Goal: Task Accomplishment & Management: Use online tool/utility

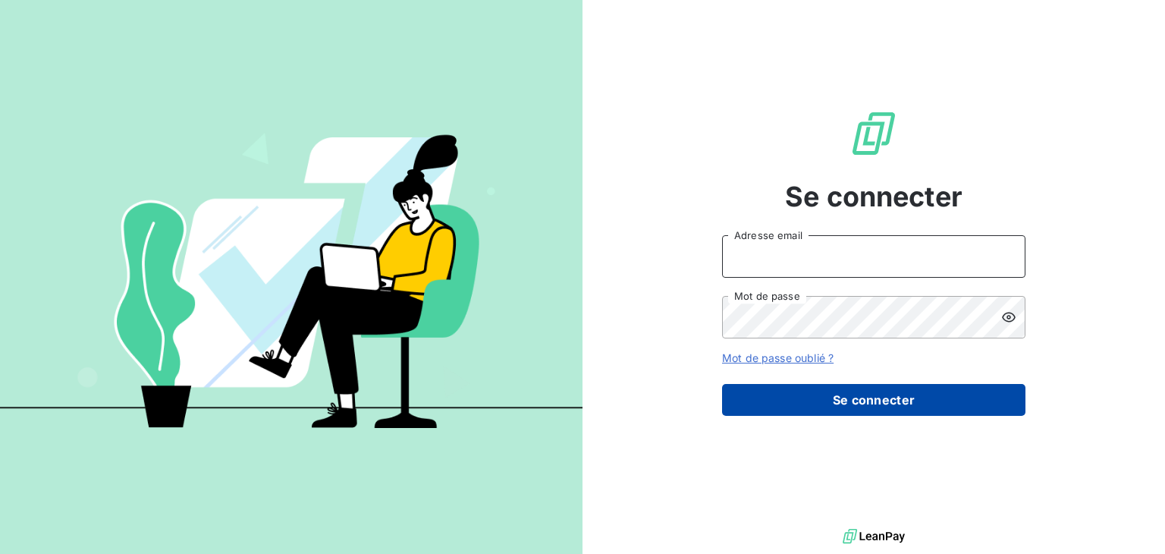
type input "[EMAIL_ADDRESS][DOMAIN_NAME]"
click at [896, 395] on button "Se connecter" at bounding box center [873, 400] width 303 height 32
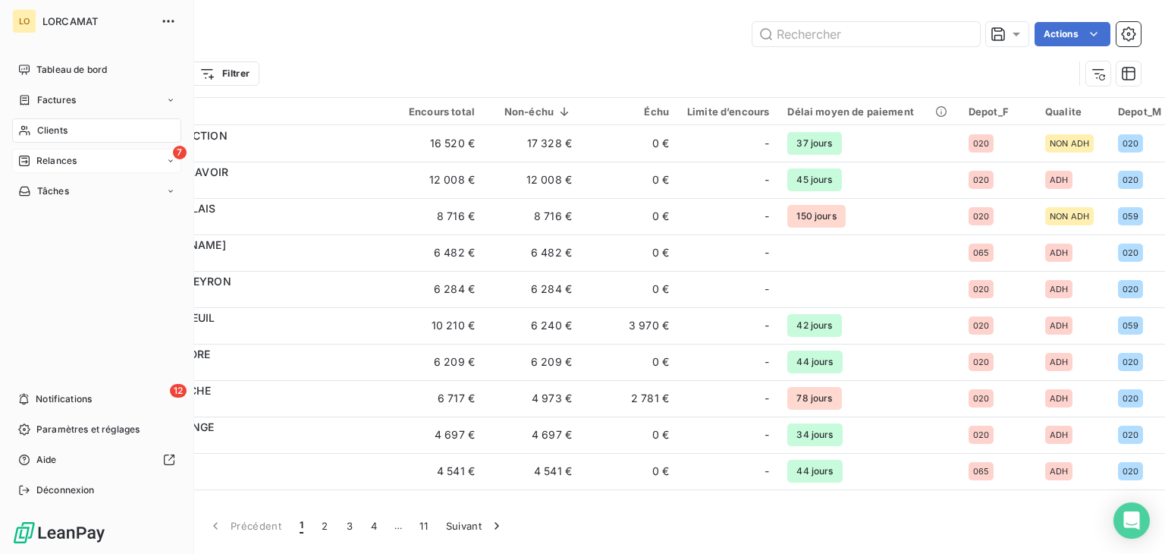
click at [43, 165] on span "Relances" at bounding box center [56, 161] width 40 height 14
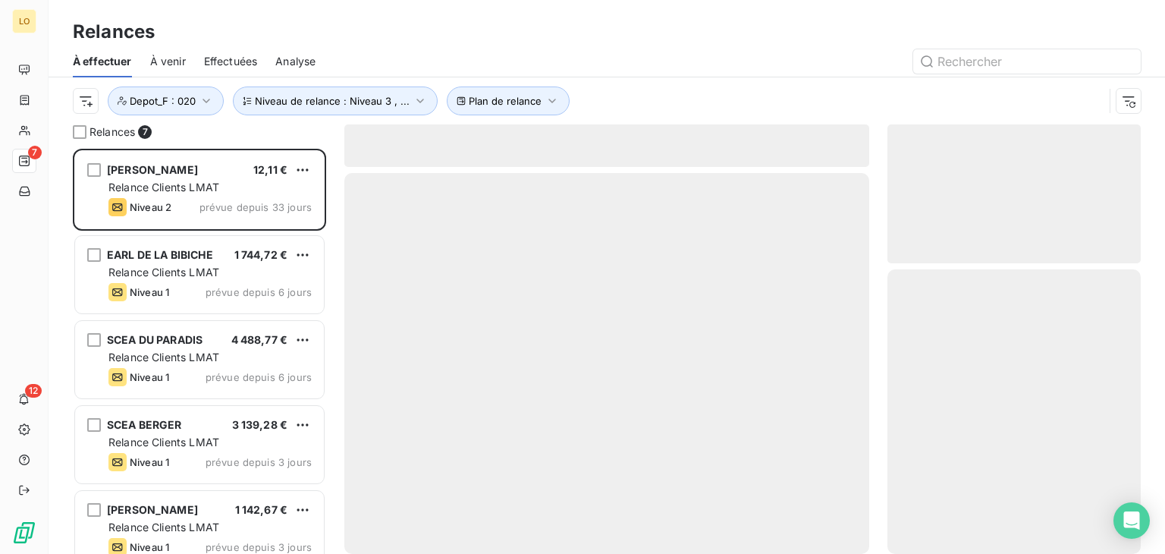
scroll to position [393, 241]
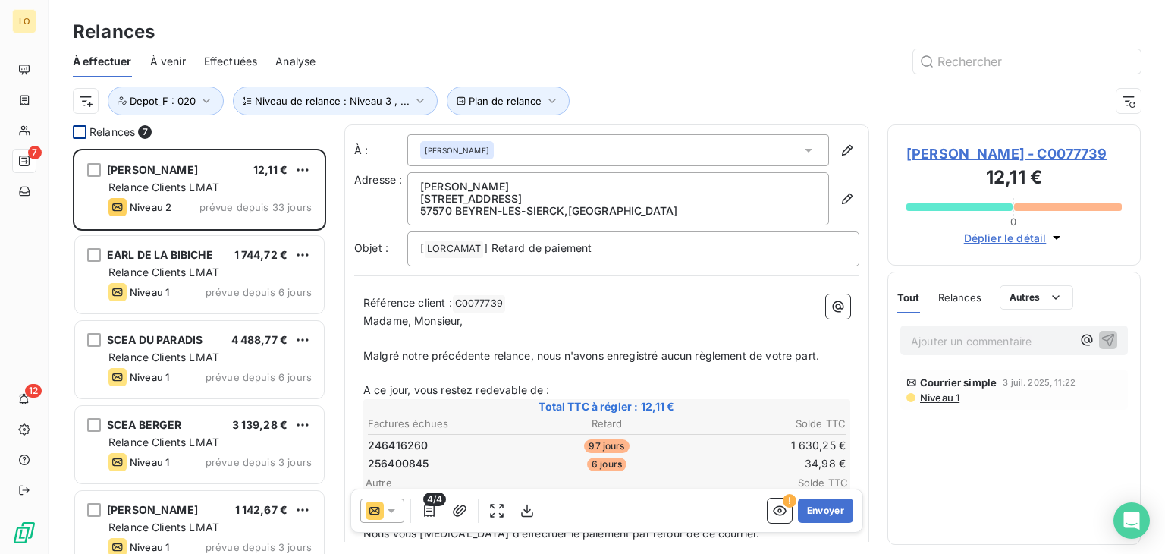
click at [74, 131] on div at bounding box center [80, 132] width 14 height 14
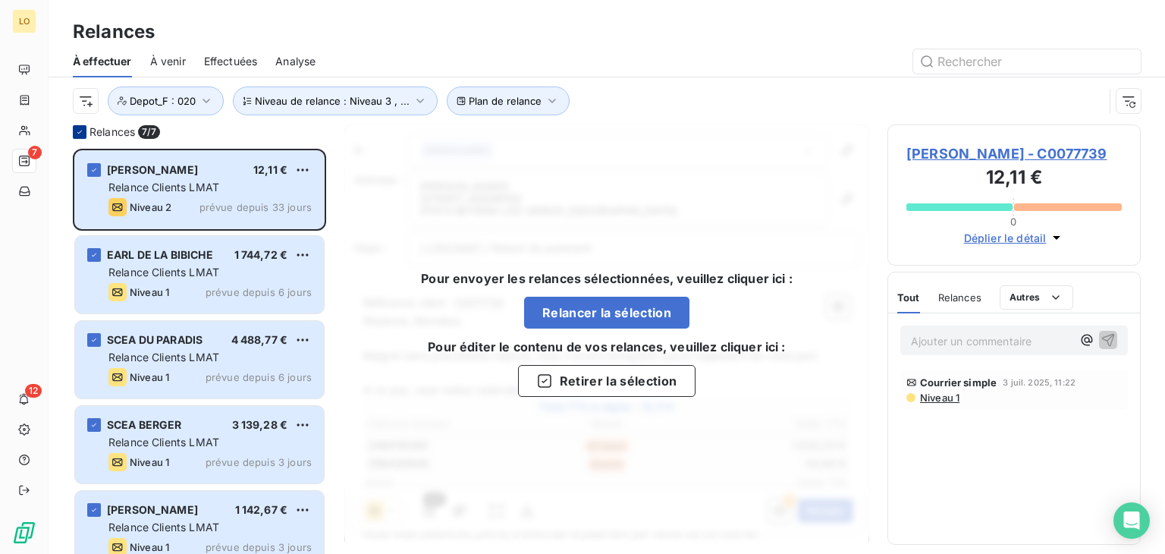
click at [80, 135] on icon at bounding box center [79, 131] width 9 height 9
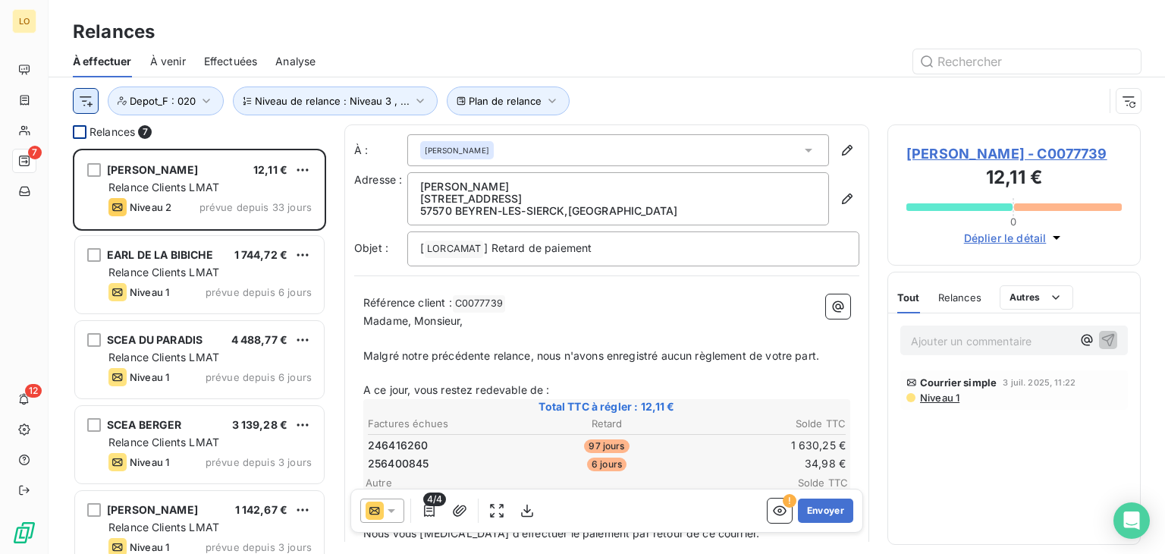
click at [88, 104] on html "LO 7 12 Relances À effectuer À venir Effectuées Analyse Plan de relance Niveau …" at bounding box center [582, 277] width 1165 height 554
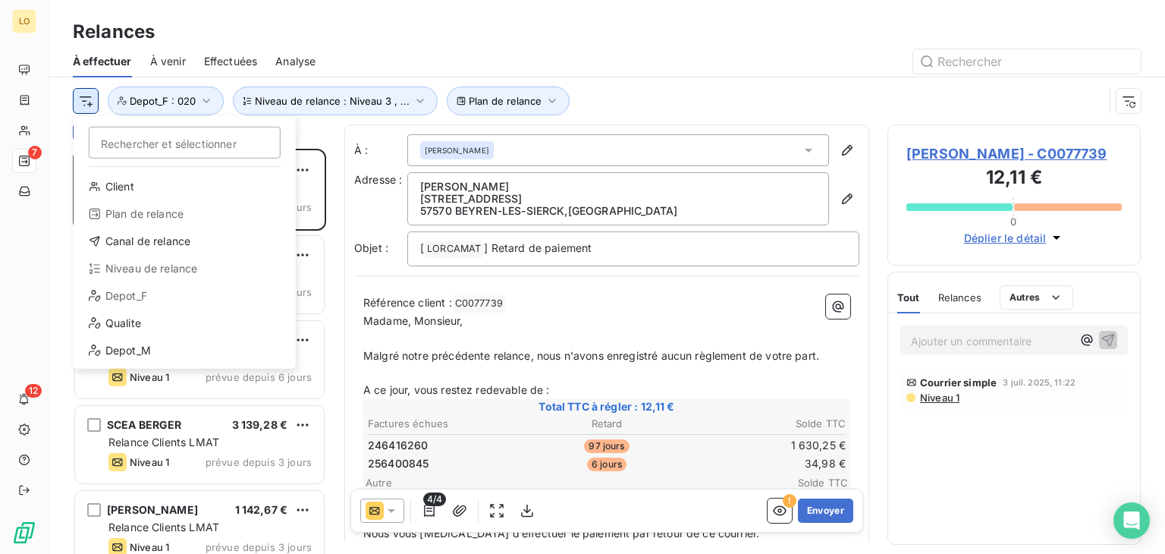
click at [80, 99] on html "LO 7 12 Relances À effectuer À venir Effectuées Analyse Rechercher et sélection…" at bounding box center [582, 277] width 1165 height 554
click at [52, 113] on html "LO 7 12 Relances À effectuer À venir Effectuées Analyse Rechercher et sélection…" at bounding box center [582, 277] width 1165 height 554
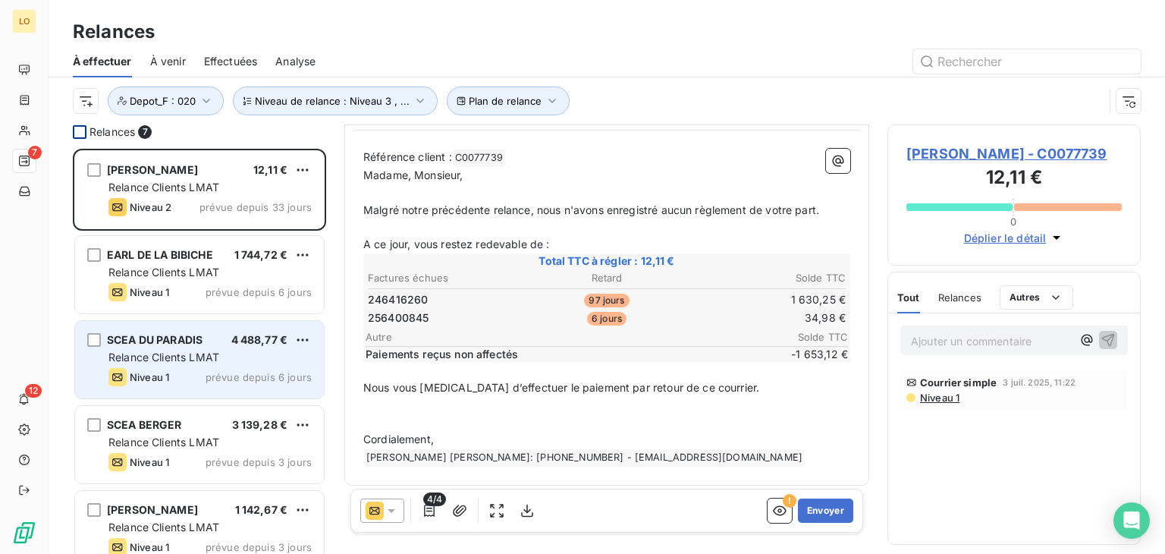
scroll to position [0, 0]
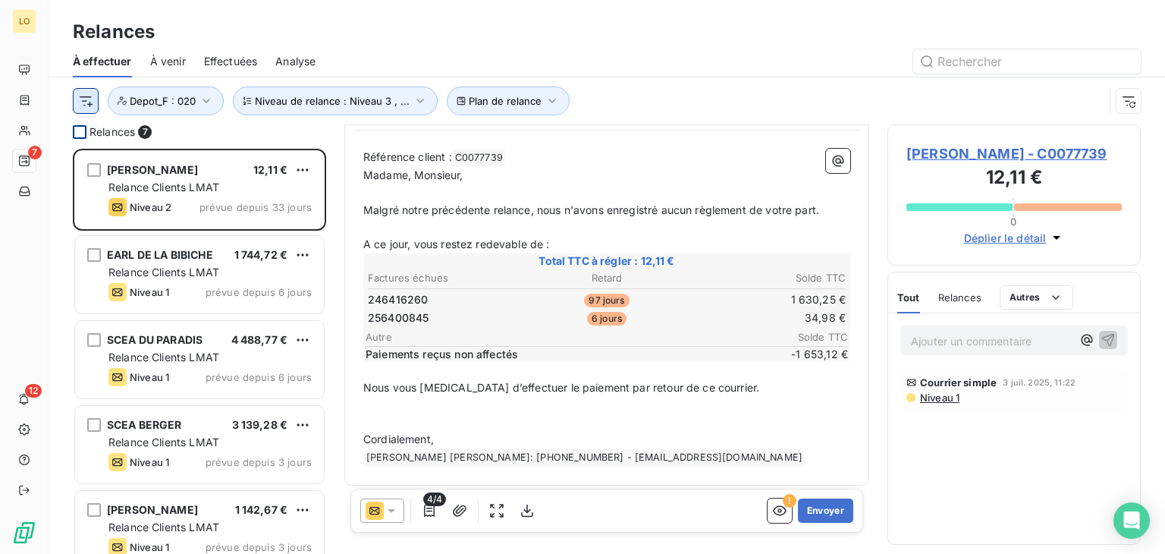
click at [93, 104] on html "LO 7 12 Relances À effectuer À venir Effectuées Analyse Plan de relance Niveau …" at bounding box center [582, 277] width 1165 height 554
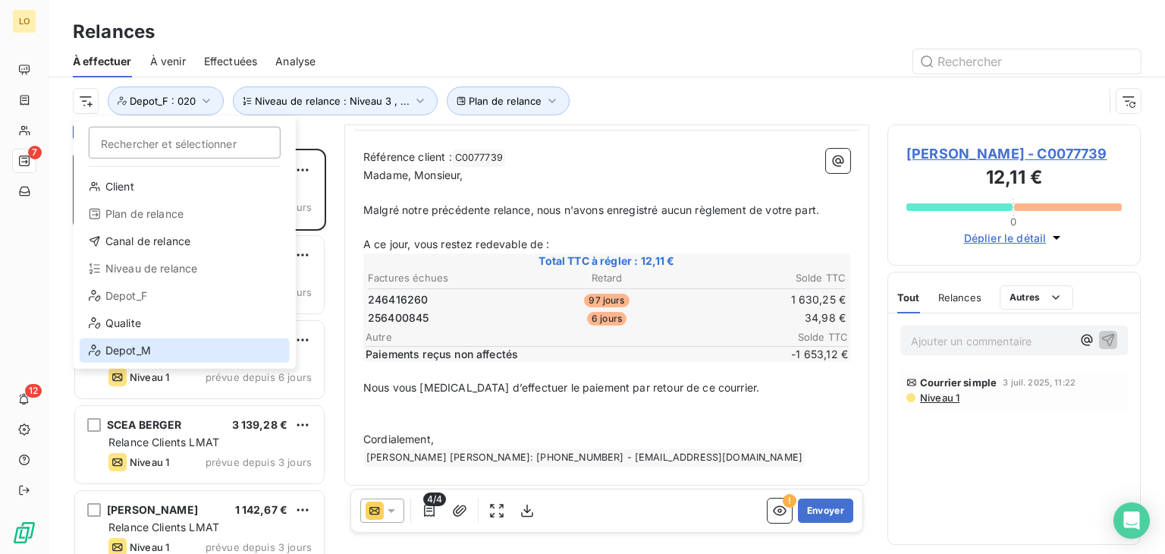
click at [133, 353] on div "Depot_M" at bounding box center [185, 350] width 210 height 24
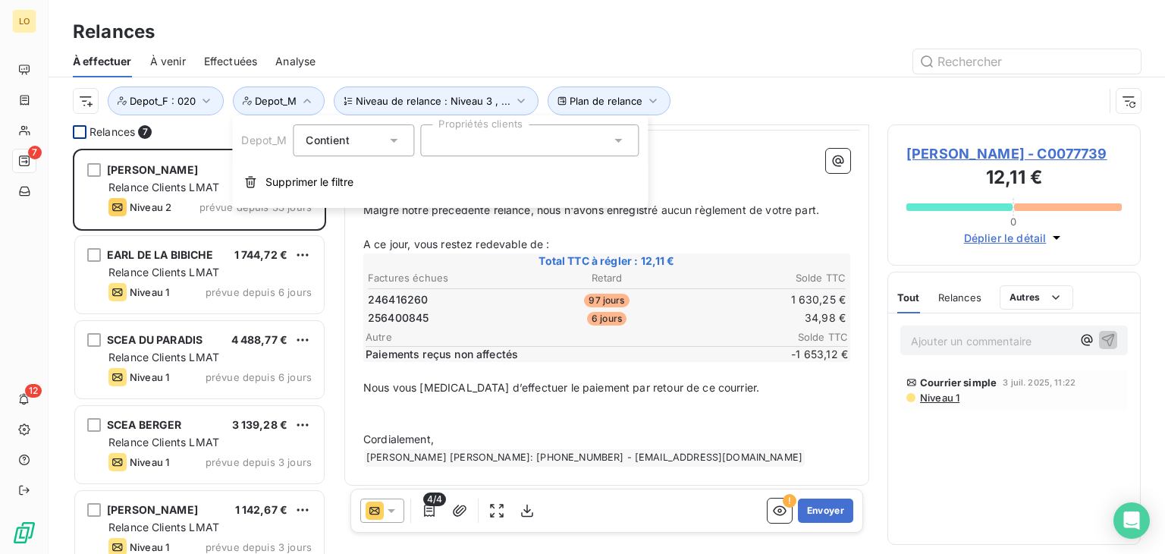
click at [453, 143] on div at bounding box center [529, 140] width 218 height 32
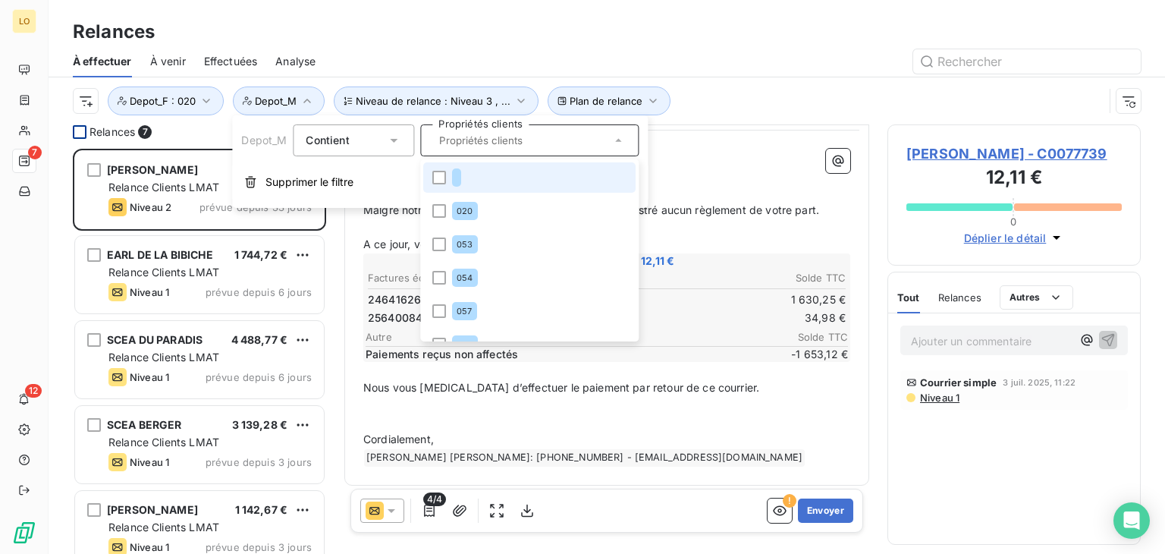
click at [446, 143] on input "text" at bounding box center [521, 140] width 177 height 14
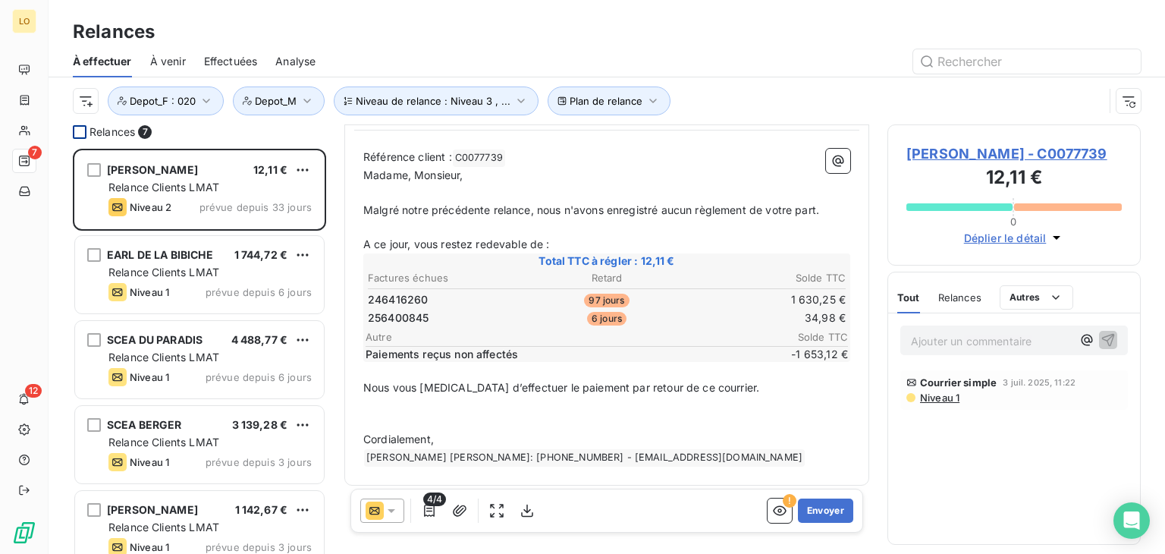
click at [572, 20] on div "Relances" at bounding box center [607, 31] width 1116 height 27
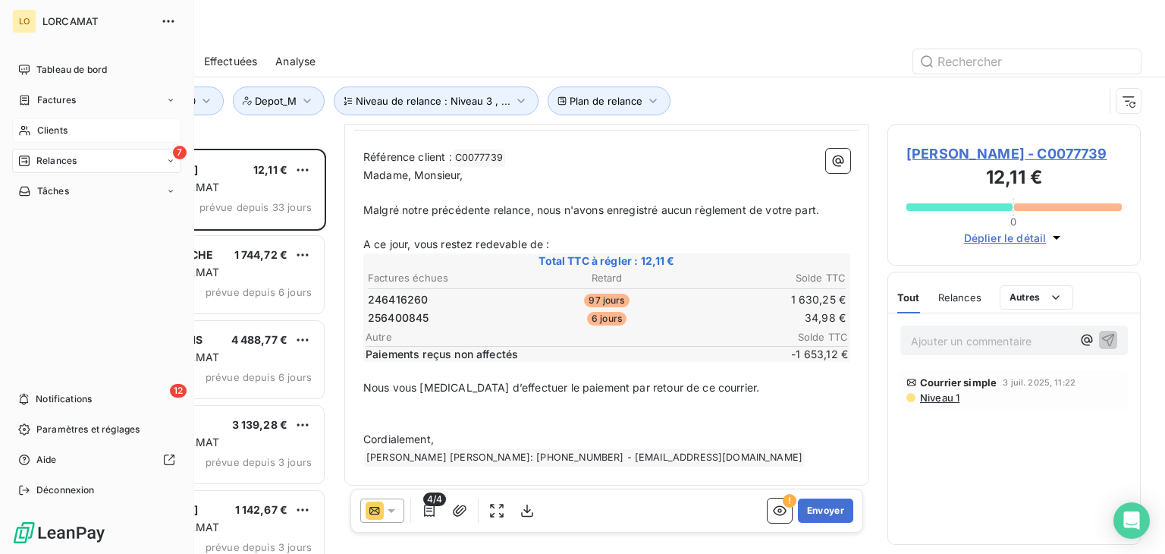
click at [61, 131] on span "Clients" at bounding box center [52, 131] width 30 height 14
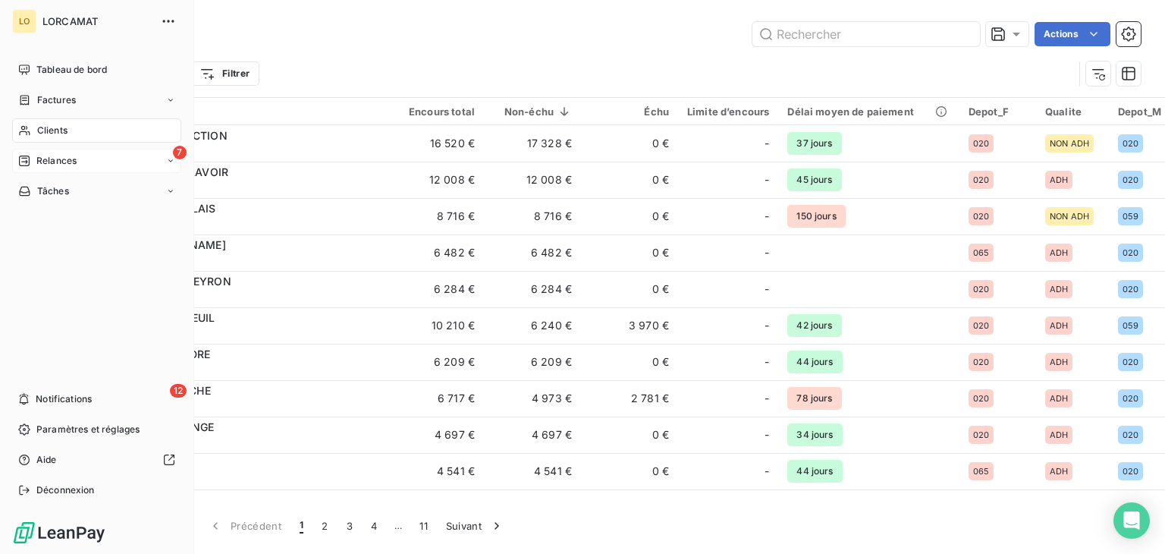
click at [45, 165] on span "Relances" at bounding box center [56, 161] width 40 height 14
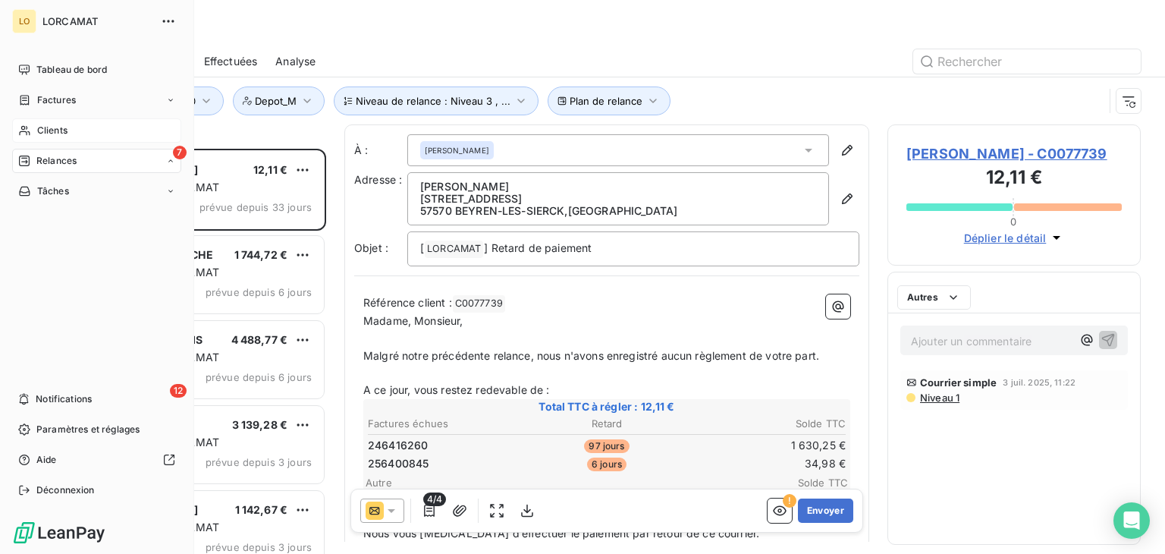
scroll to position [393, 241]
click at [169, 17] on icon "button" at bounding box center [168, 21] width 15 height 15
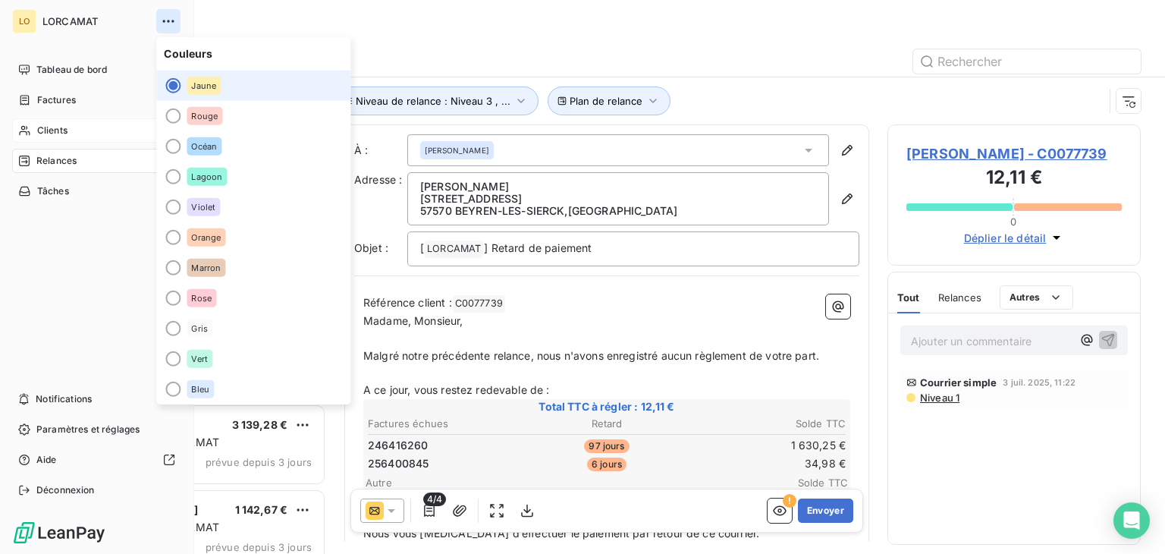
click at [169, 17] on icon "button" at bounding box center [168, 21] width 15 height 15
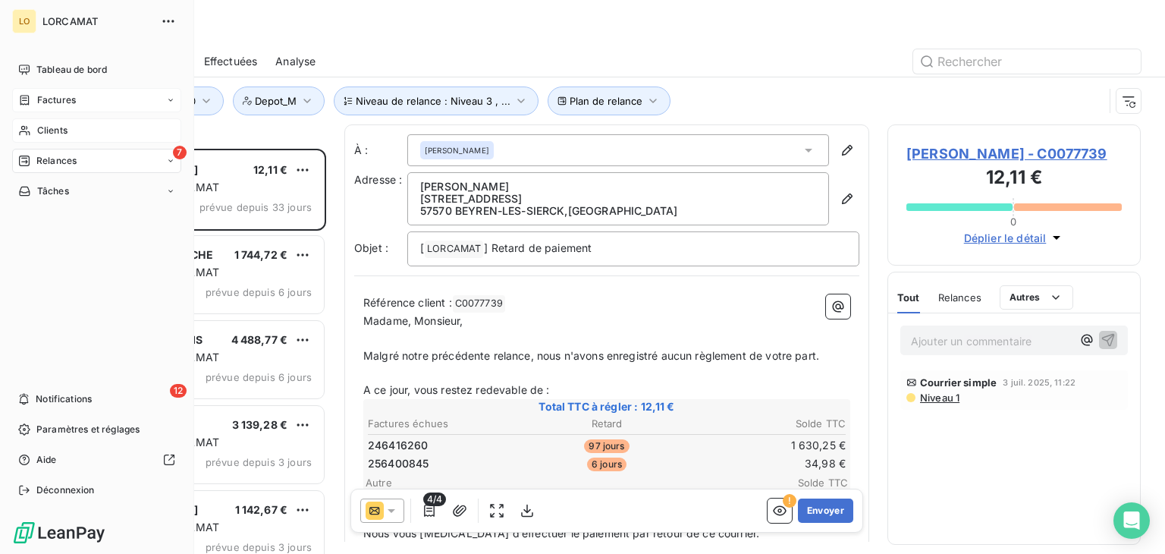
click at [88, 101] on div "Factures" at bounding box center [96, 100] width 169 height 24
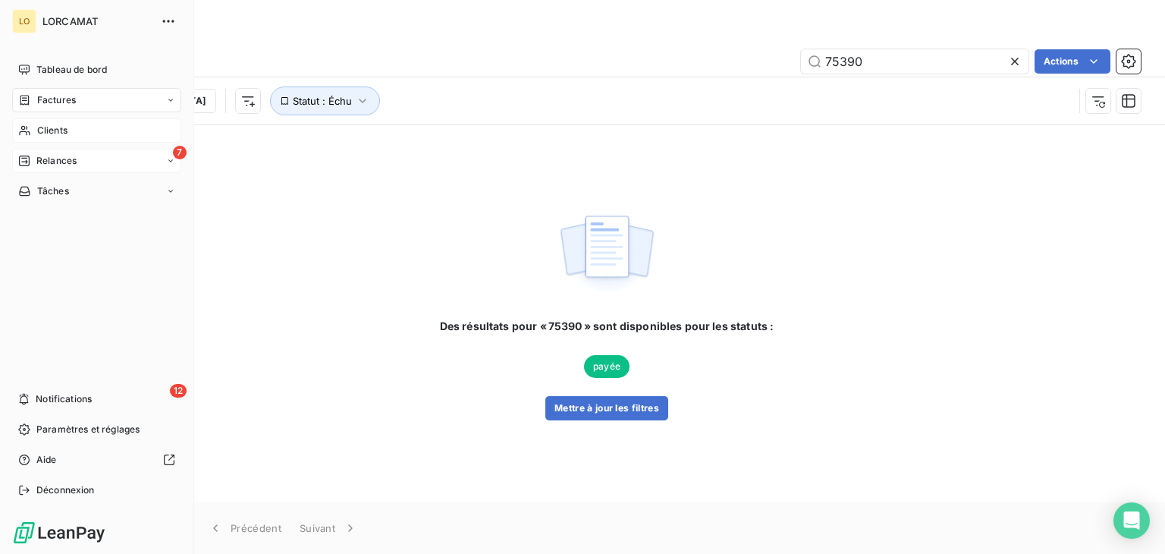
click at [45, 130] on span "Clients" at bounding box center [52, 131] width 30 height 14
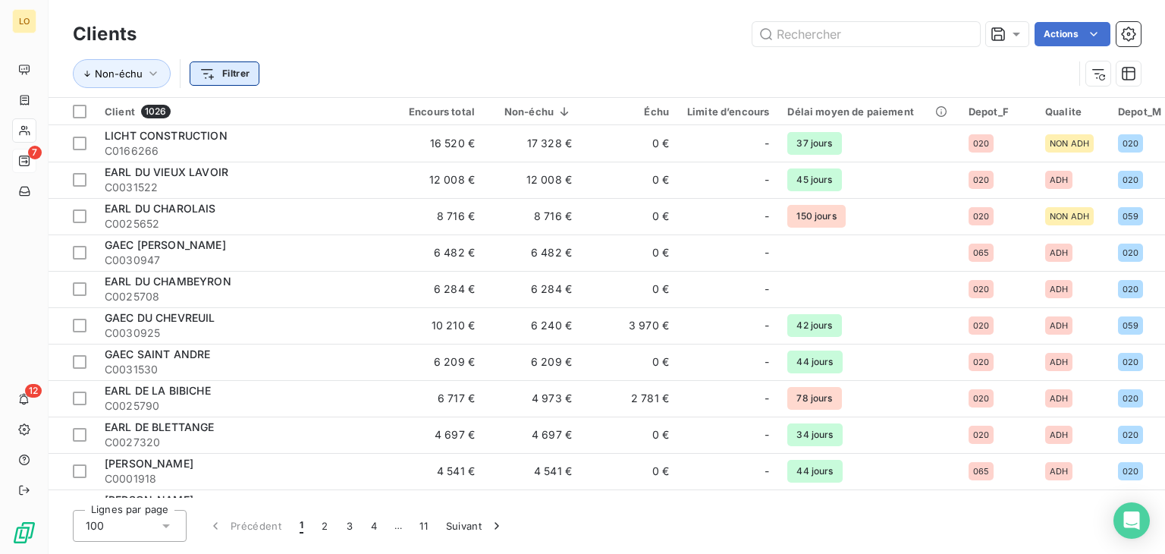
click at [222, 74] on html "LO 7 12 Clients Actions Non-échu Filtrer Client 1026 Encours total Non-échu Éch…" at bounding box center [582, 277] width 1165 height 554
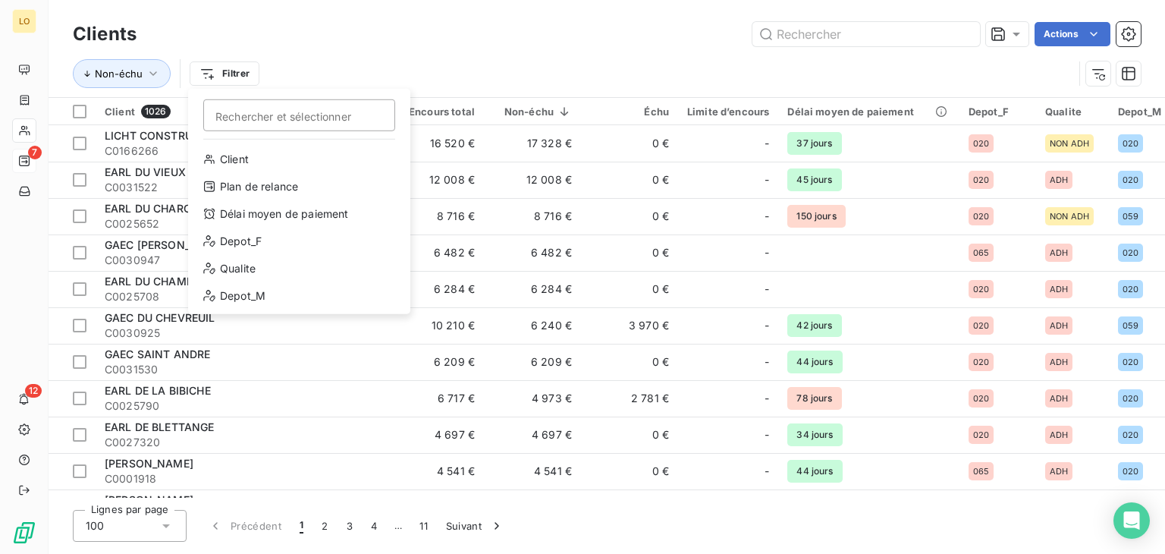
click at [290, 42] on html "LO 7 12 Clients Actions Non-échu Filtrer Rechercher et sélectionner Client Plan…" at bounding box center [582, 277] width 1165 height 554
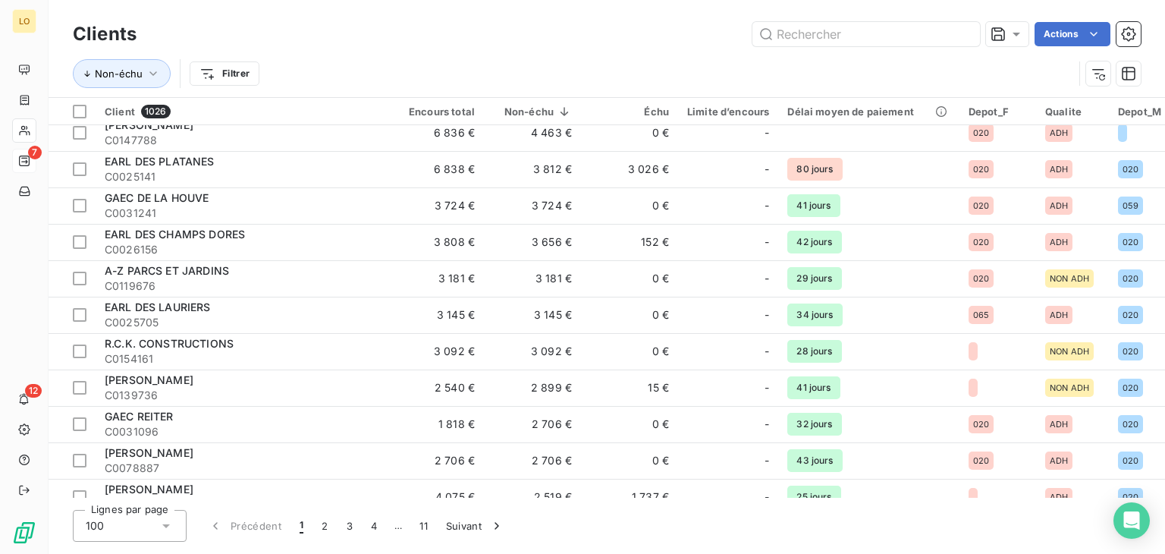
scroll to position [303, 0]
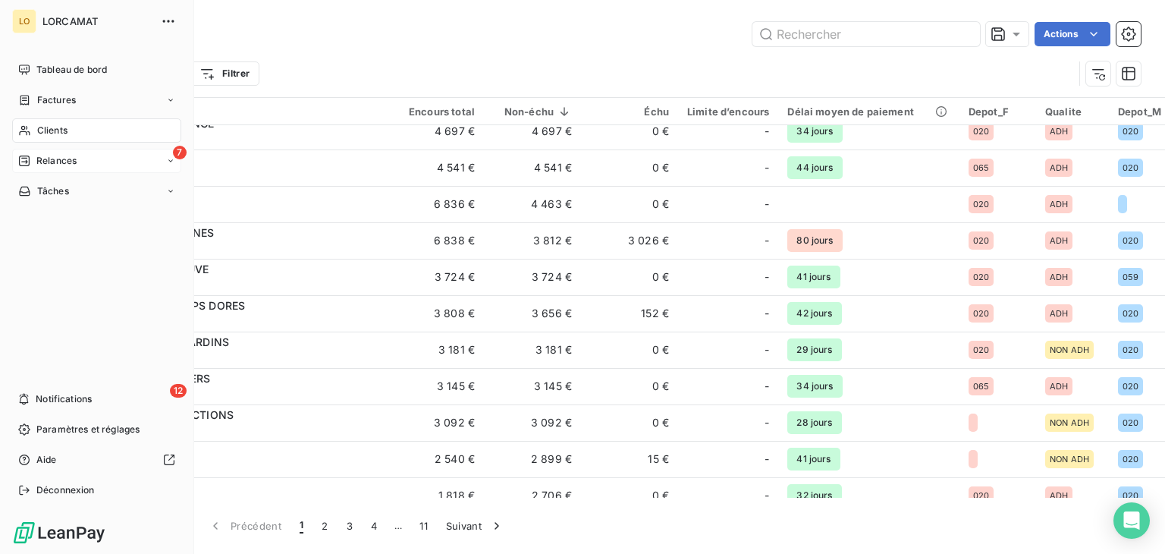
click at [33, 159] on div "Relances" at bounding box center [47, 161] width 58 height 14
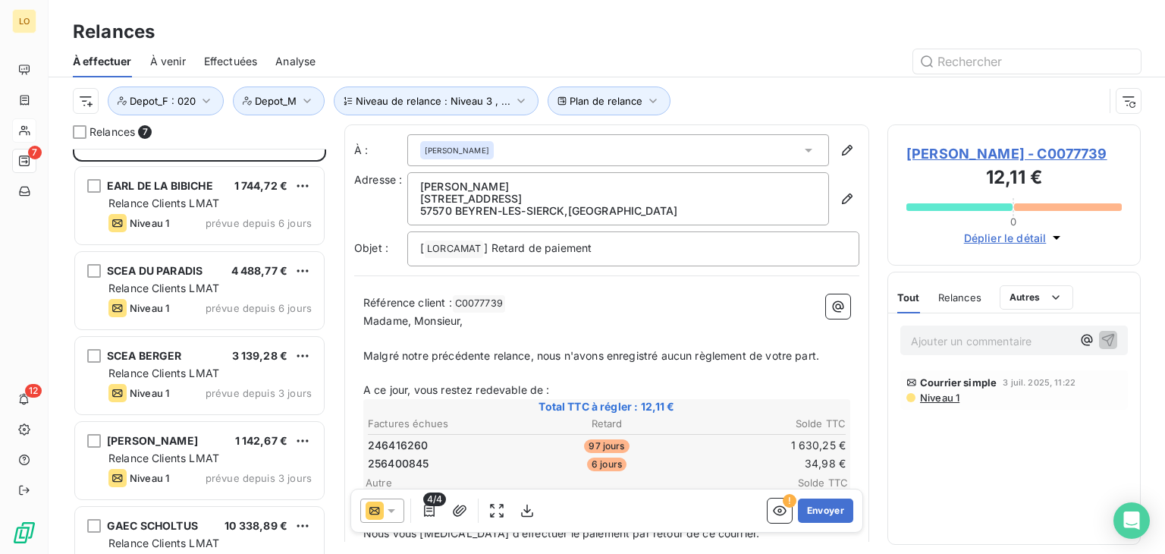
scroll to position [190, 0]
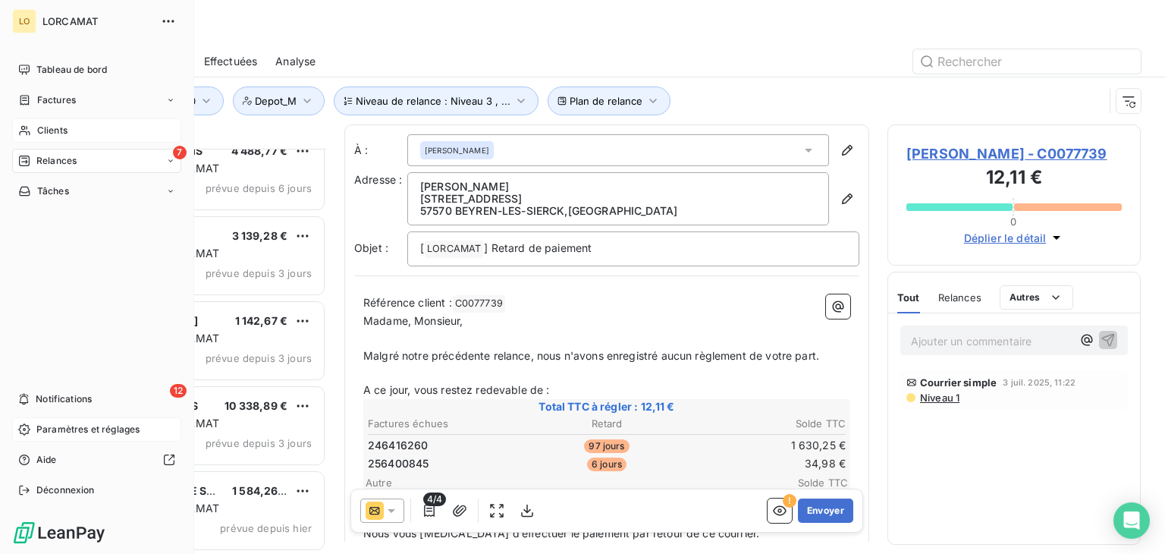
click at [79, 427] on span "Paramètres et réglages" at bounding box center [87, 429] width 103 height 14
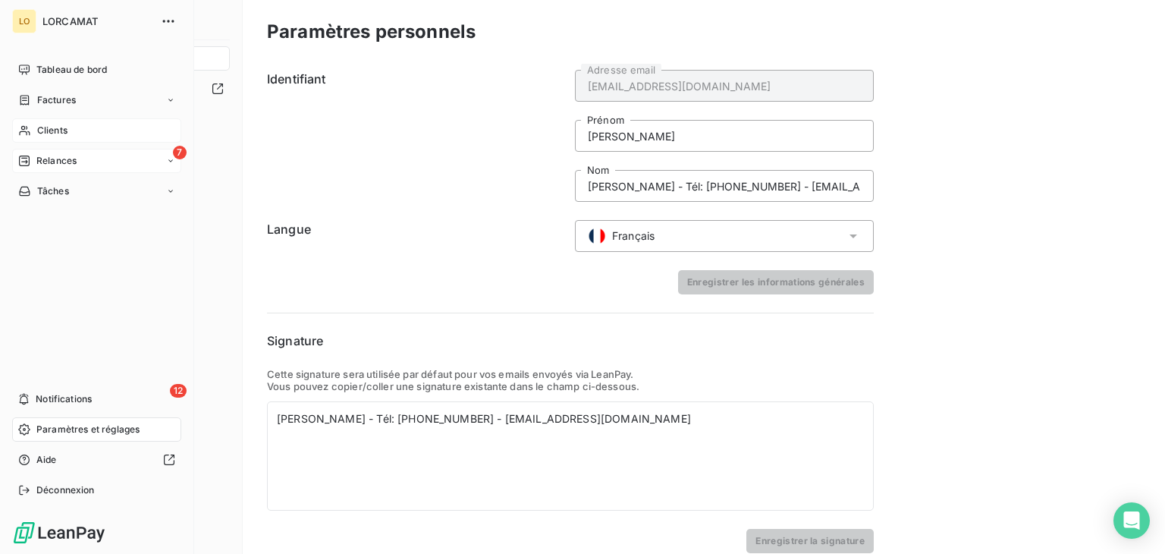
click at [29, 155] on icon at bounding box center [24, 161] width 12 height 12
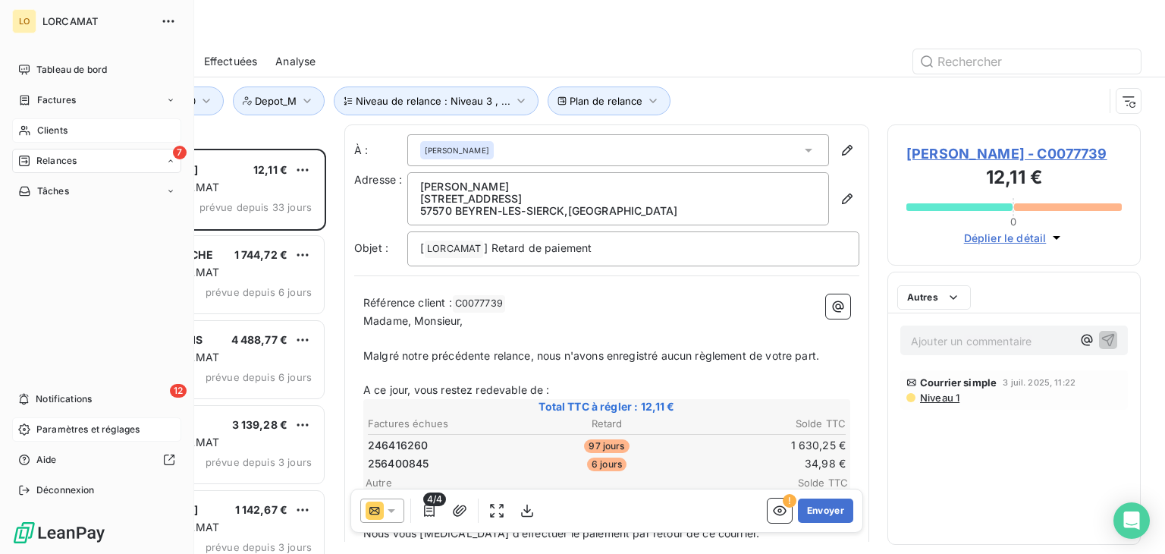
scroll to position [393, 241]
click at [59, 189] on span "À effectuer" at bounding box center [60, 191] width 49 height 14
click at [94, 168] on div "7 Relances" at bounding box center [96, 161] width 169 height 24
click at [174, 162] on icon at bounding box center [170, 160] width 9 height 9
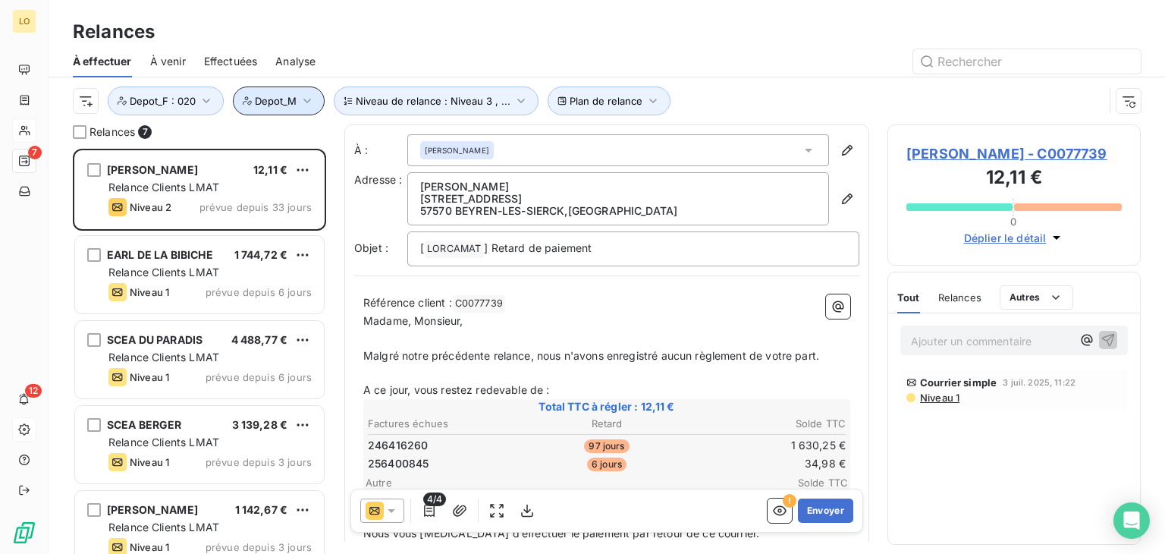
click at [304, 104] on icon "button" at bounding box center [307, 100] width 15 height 15
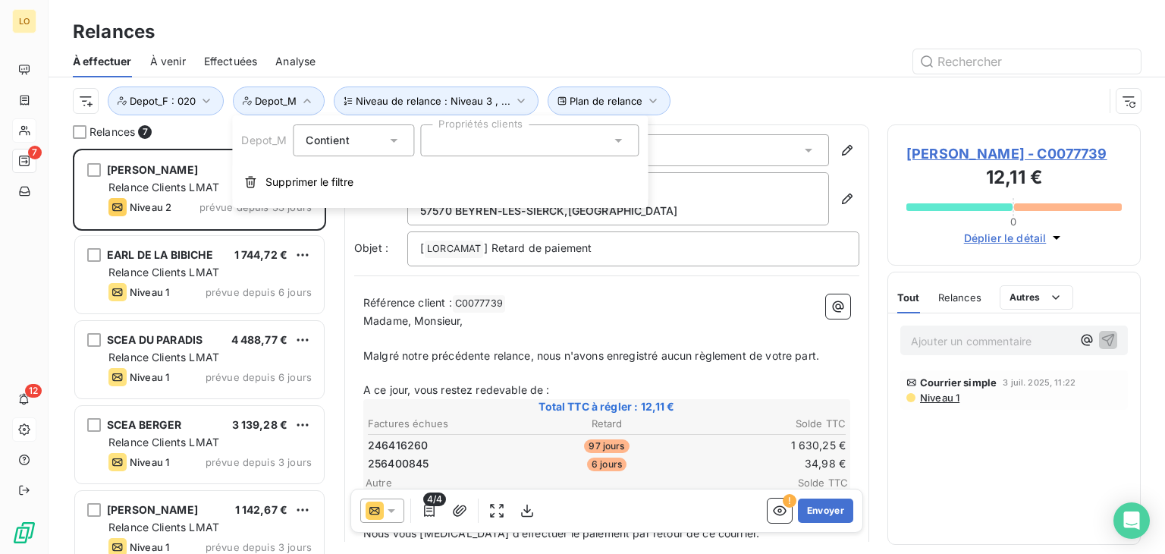
click at [481, 141] on div at bounding box center [529, 140] width 218 height 32
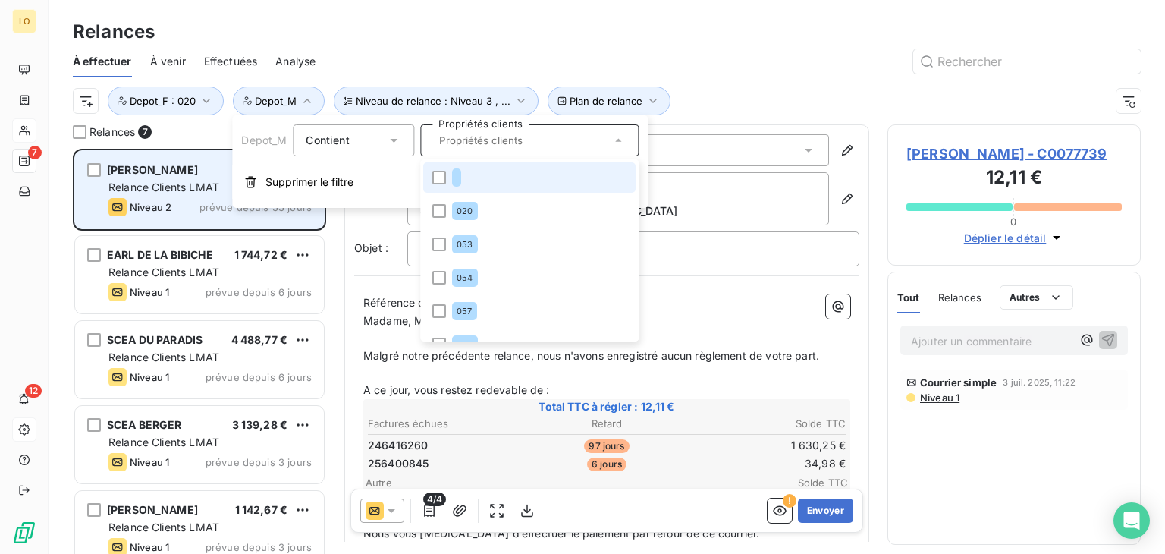
click at [292, 180] on span "Supprimer le filtre" at bounding box center [309, 181] width 88 height 15
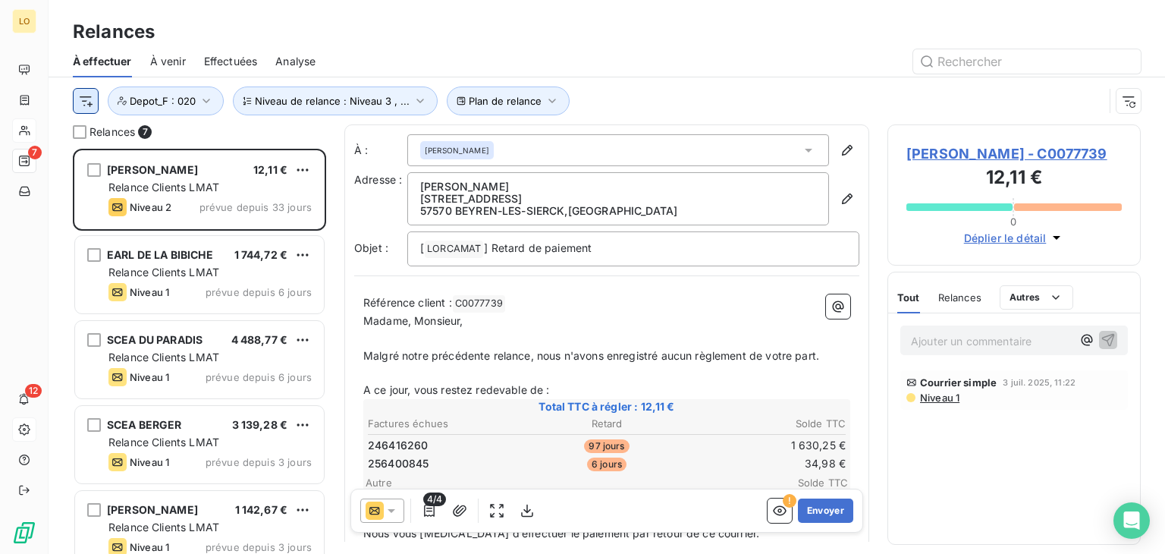
click at [89, 97] on html "LO 7 12 Relances À effectuer À venir Effectuées Analyse Plan de relance Niveau …" at bounding box center [582, 277] width 1165 height 554
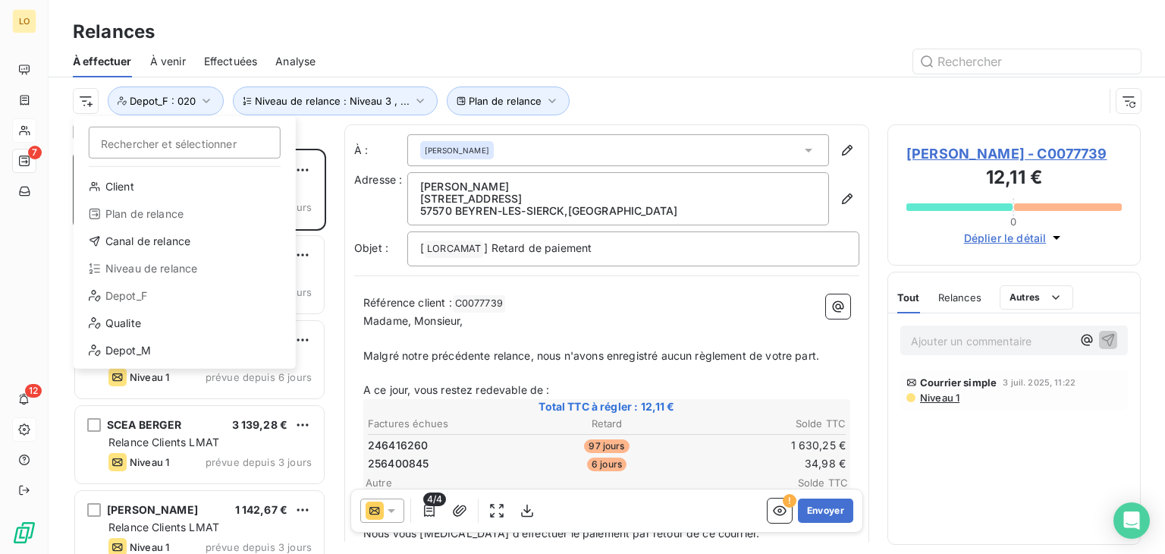
click at [136, 298] on div "Depot_F" at bounding box center [185, 296] width 210 height 24
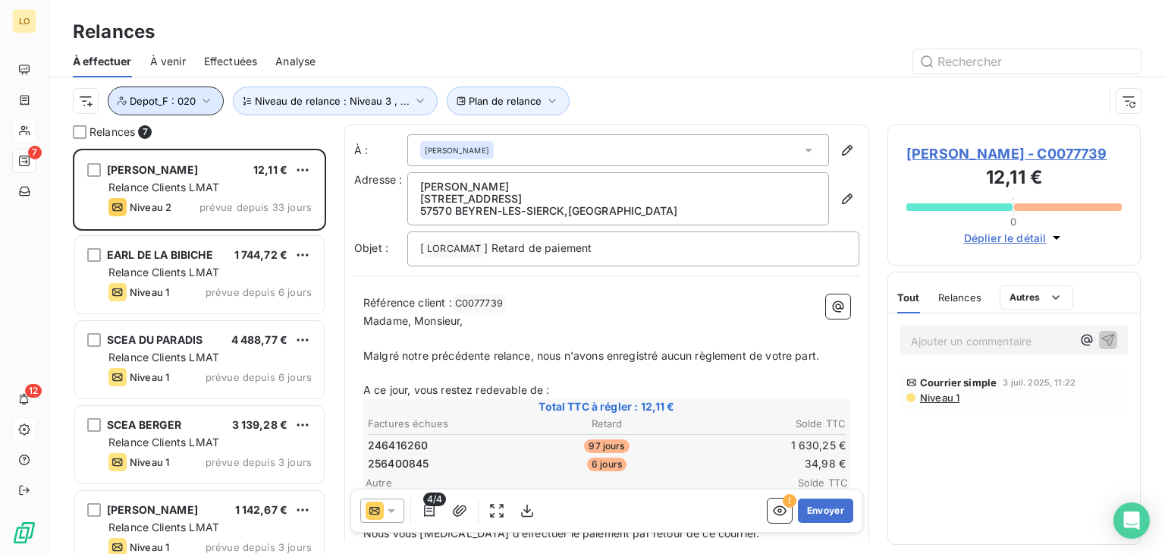
click at [209, 98] on icon "button" at bounding box center [206, 100] width 15 height 15
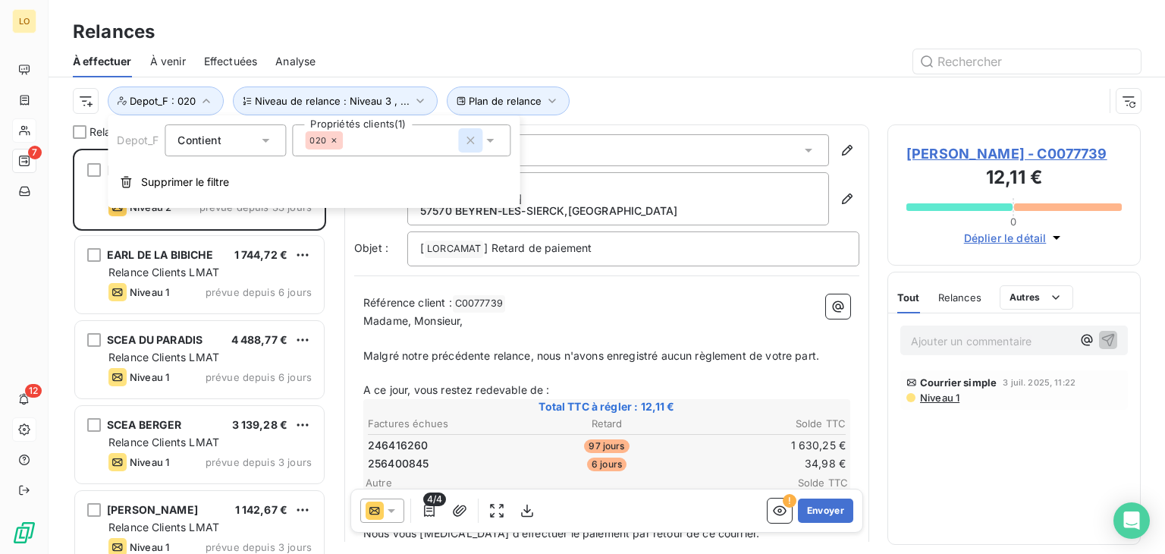
click at [467, 140] on icon "button" at bounding box center [470, 140] width 15 height 15
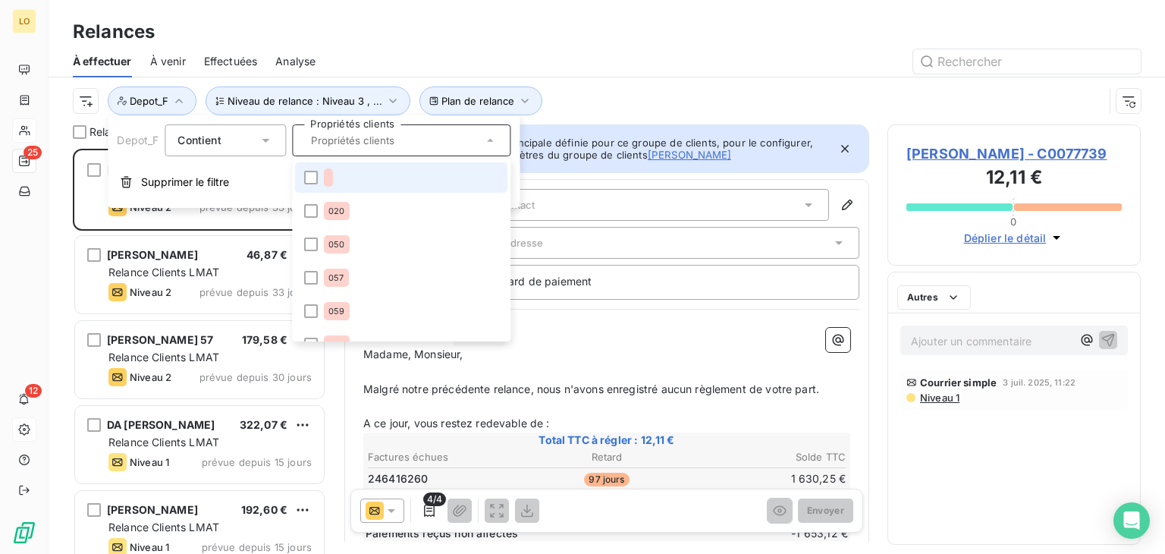
scroll to position [393, 241]
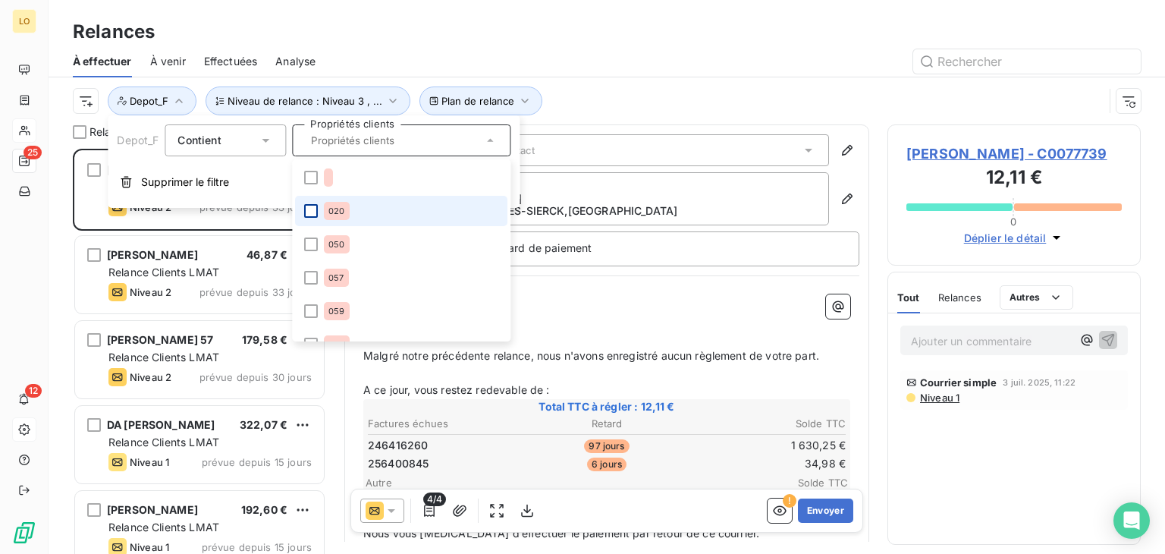
click at [311, 213] on div at bounding box center [311, 211] width 14 height 14
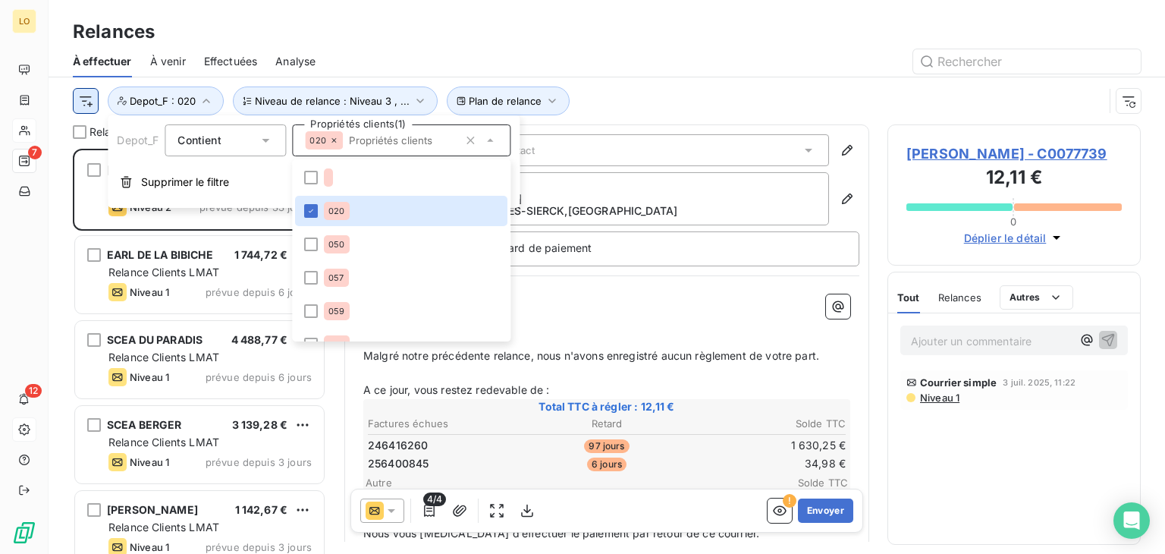
click at [86, 102] on html "LO 7 12 Relances À effectuer À venir Effectuées Analyse Plan de relance Niveau …" at bounding box center [582, 277] width 1165 height 554
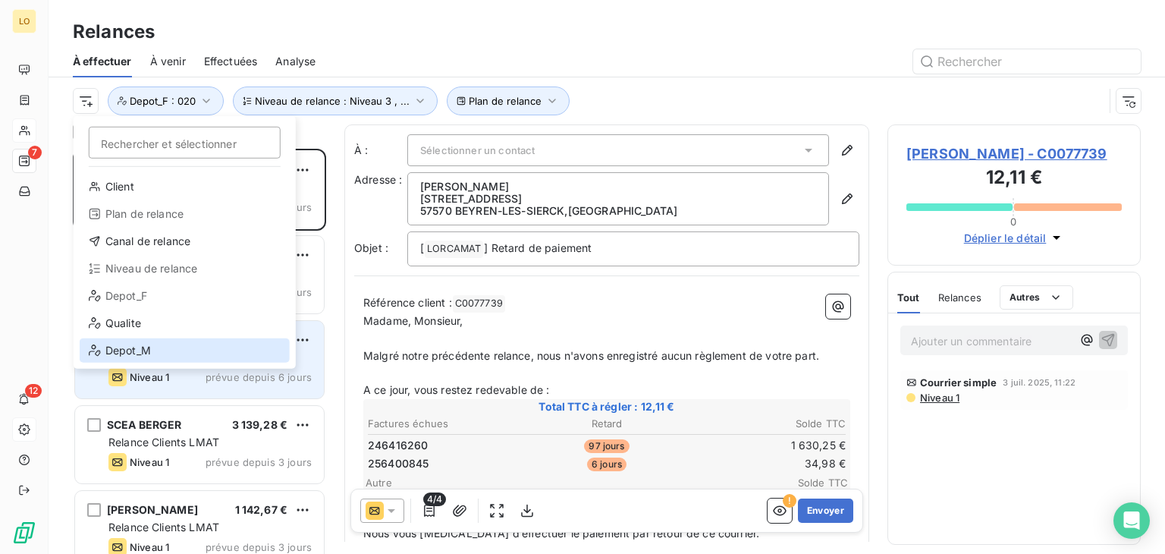
click at [152, 350] on div "Depot_M" at bounding box center [185, 350] width 210 height 24
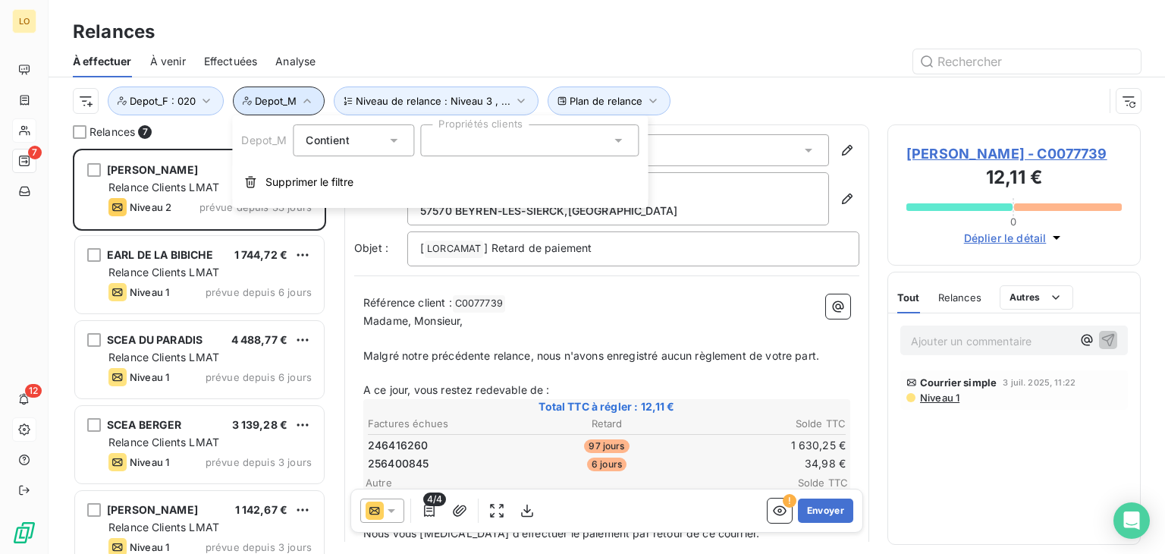
click at [309, 108] on button "Depot_M" at bounding box center [279, 100] width 92 height 29
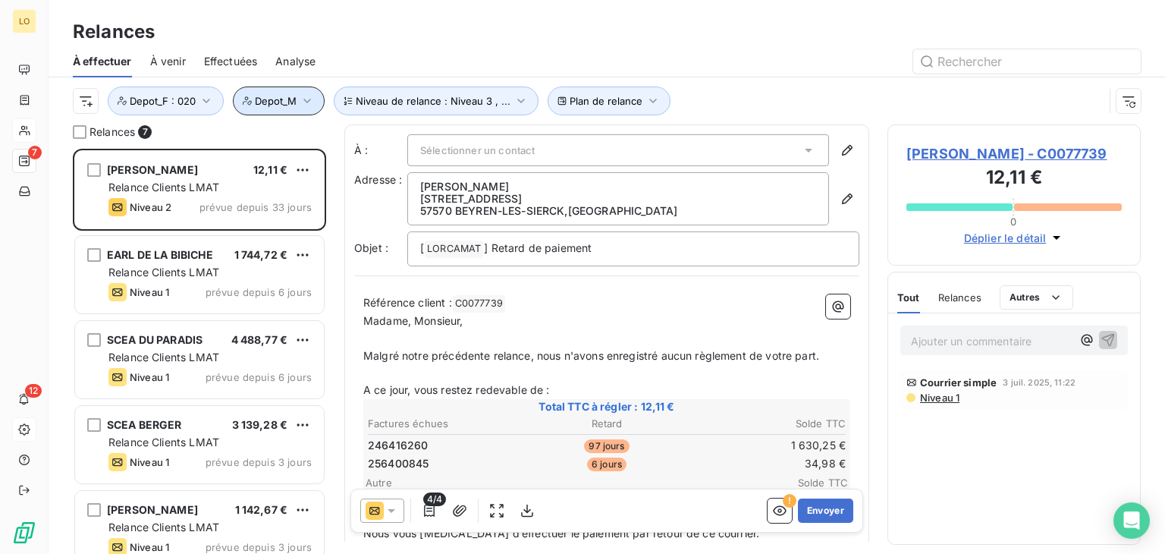
click at [309, 108] on button "Depot_M" at bounding box center [279, 100] width 92 height 29
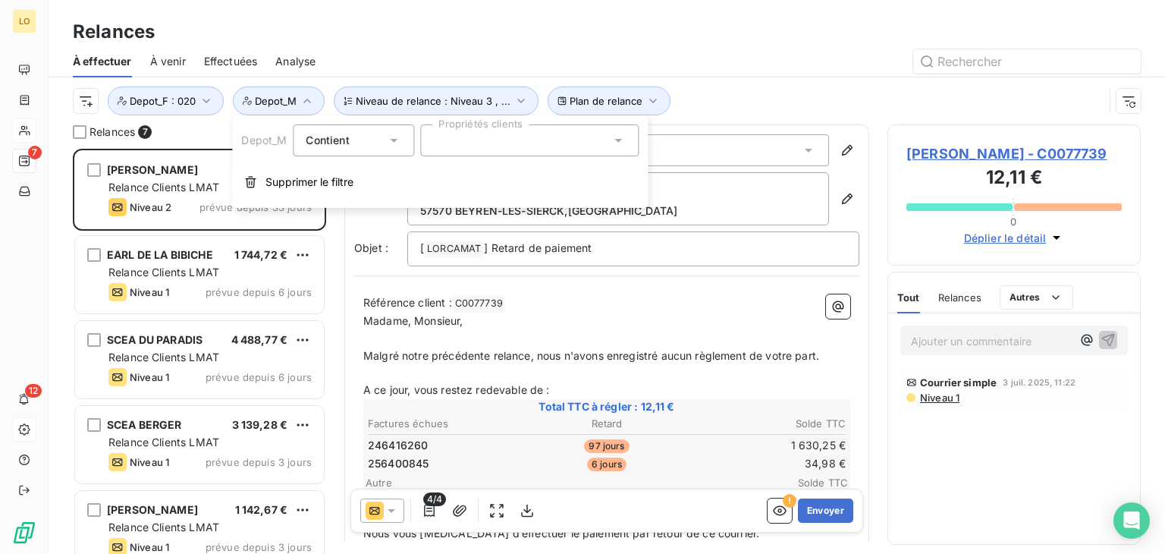
click at [463, 146] on div at bounding box center [529, 140] width 218 height 32
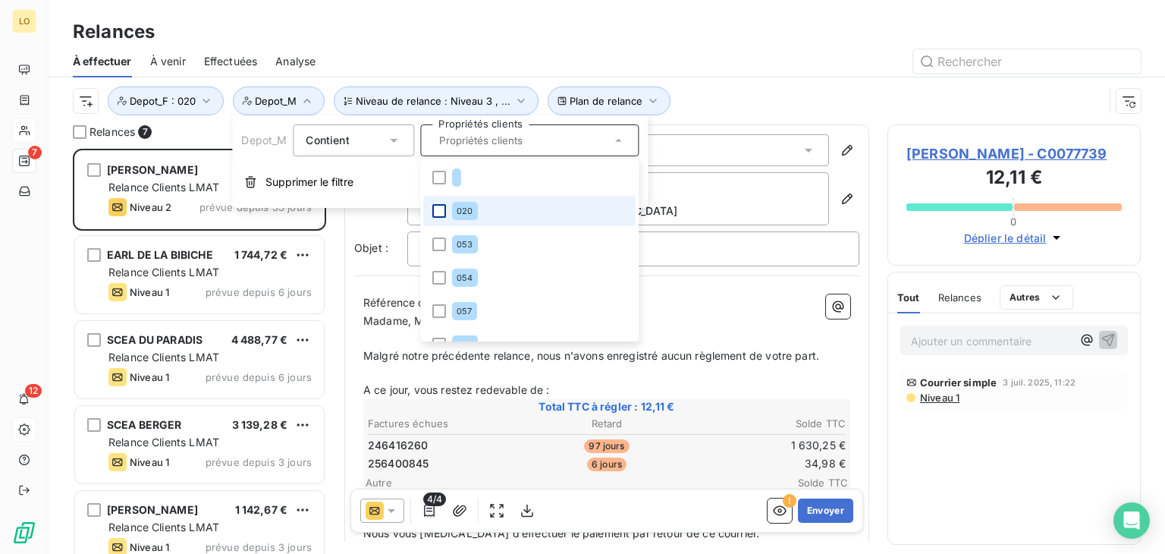
click at [444, 207] on div at bounding box center [439, 211] width 14 height 14
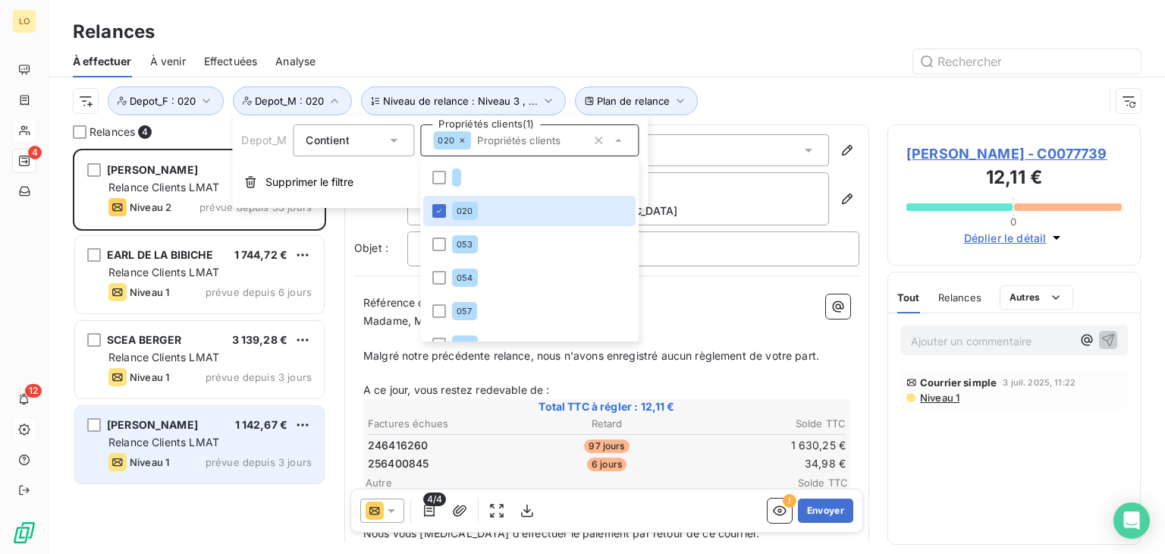
scroll to position [0, 0]
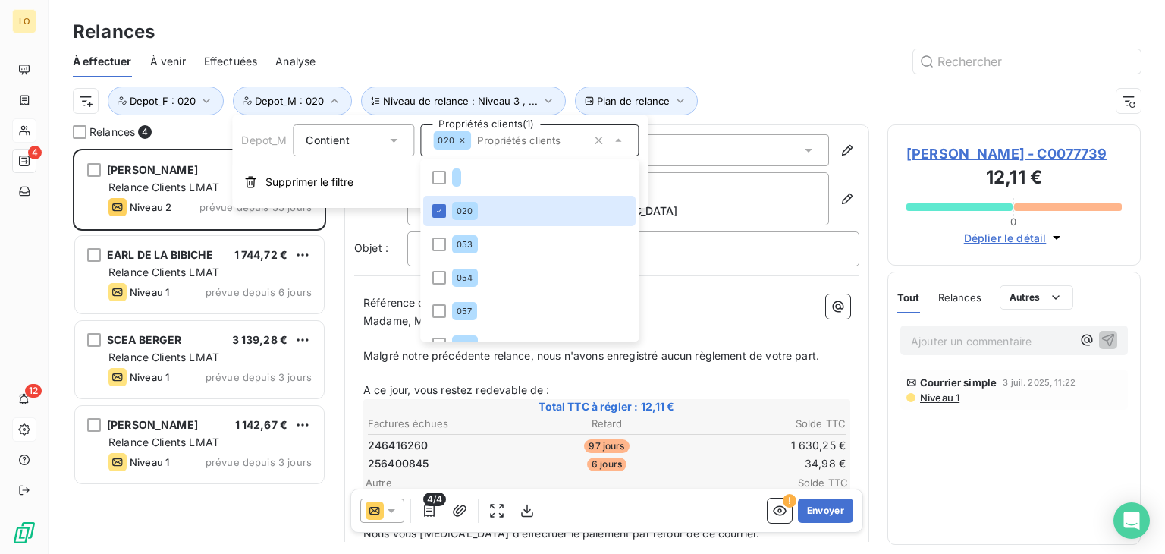
click at [722, 77] on div "Plan de relance Niveau de relance : Niveau 3 , ... Depot_F : 020 Depot_M : 020" at bounding box center [607, 100] width 1068 height 47
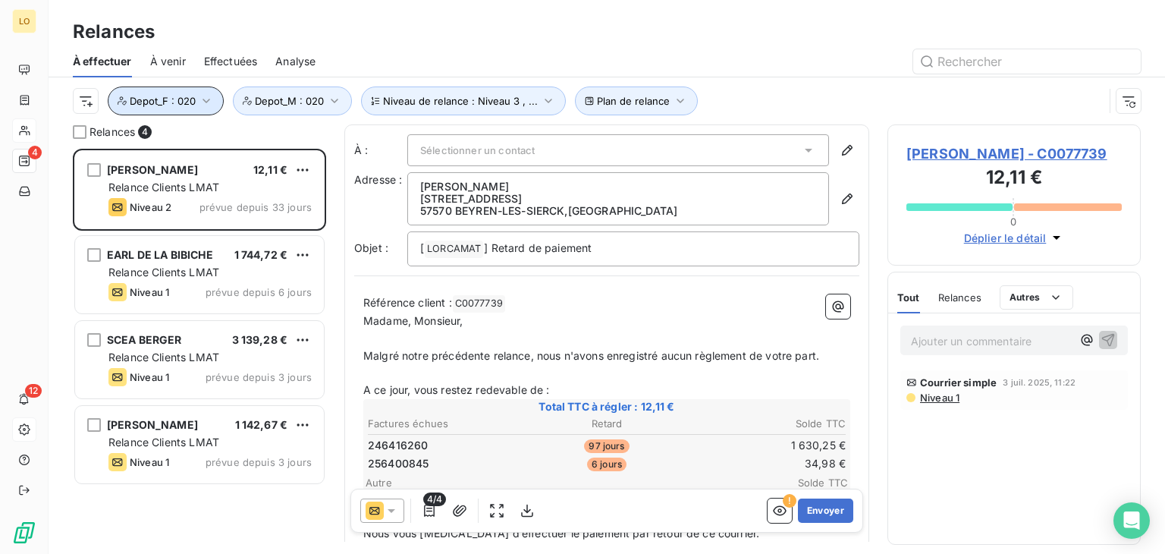
click at [146, 99] on span "Depot_F : 020" at bounding box center [163, 101] width 66 height 12
click at [293, 90] on button "Depot_M : 020" at bounding box center [292, 100] width 119 height 29
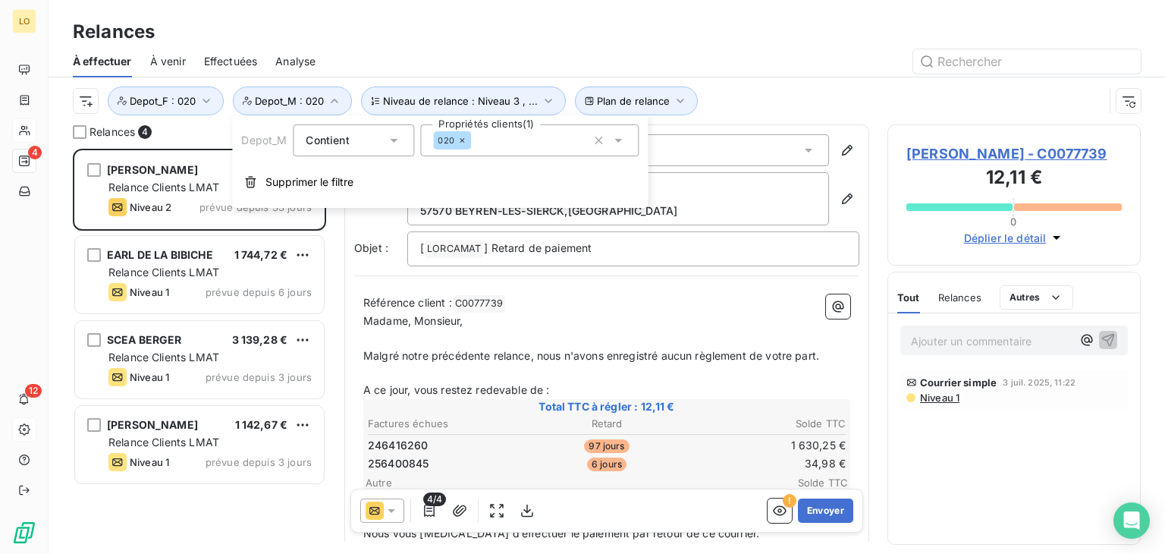
click at [392, 140] on icon at bounding box center [394, 141] width 8 height 4
click at [321, 144] on span "Contient" at bounding box center [327, 139] width 43 height 13
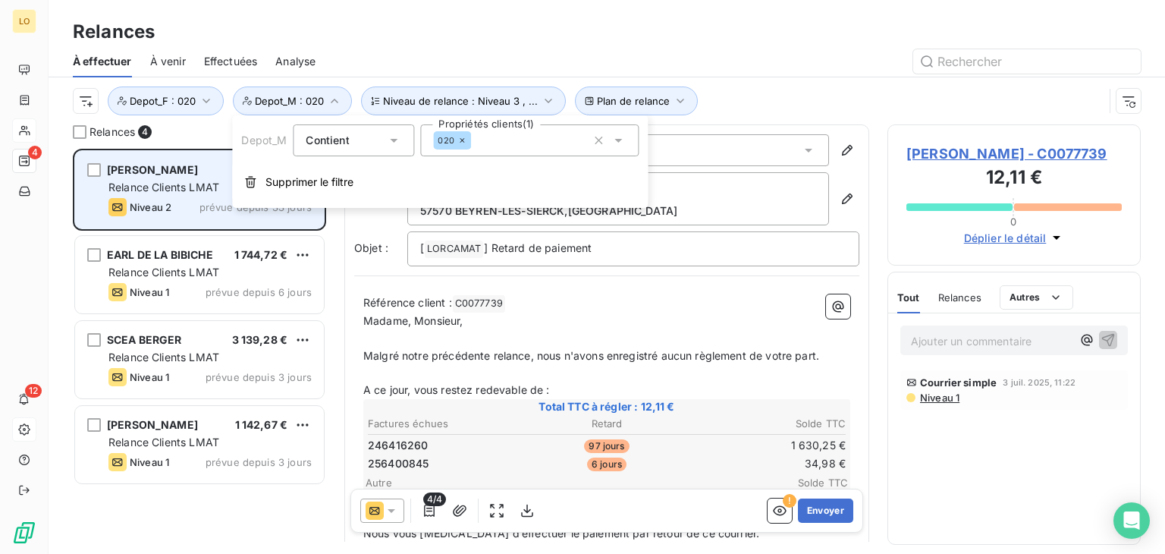
click at [297, 179] on span "Supprimer le filtre" at bounding box center [309, 181] width 88 height 15
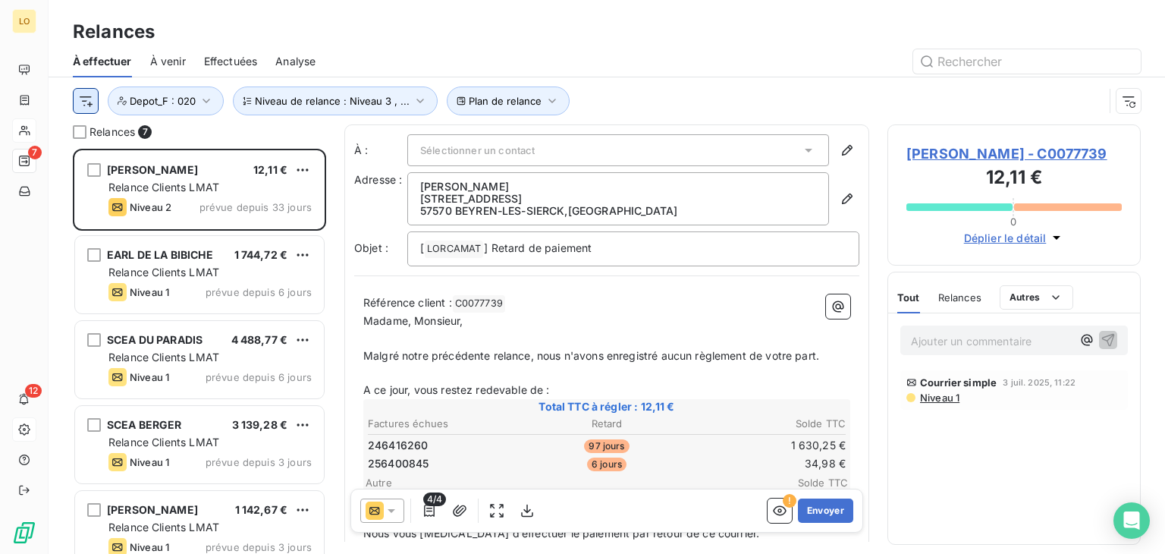
click at [88, 101] on html "LO 7 12 Relances À effectuer À venir Effectuées Analyse Plan de relance Niveau …" at bounding box center [582, 277] width 1165 height 554
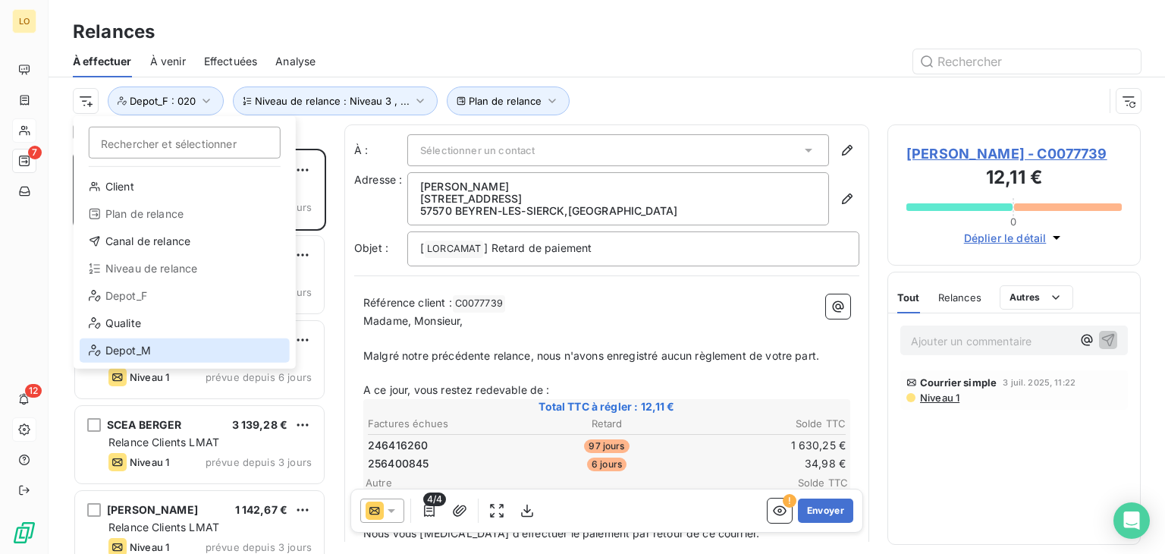
click at [147, 346] on div "Depot_M" at bounding box center [185, 350] width 210 height 24
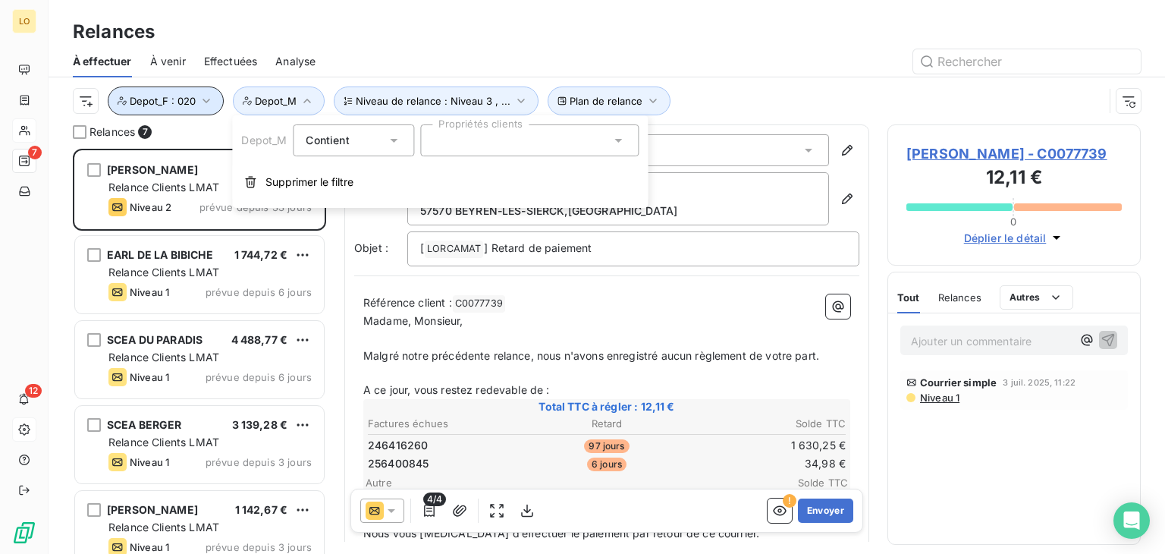
click at [212, 99] on icon "button" at bounding box center [206, 100] width 15 height 15
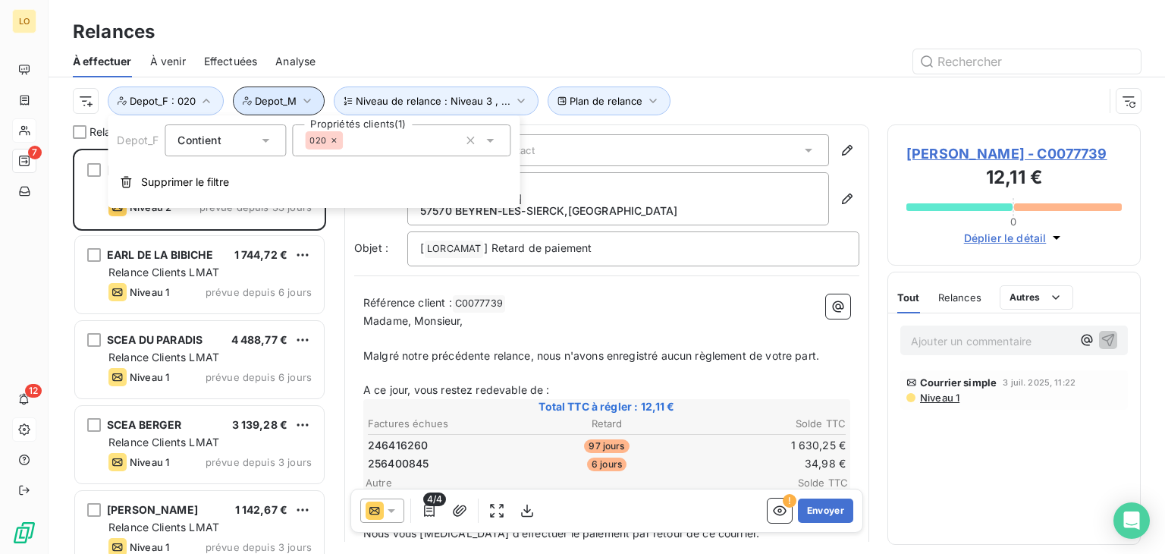
click at [260, 102] on span "Depot_M" at bounding box center [276, 101] width 42 height 12
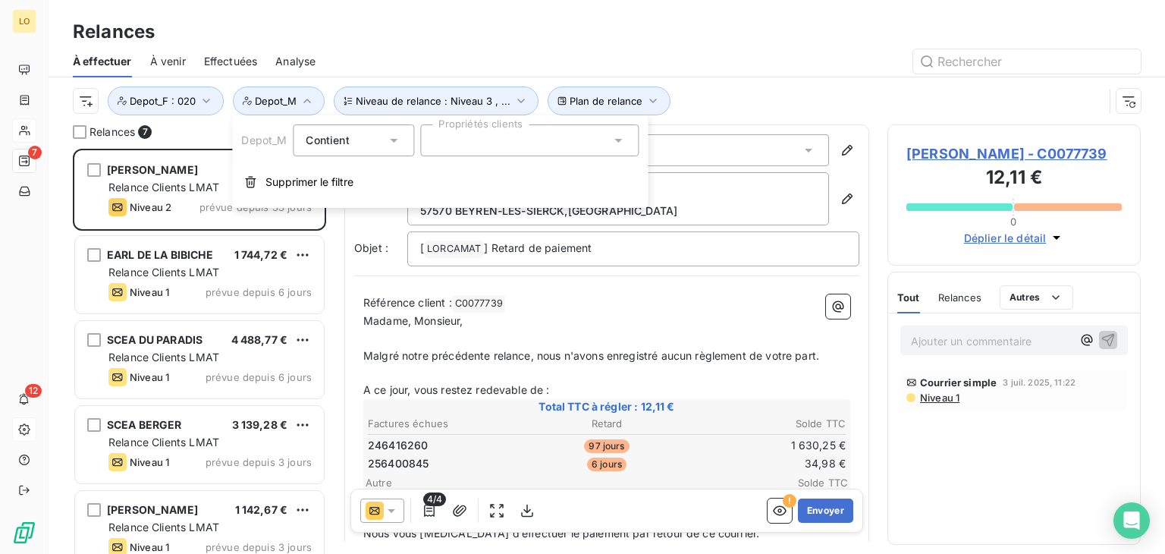
click at [461, 135] on div at bounding box center [529, 140] width 218 height 32
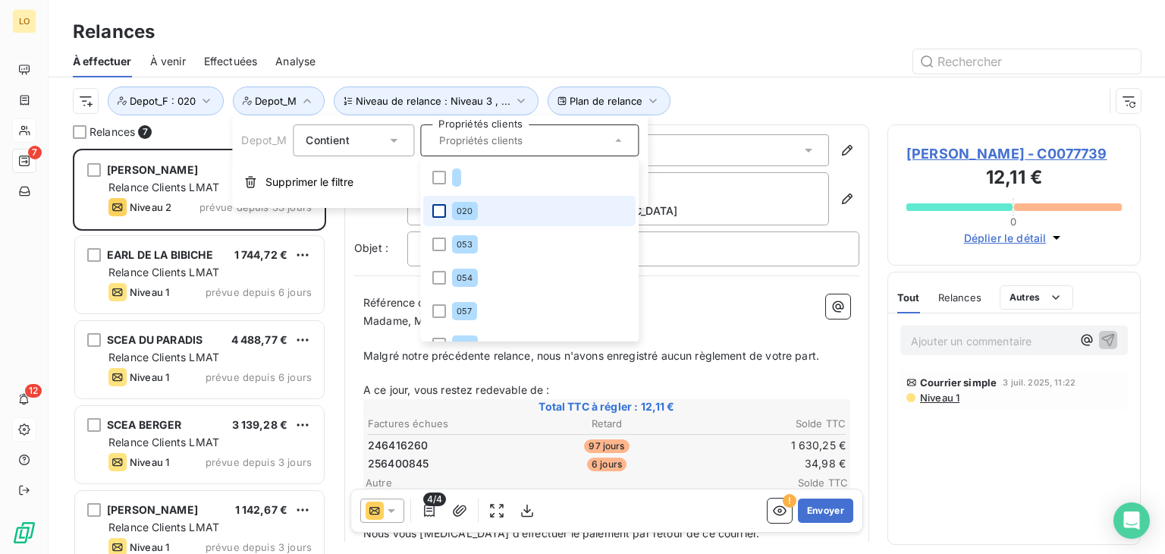
click at [435, 212] on div at bounding box center [439, 211] width 14 height 14
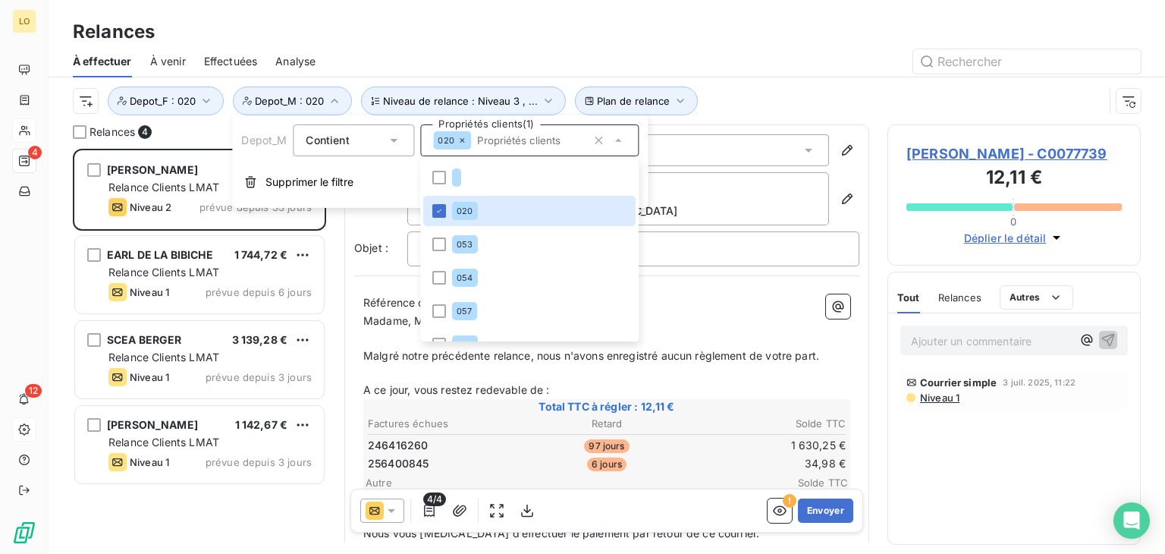
click at [538, 137] on input "text" at bounding box center [529, 140] width 116 height 14
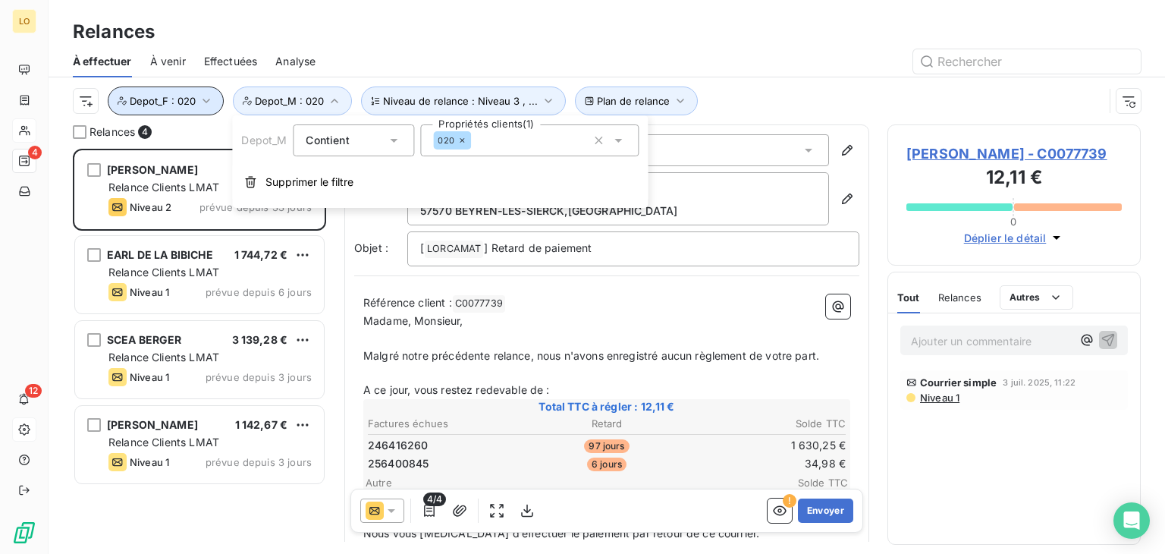
click at [206, 99] on icon "button" at bounding box center [206, 100] width 15 height 15
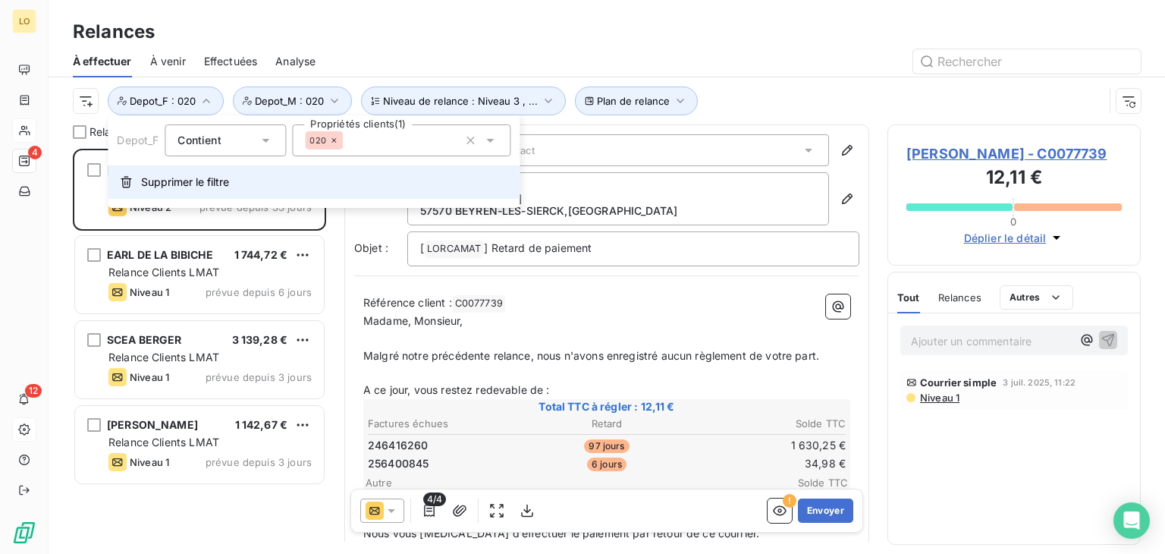
click at [162, 188] on span "Supprimer le filtre" at bounding box center [185, 181] width 88 height 15
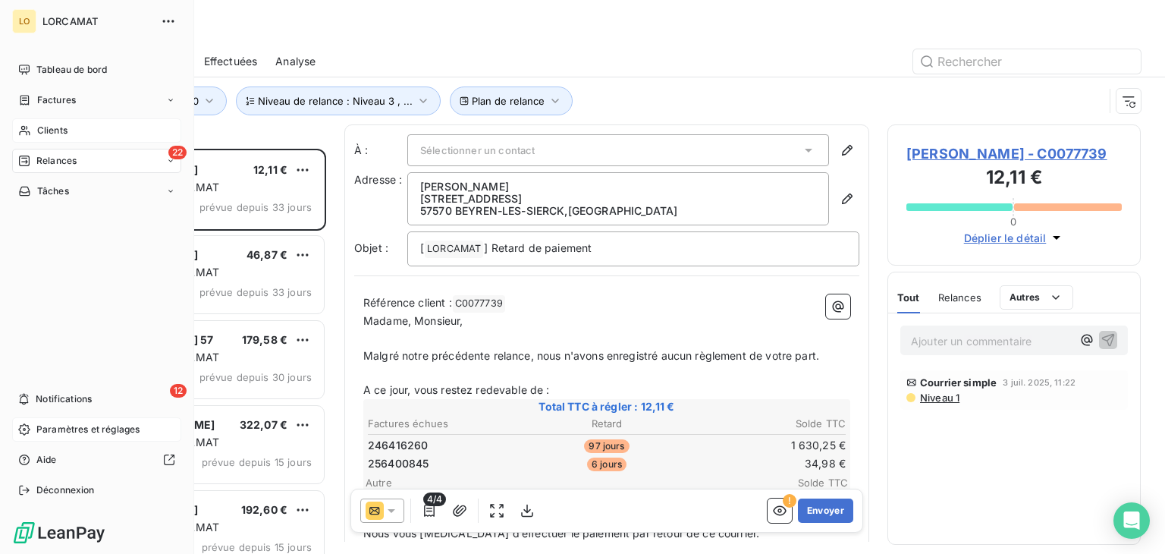
click at [54, 124] on span "Clients" at bounding box center [52, 131] width 30 height 14
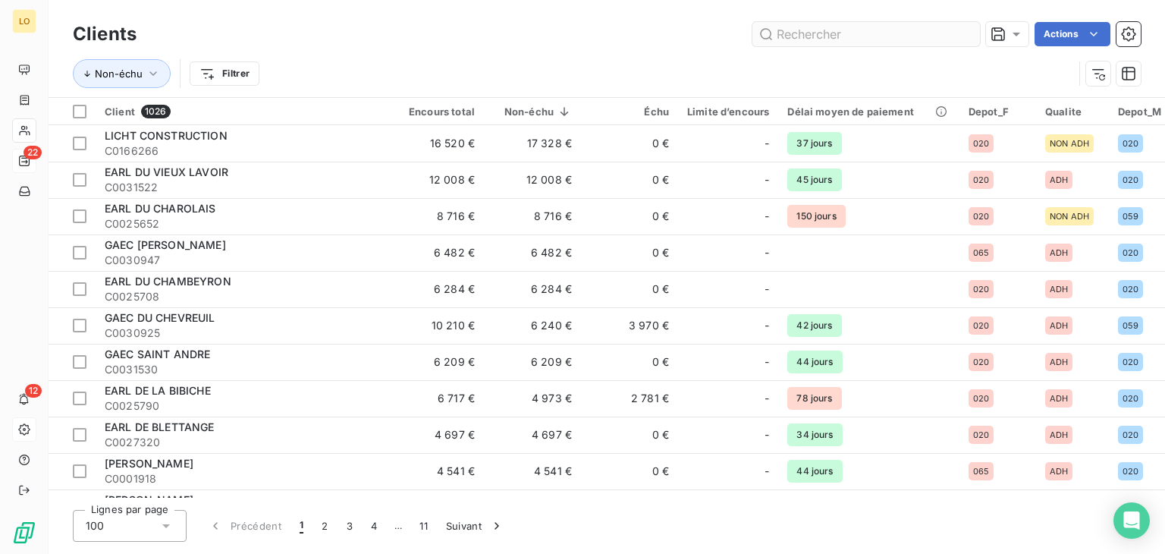
click at [919, 35] on input "text" at bounding box center [865, 34] width 227 height 24
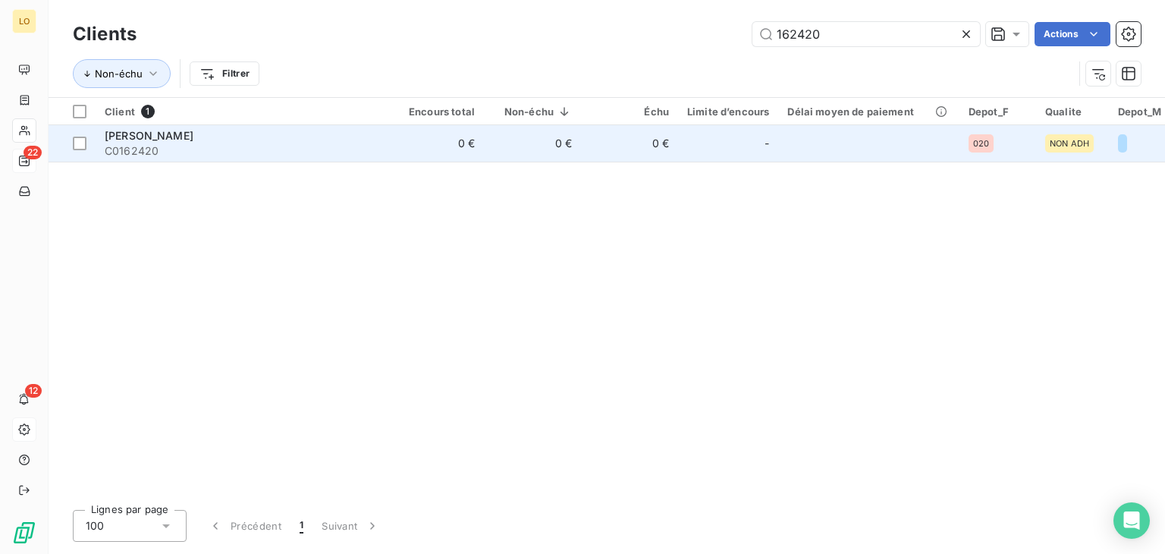
type input "162420"
click at [118, 137] on span "[PERSON_NAME]" at bounding box center [149, 135] width 89 height 13
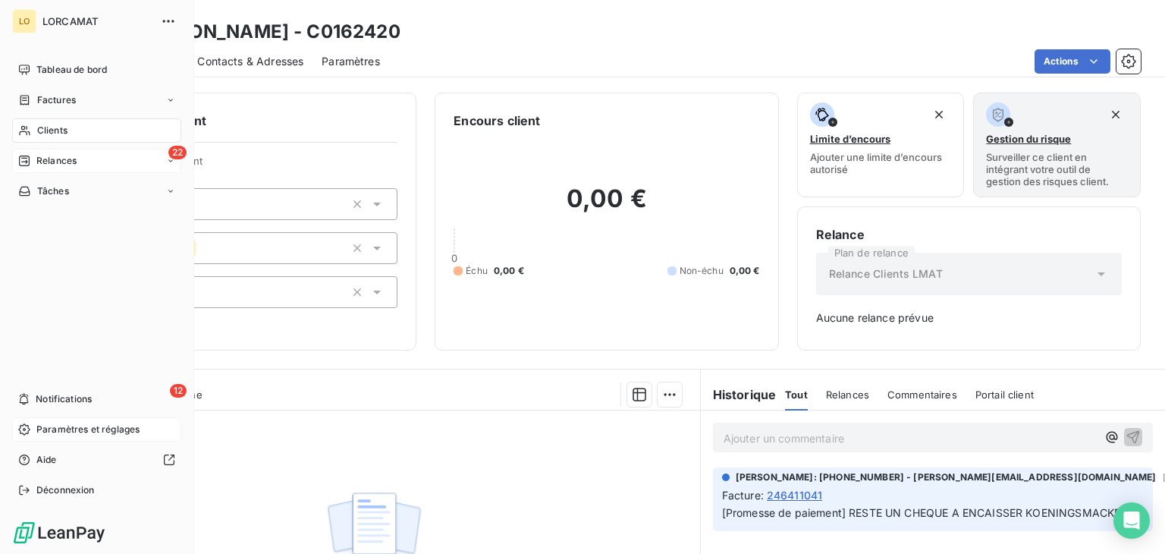
click at [43, 132] on span "Clients" at bounding box center [52, 131] width 30 height 14
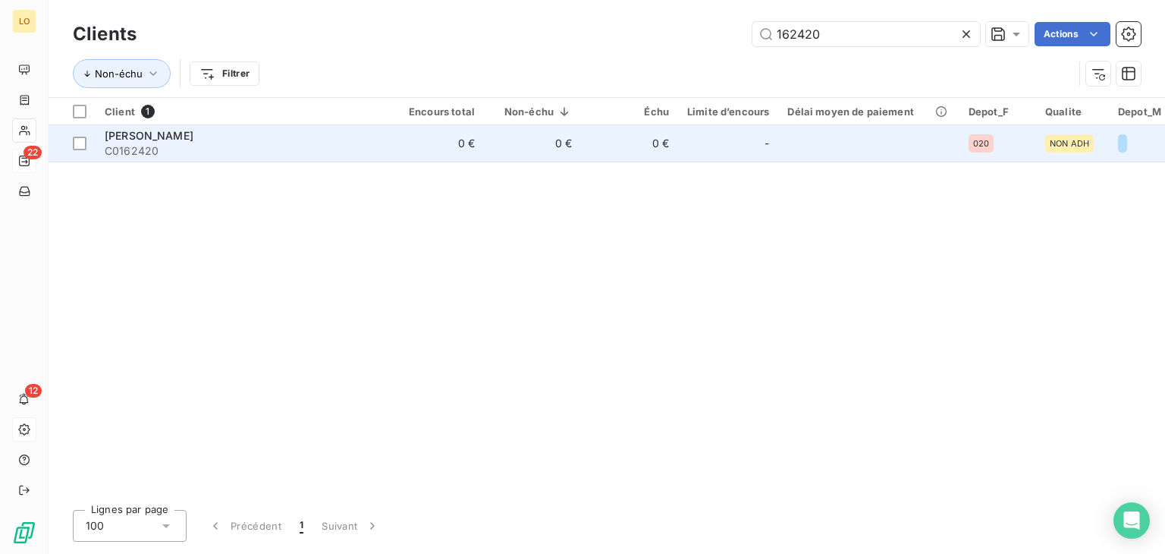
click at [158, 136] on span "[PERSON_NAME]" at bounding box center [149, 135] width 89 height 13
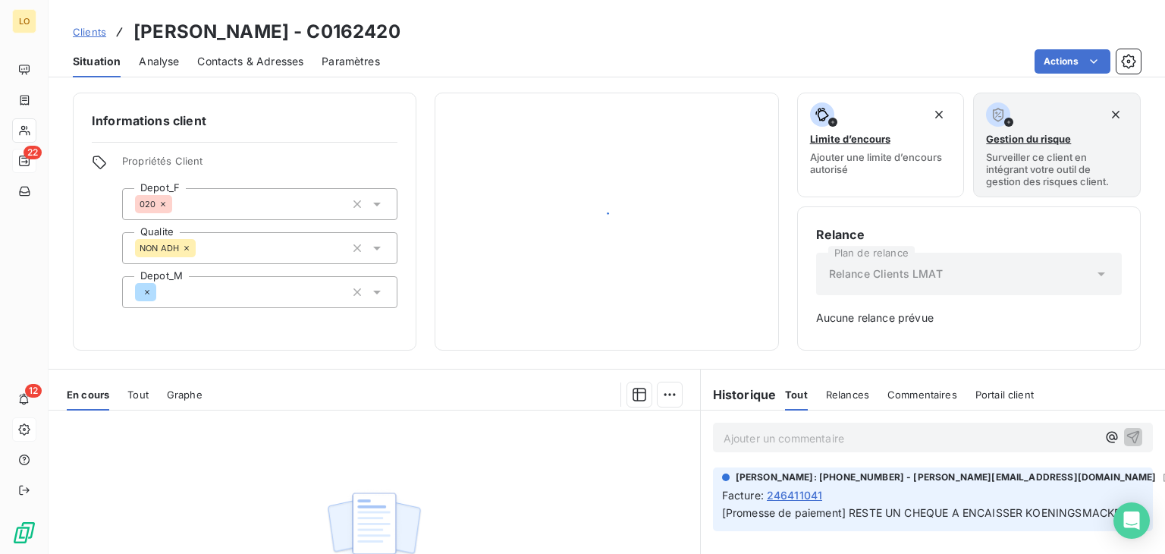
click at [158, 136] on div "Informations client Propriétés Client Depot_F 020 Qualite NON ADH Depot_M" at bounding box center [244, 222] width 343 height 258
click at [355, 205] on icon "button" at bounding box center [357, 204] width 8 height 8
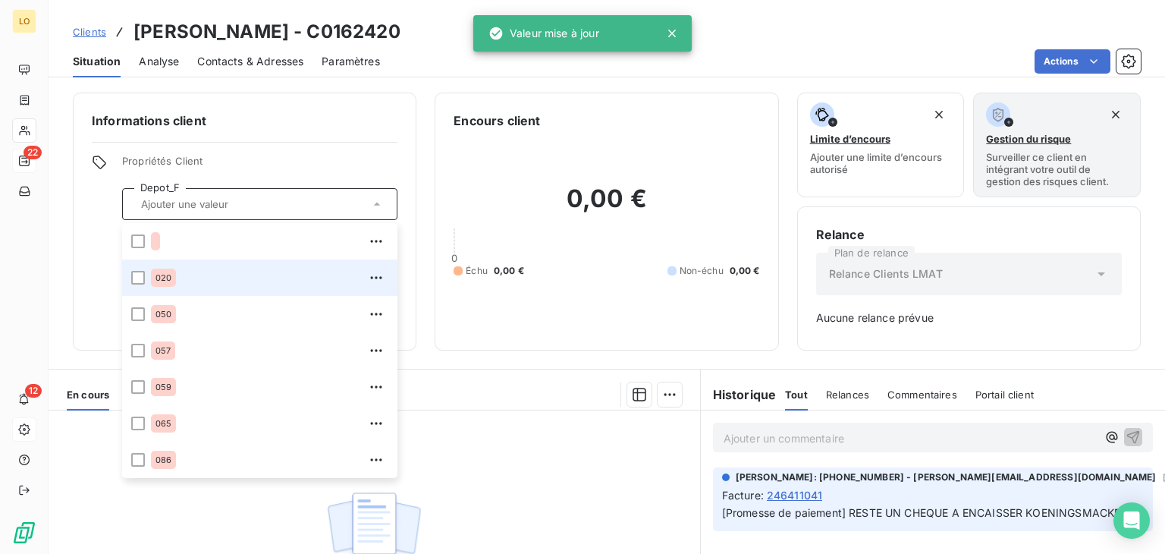
click at [355, 205] on input "text" at bounding box center [252, 204] width 234 height 14
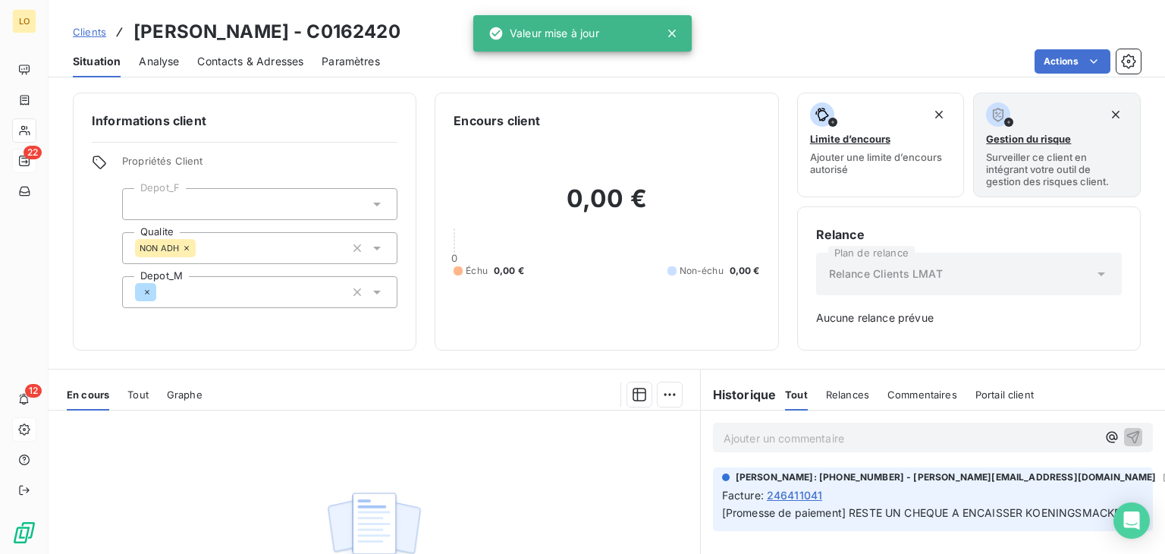
click at [351, 205] on div at bounding box center [259, 204] width 275 height 32
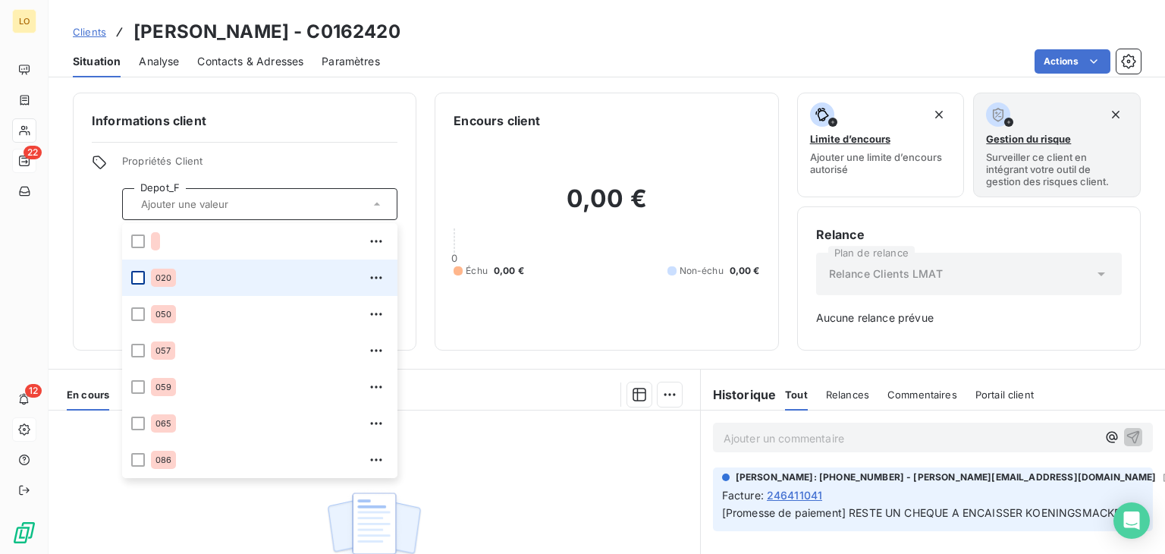
click at [138, 283] on div at bounding box center [138, 278] width 14 height 14
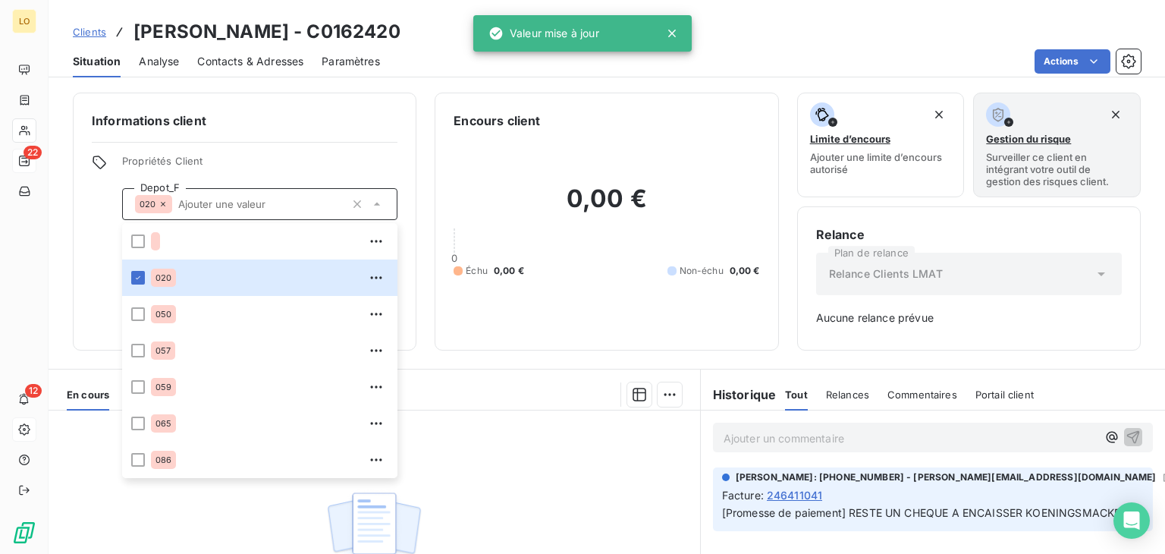
click at [333, 155] on span "Propriétés Client" at bounding box center [259, 165] width 275 height 21
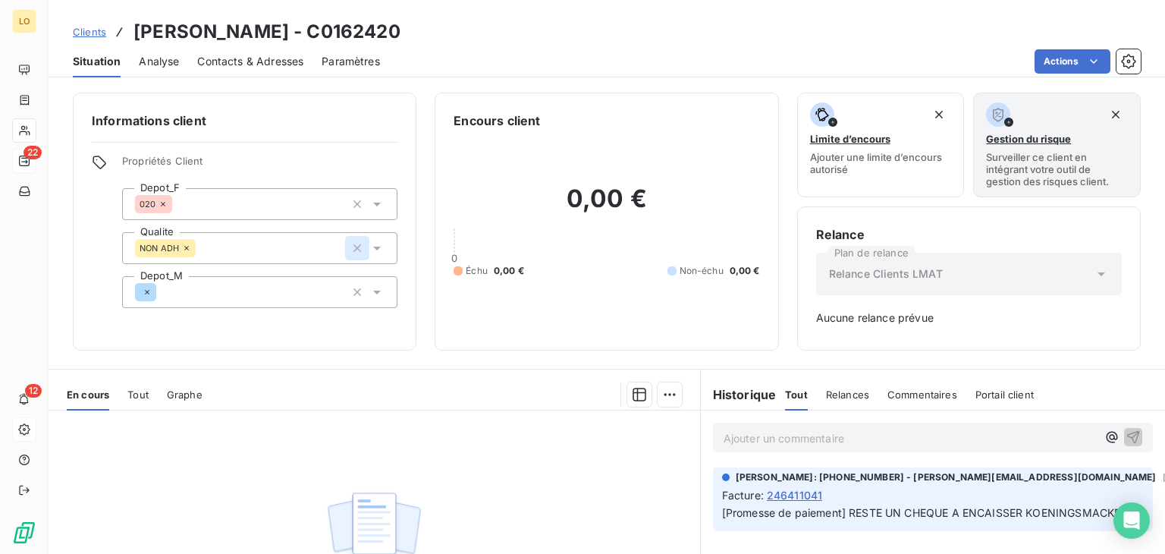
click at [353, 247] on icon "button" at bounding box center [357, 248] width 8 height 8
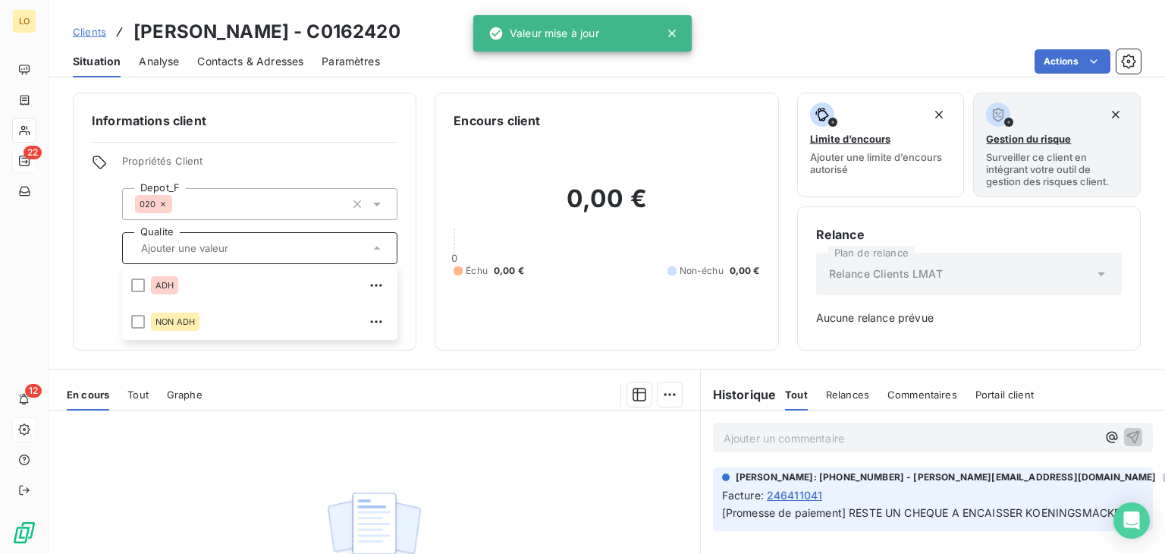
click at [115, 268] on div "Propriétés Client Depot_F 020 Qualite ADH NON ADH Depot_M" at bounding box center [245, 231] width 306 height 153
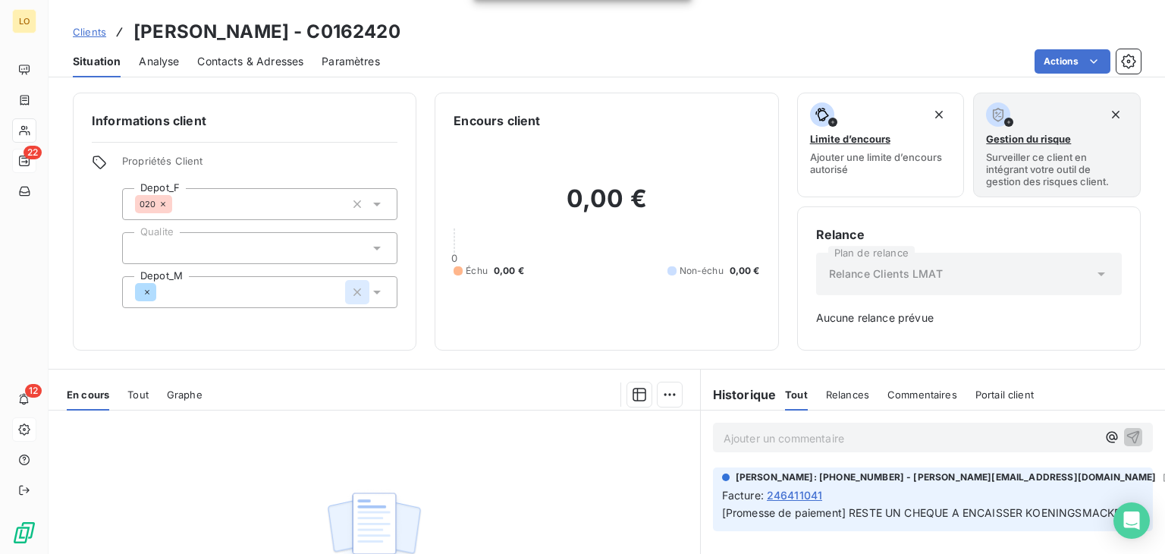
click at [352, 286] on icon "button" at bounding box center [357, 291] width 15 height 15
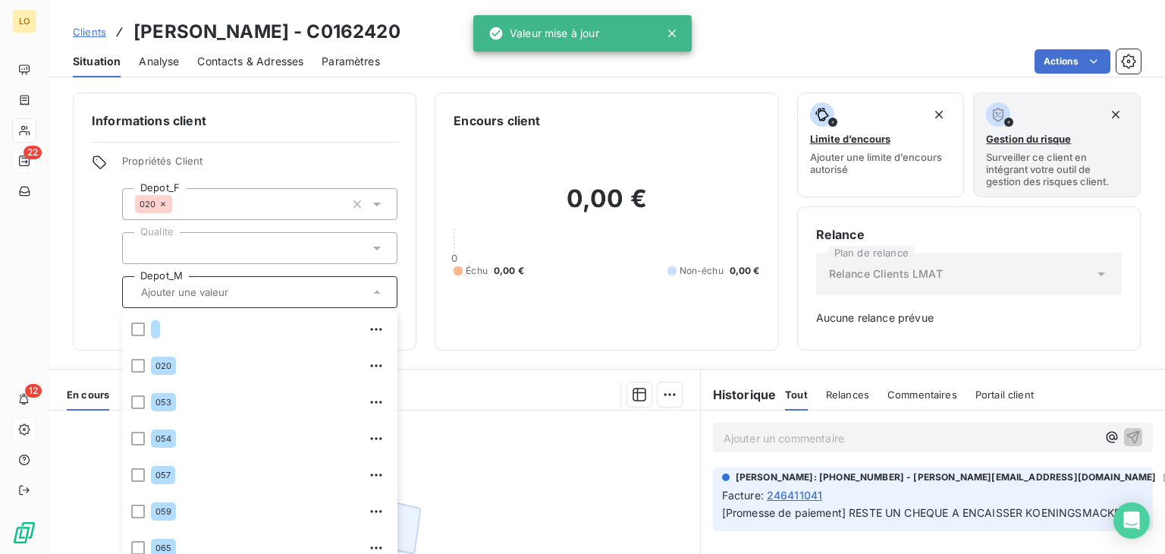
click at [105, 299] on div "Propriétés Client Depot_F 020 Qualite Depot_M 020 053 054 057 059 065 070 086 0…" at bounding box center [245, 231] width 306 height 153
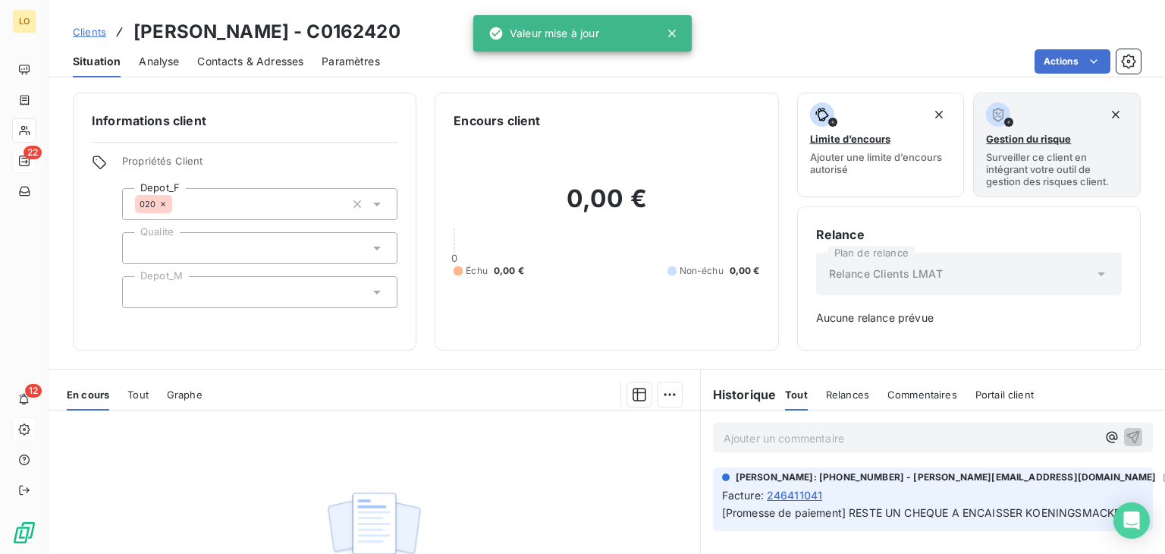
click at [507, 322] on div "0,00 € 0 Échu 0,00 € Non-échu 0,00 €" at bounding box center [606, 231] width 306 height 202
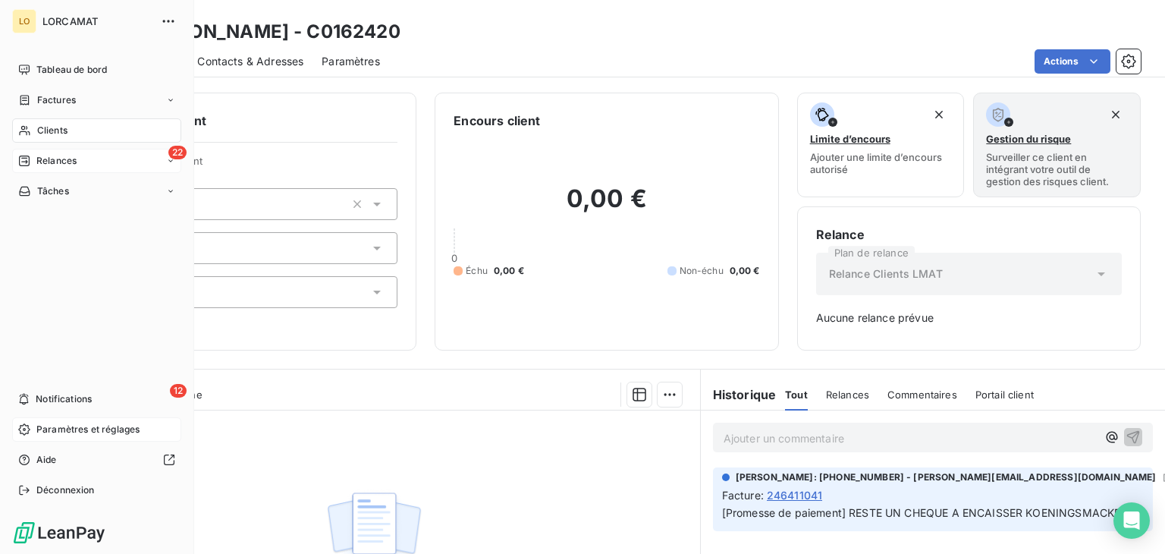
click at [66, 130] on span "Clients" at bounding box center [52, 131] width 30 height 14
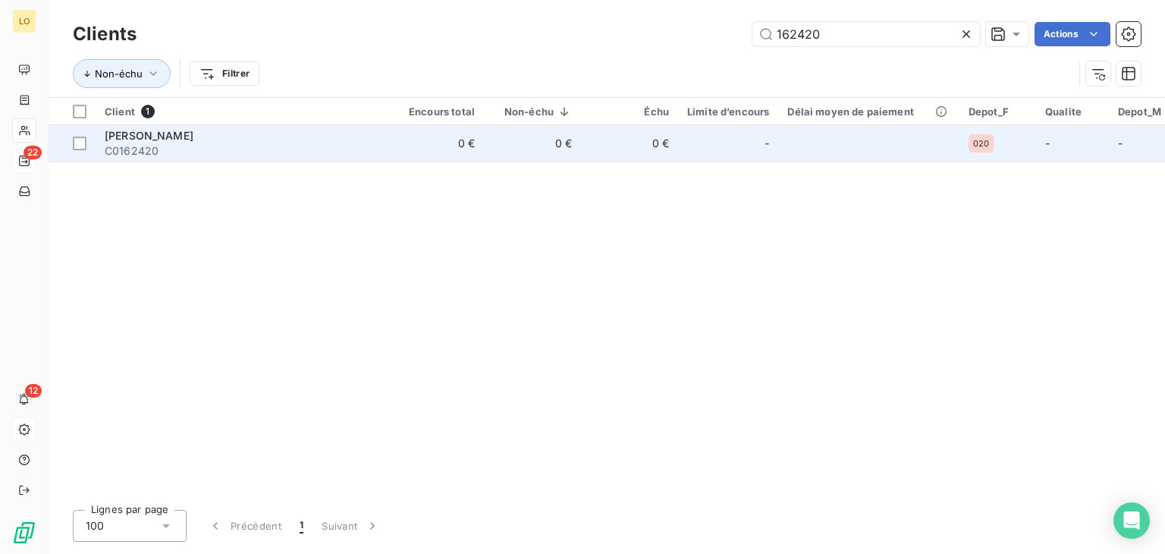
click at [155, 137] on span "[PERSON_NAME]" at bounding box center [149, 135] width 89 height 13
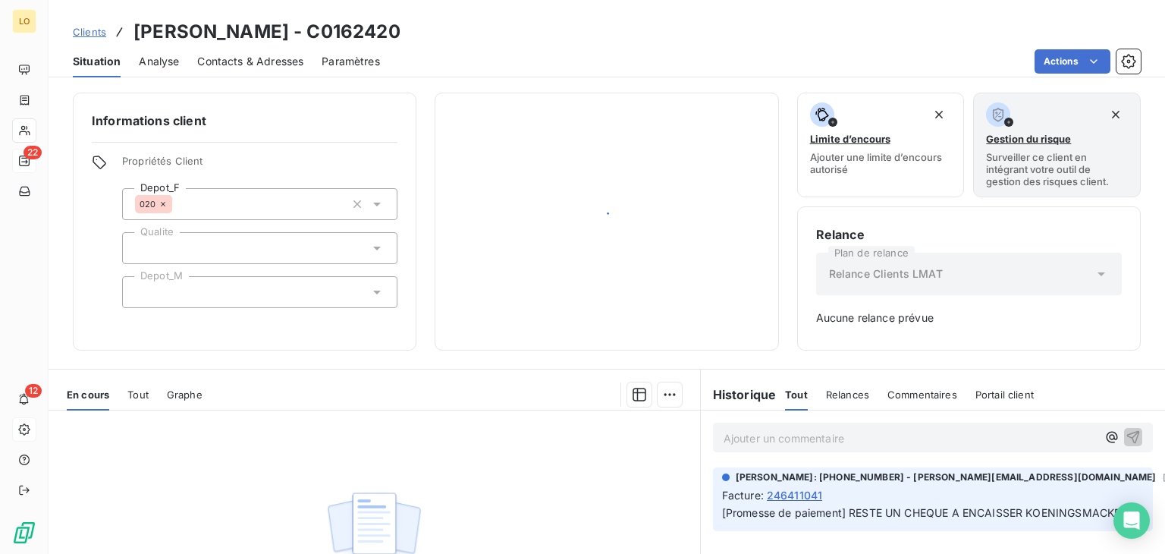
click at [155, 137] on div "Informations client Propriétés Client Depot_F 020 Qualite Depot_M" at bounding box center [244, 222] width 343 height 258
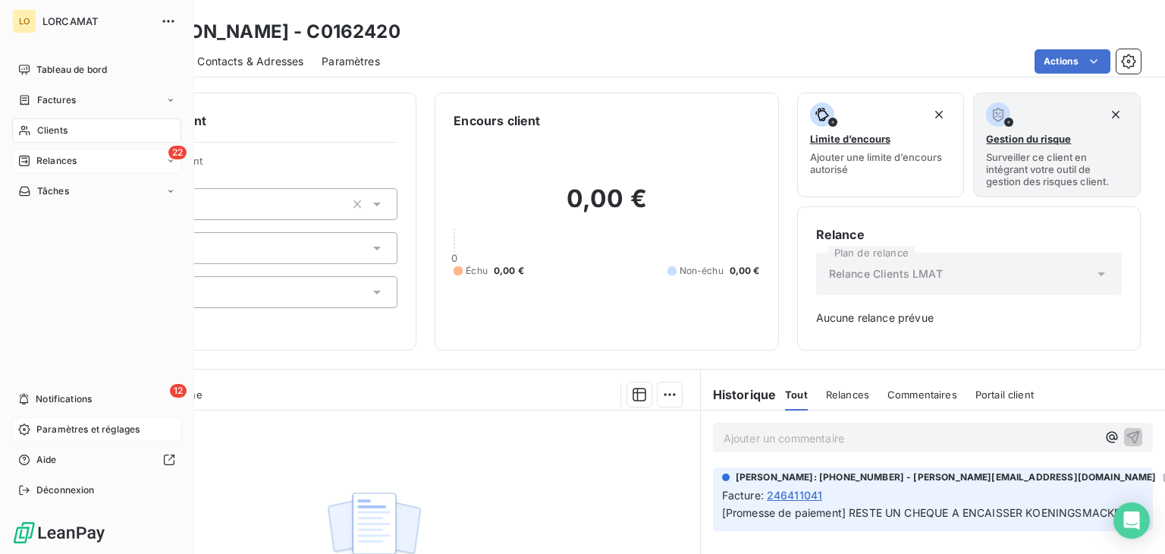
click at [73, 125] on div "Clients" at bounding box center [96, 130] width 169 height 24
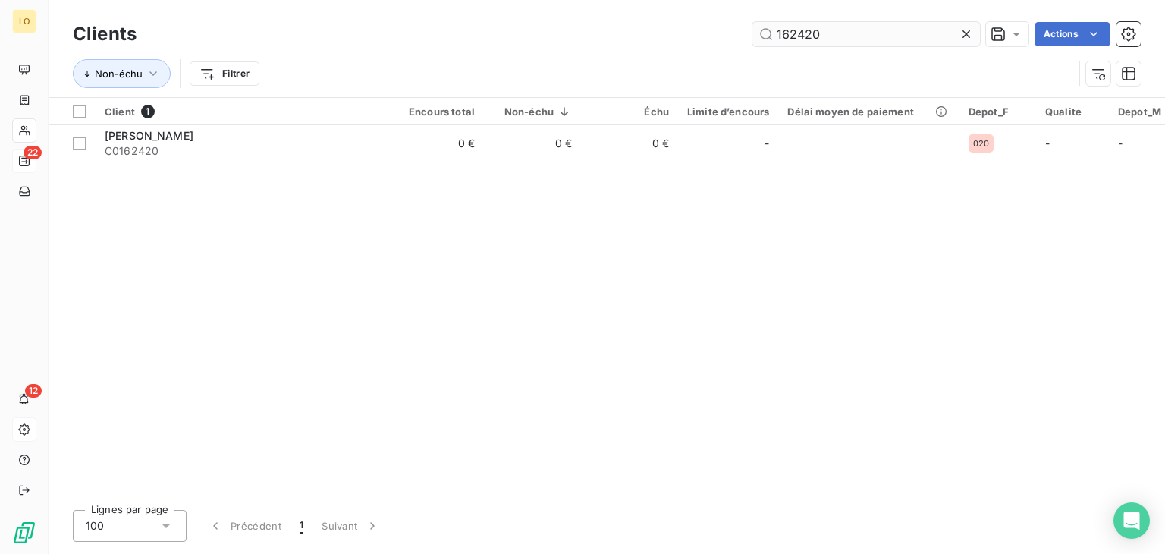
click at [822, 36] on input "162420" at bounding box center [865, 34] width 227 height 24
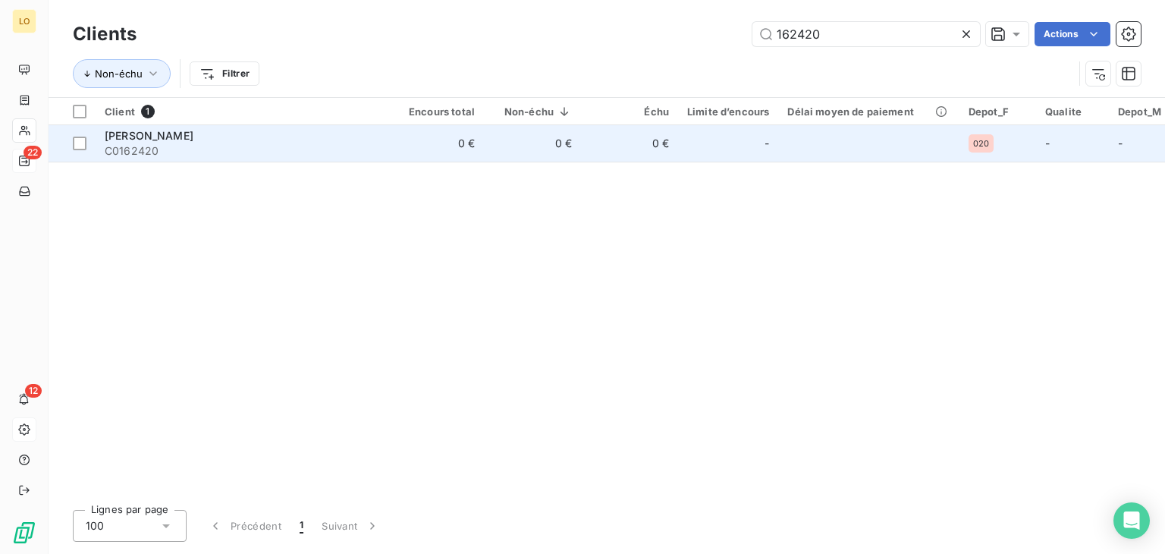
click at [594, 149] on td "0 €" at bounding box center [629, 143] width 97 height 36
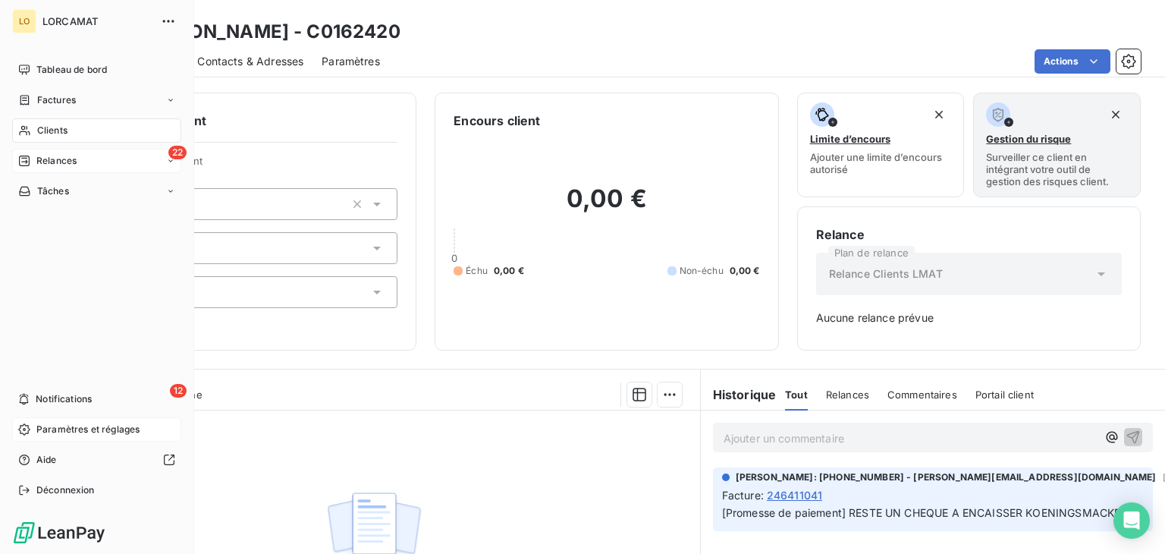
click at [55, 168] on div "22 Relances" at bounding box center [96, 161] width 169 height 24
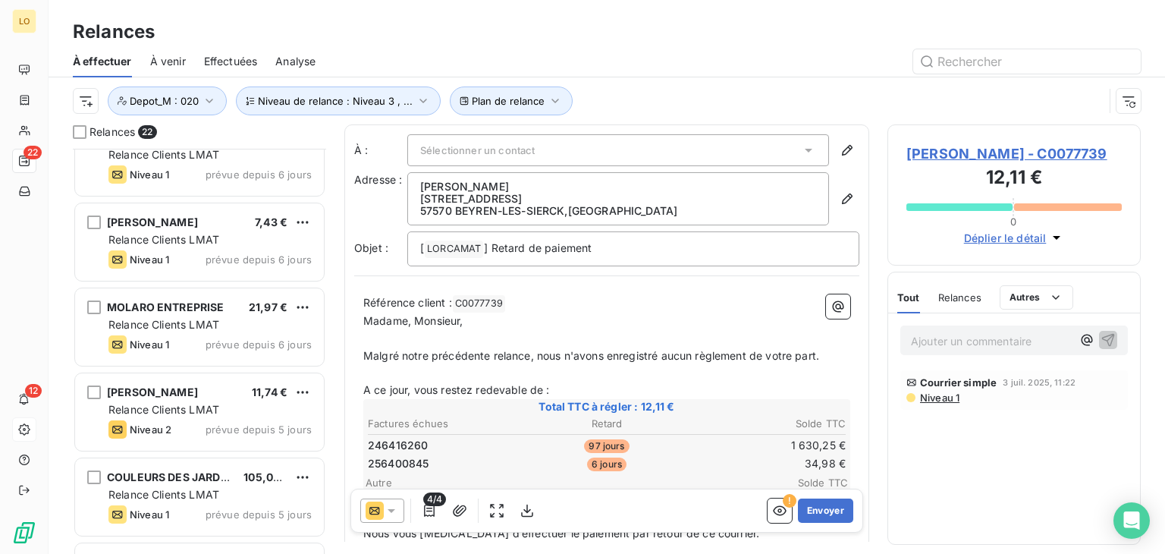
scroll to position [1463, 0]
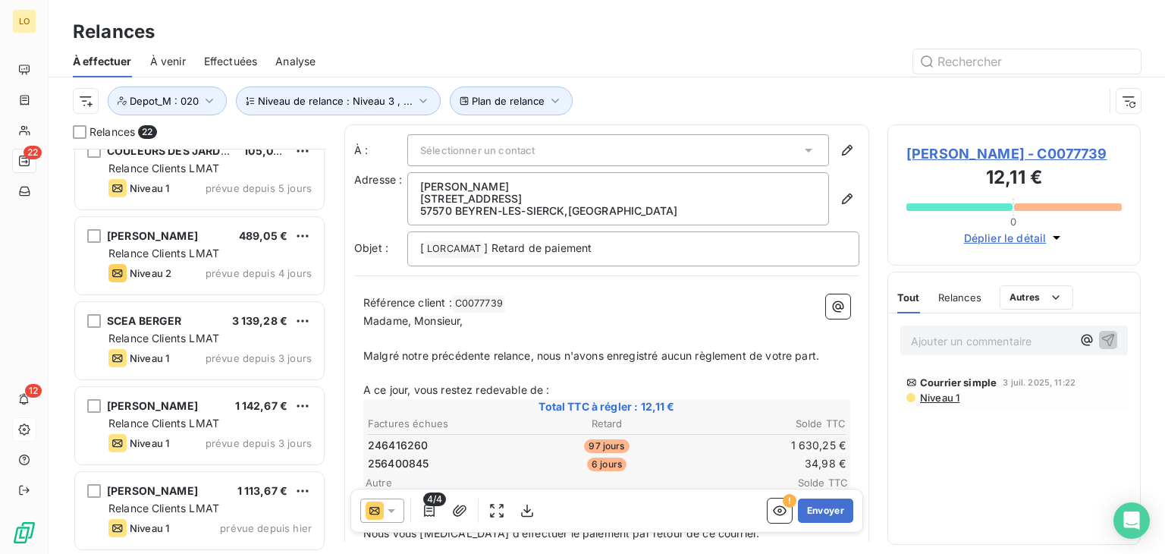
click at [86, 100] on html "LO 22 12 Relances À effectuer À venir Effectuées Analyse Plan de relance Niveau…" at bounding box center [582, 277] width 1165 height 554
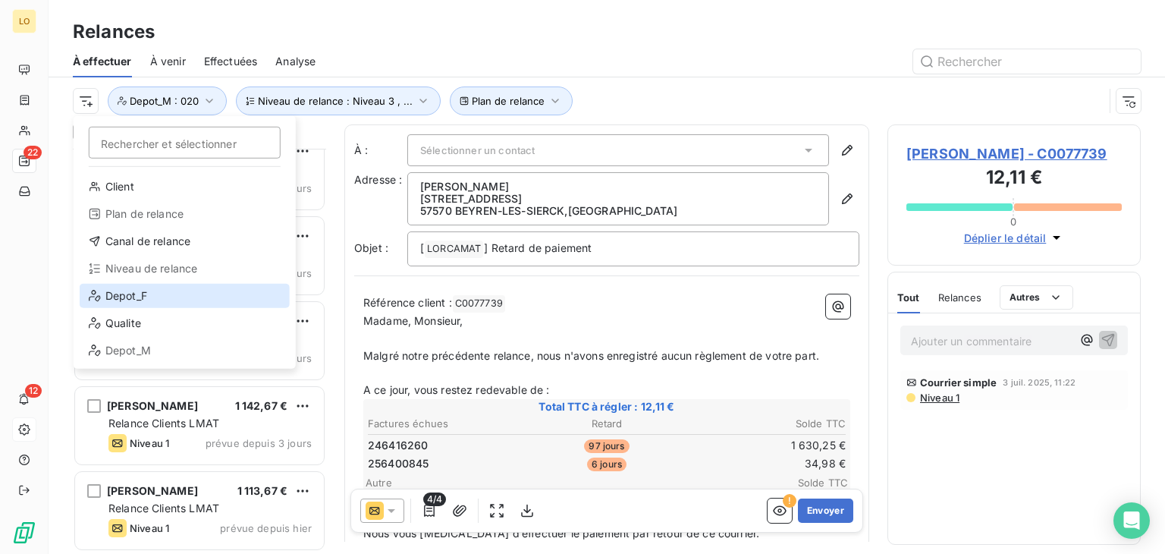
click at [140, 300] on div "Depot_F" at bounding box center [185, 296] width 210 height 24
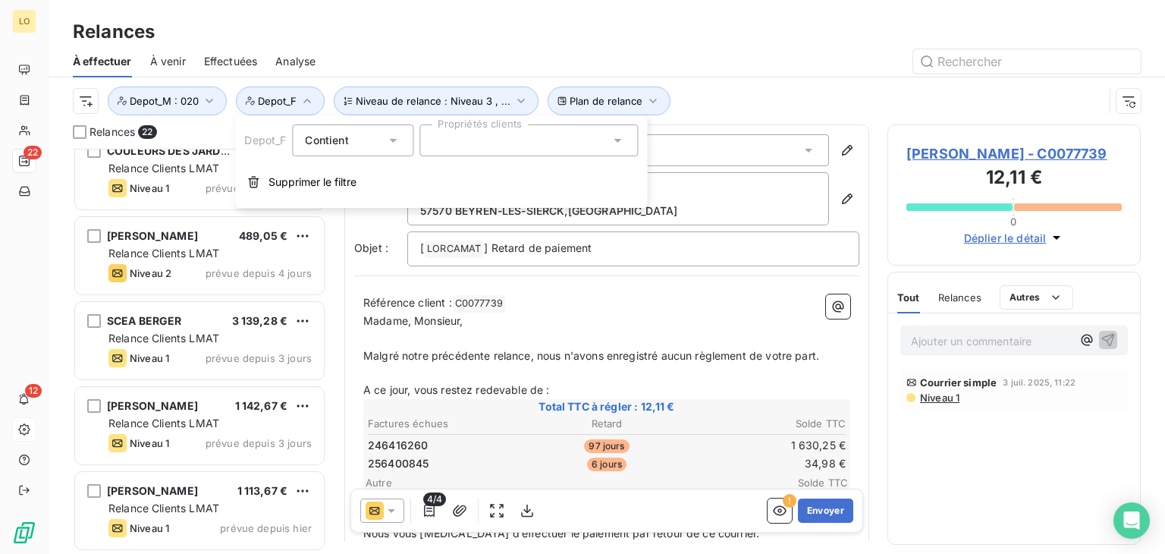
click at [496, 140] on div at bounding box center [528, 140] width 218 height 32
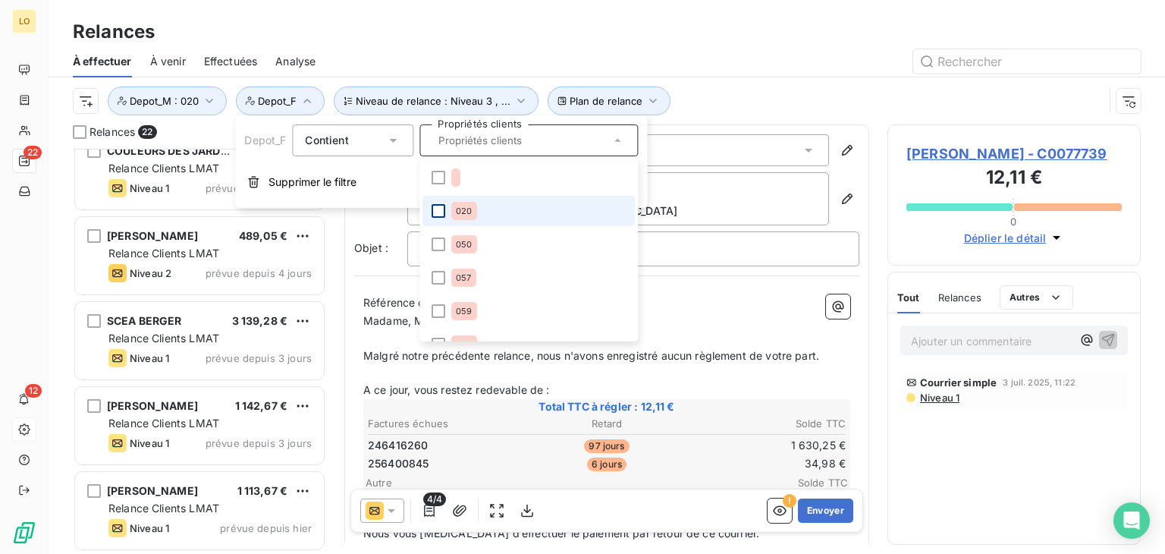
click at [443, 207] on div at bounding box center [438, 211] width 14 height 14
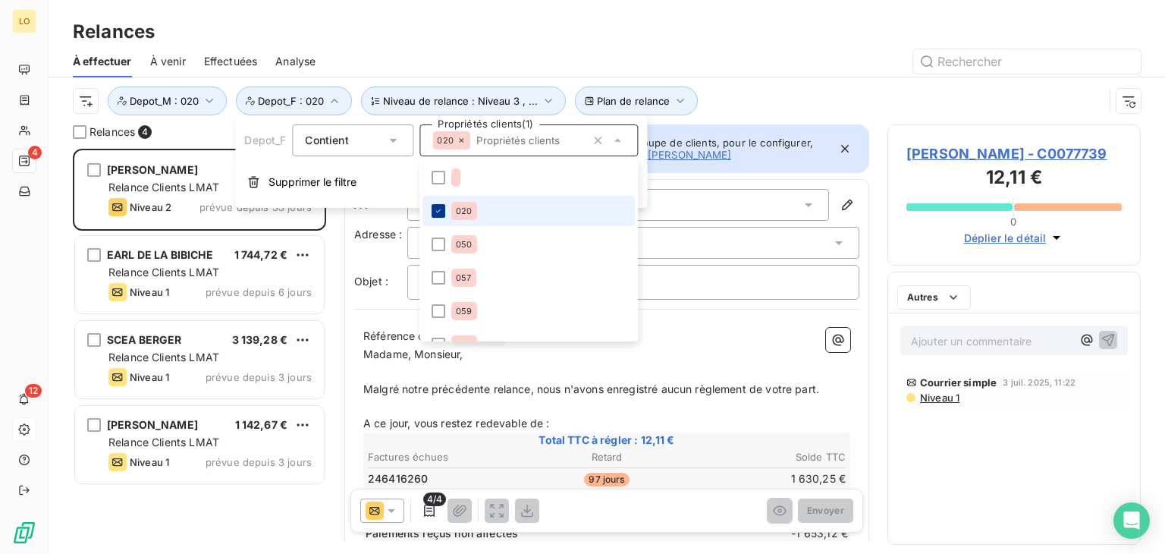
scroll to position [393, 241]
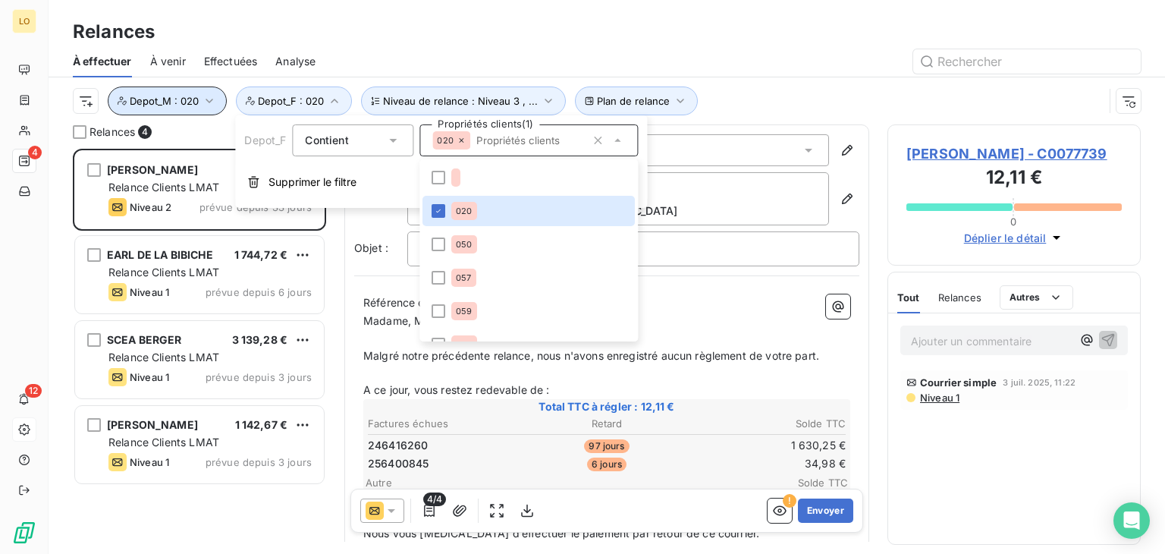
click at [204, 99] on icon "button" at bounding box center [209, 100] width 15 height 15
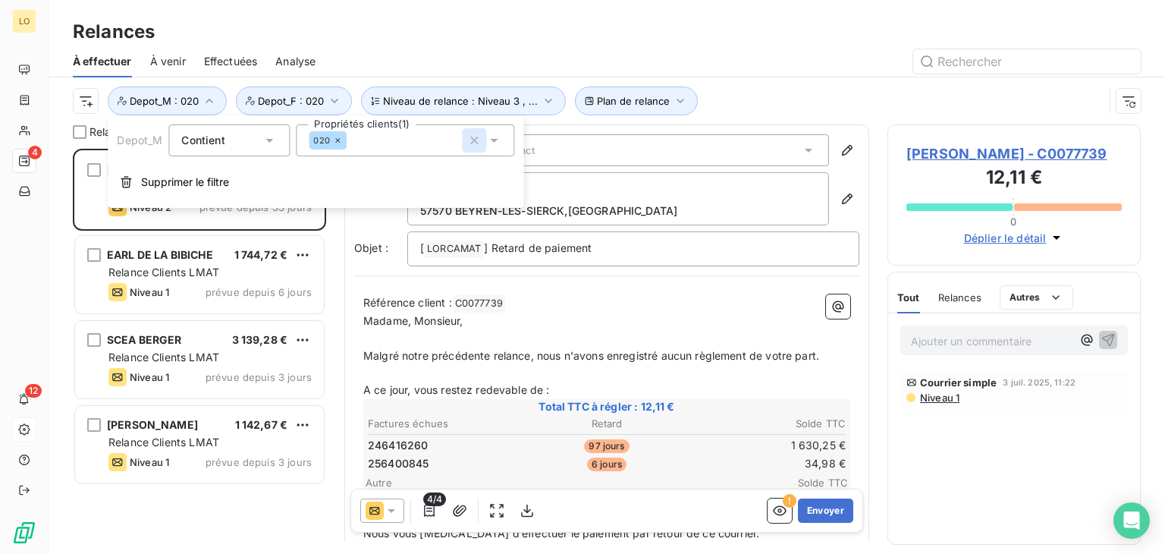
click at [473, 140] on icon "button" at bounding box center [475, 140] width 8 height 8
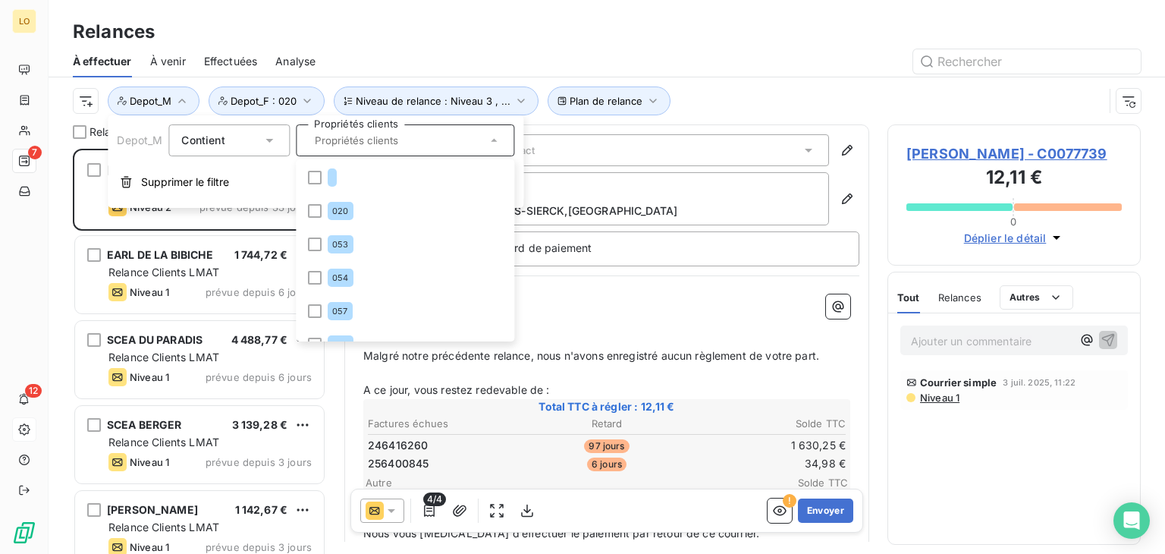
click at [391, 143] on input "text" at bounding box center [397, 140] width 177 height 14
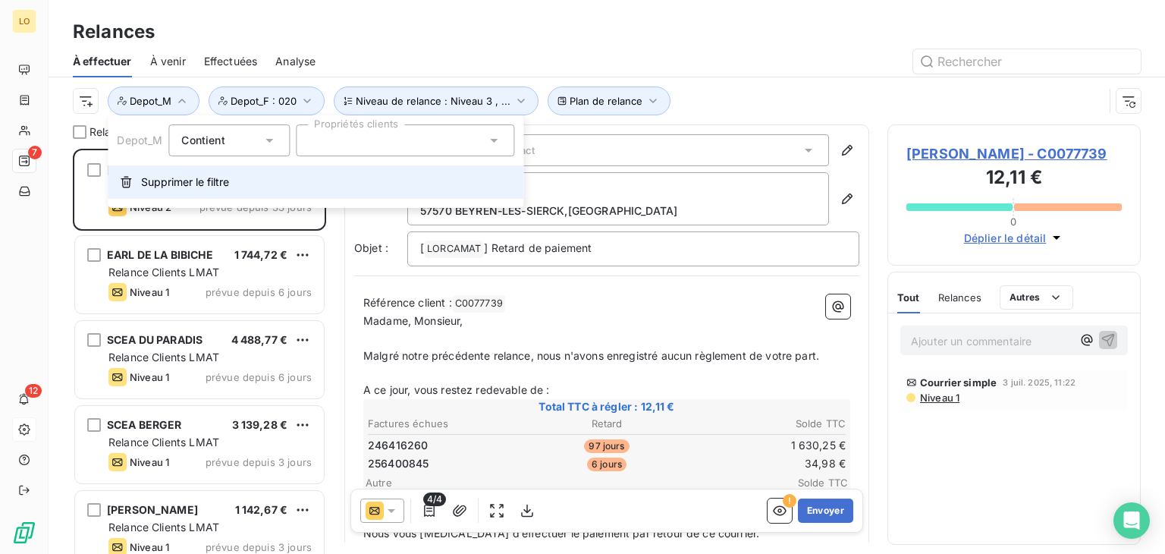
click at [121, 185] on icon "button" at bounding box center [126, 182] width 12 height 12
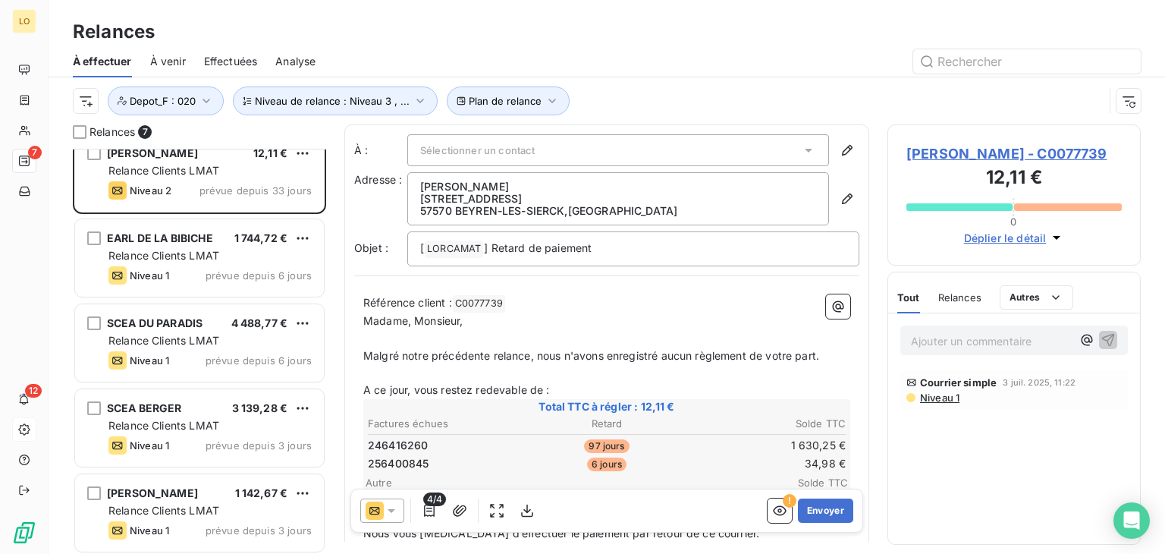
scroll to position [0, 0]
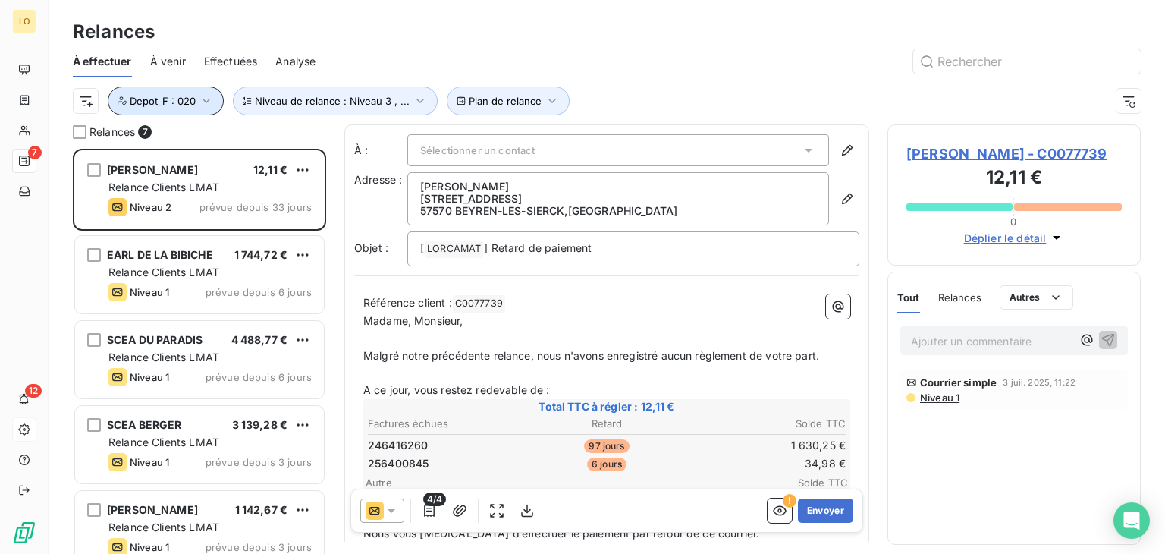
click at [197, 103] on button "Depot_F : 020" at bounding box center [166, 100] width 116 height 29
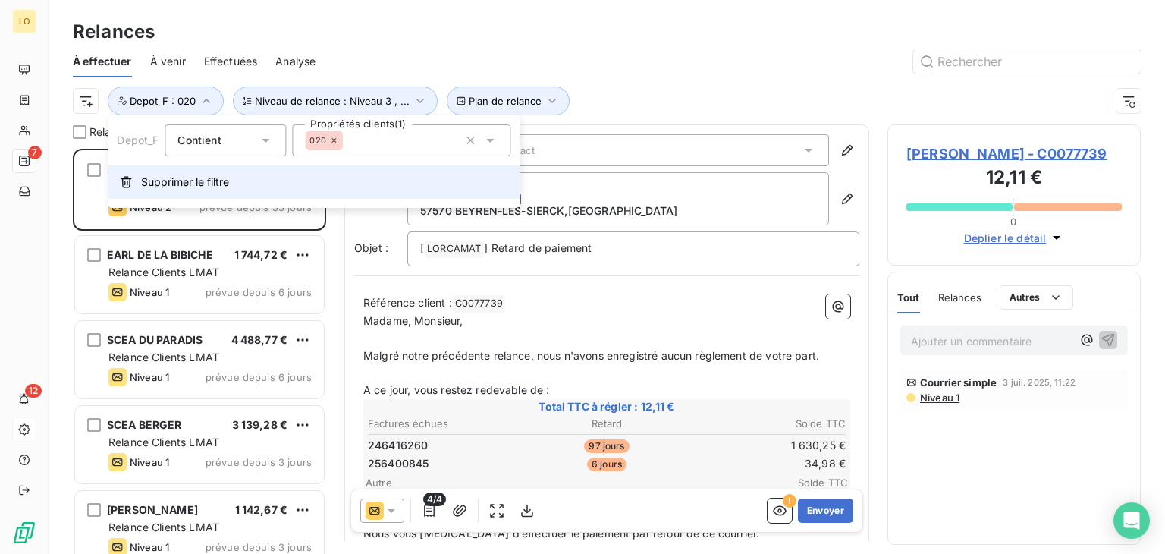
click at [158, 183] on span "Supprimer le filtre" at bounding box center [185, 181] width 88 height 15
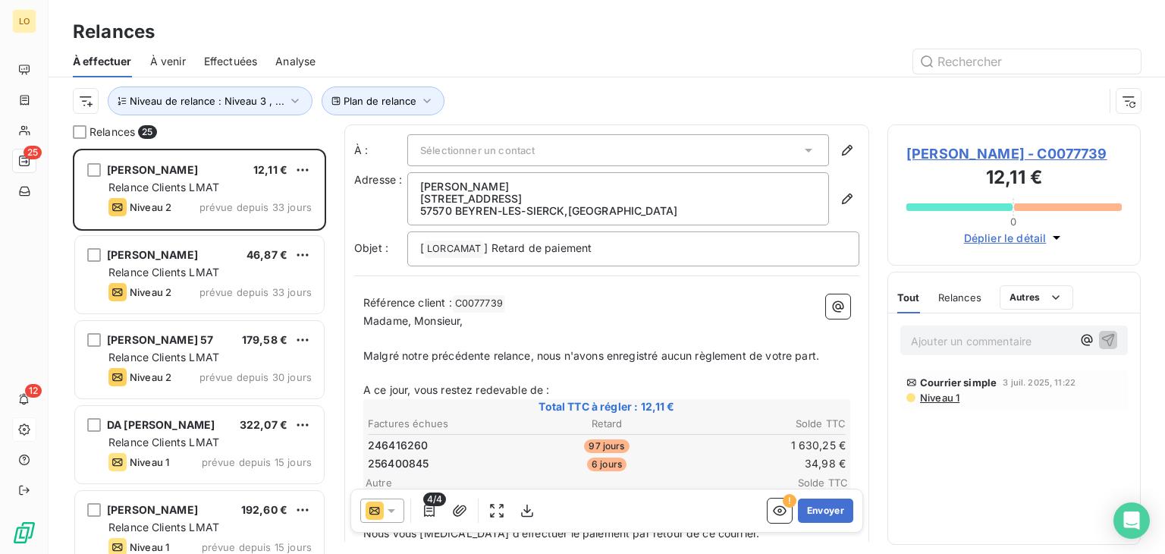
scroll to position [393, 241]
click at [88, 102] on html "LO 25 12 Relances À effectuer À venir Effectuées Analyse Plan de relance Niveau…" at bounding box center [582, 277] width 1165 height 554
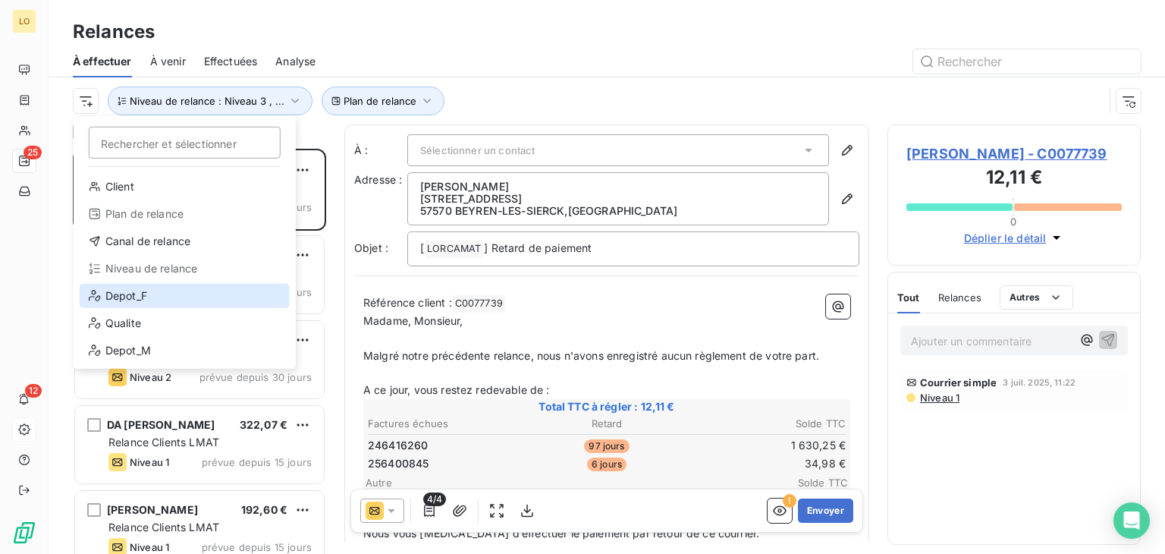
click at [121, 297] on div "Depot_F" at bounding box center [185, 296] width 210 height 24
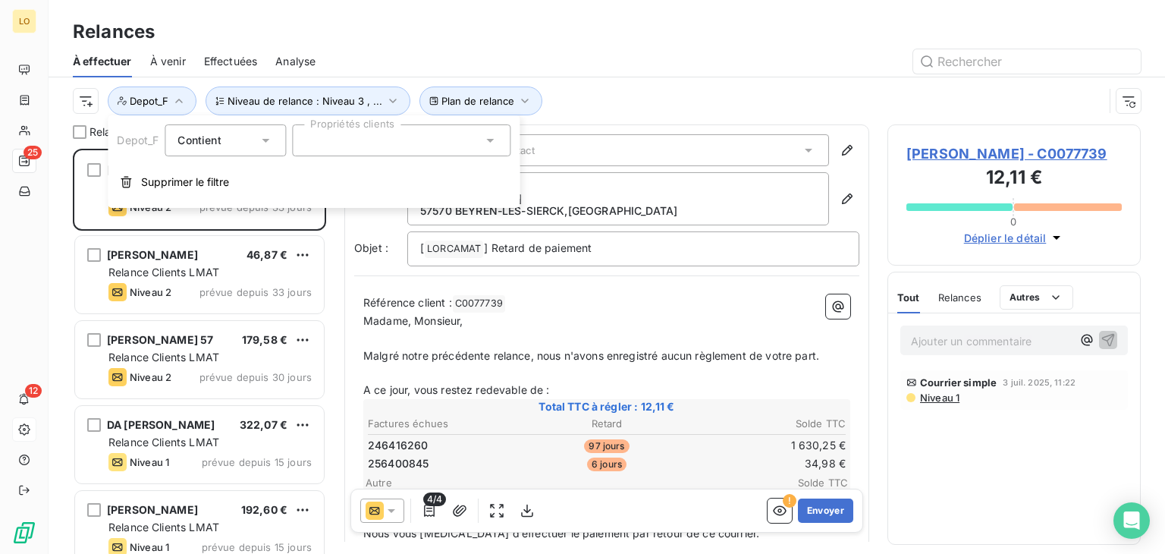
click at [325, 140] on div at bounding box center [401, 140] width 218 height 32
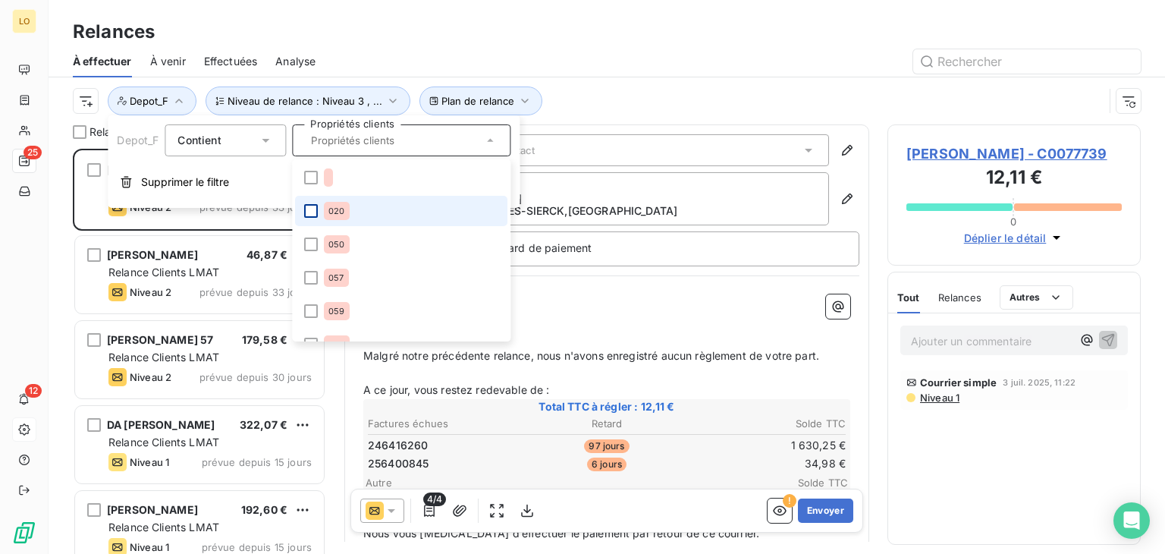
click at [313, 207] on div at bounding box center [311, 211] width 14 height 14
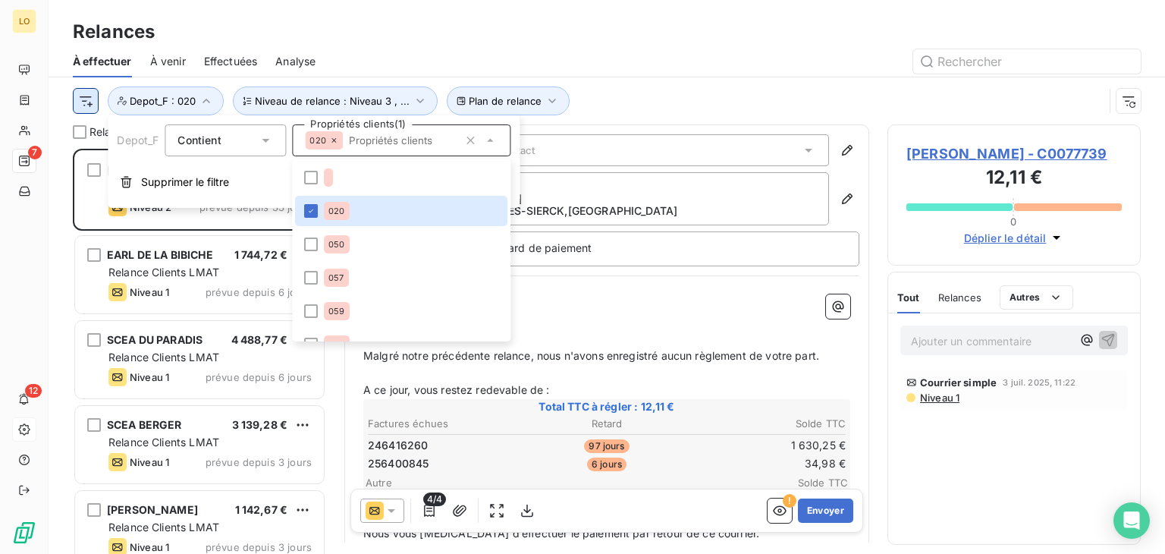
click at [88, 102] on html "LO 7 12 Relances À effectuer À venir Effectuées Analyse Plan de relance Niveau …" at bounding box center [582, 277] width 1165 height 554
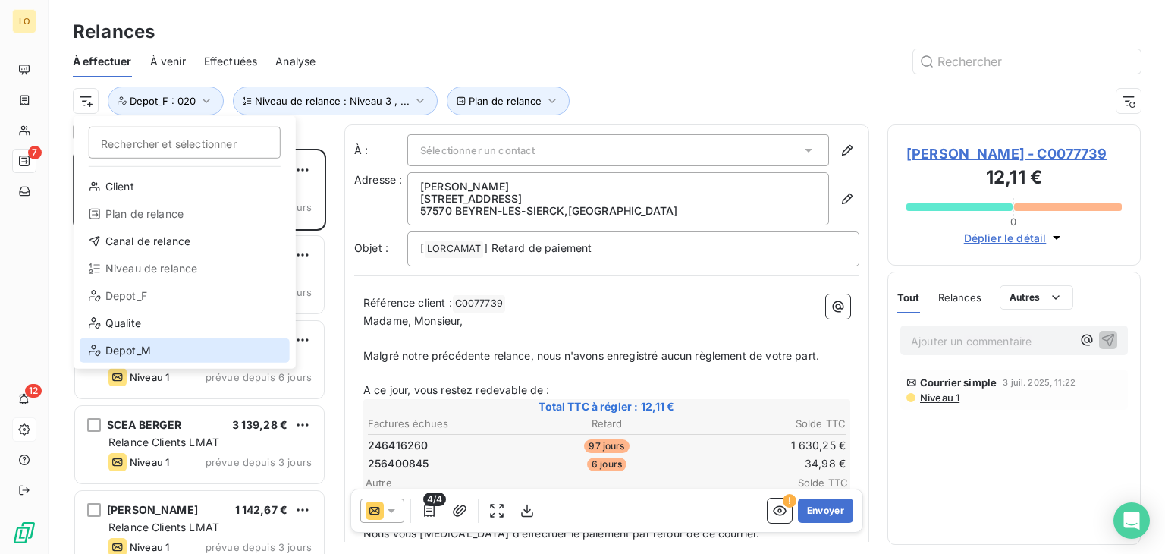
click at [129, 346] on div "Depot_M" at bounding box center [185, 350] width 210 height 24
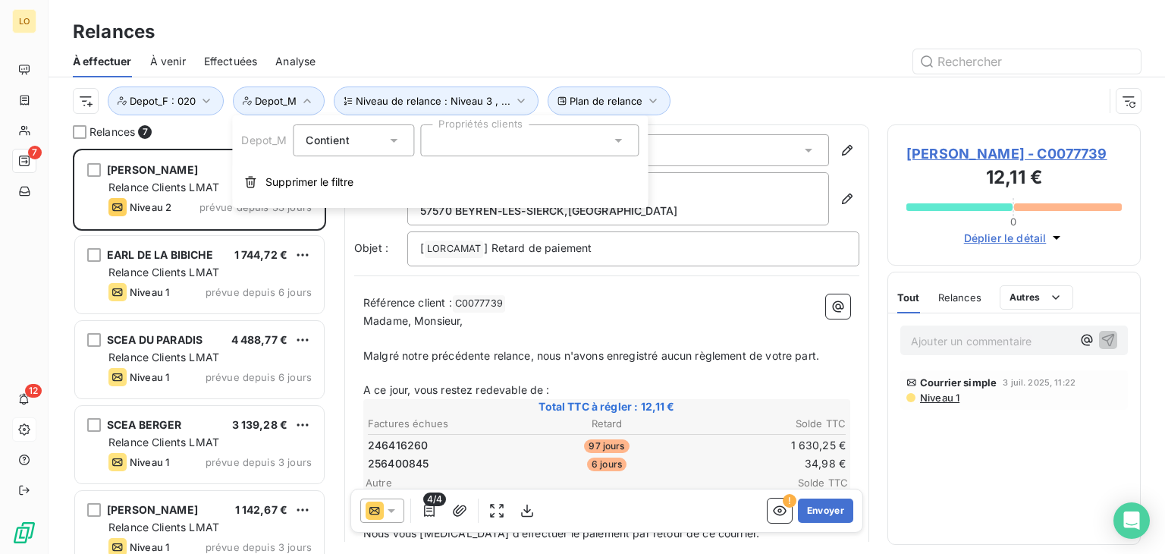
click at [450, 140] on div at bounding box center [529, 140] width 218 height 32
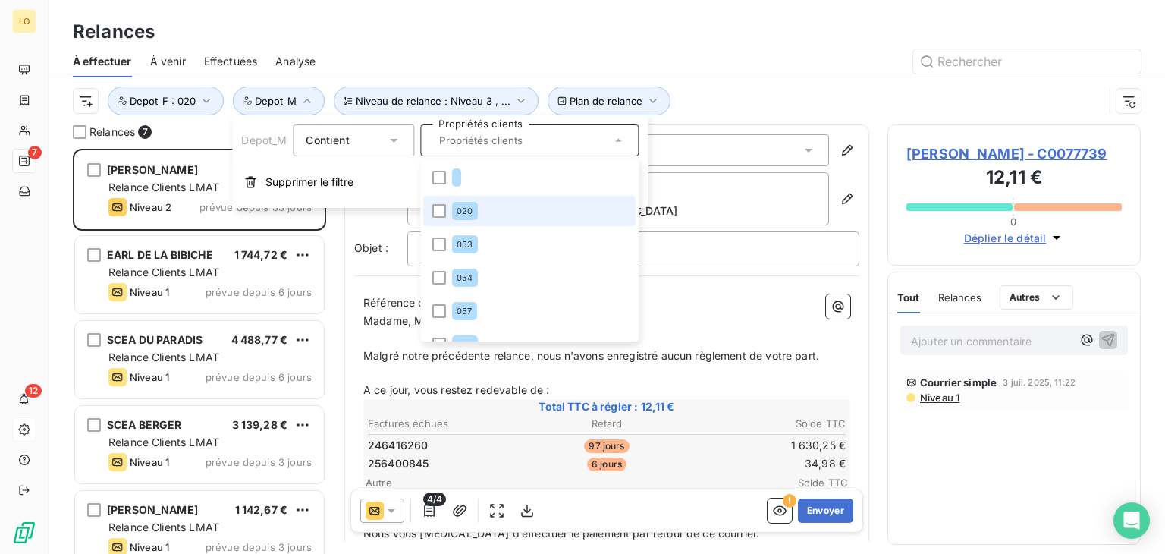
click at [448, 210] on li "020" at bounding box center [529, 211] width 212 height 30
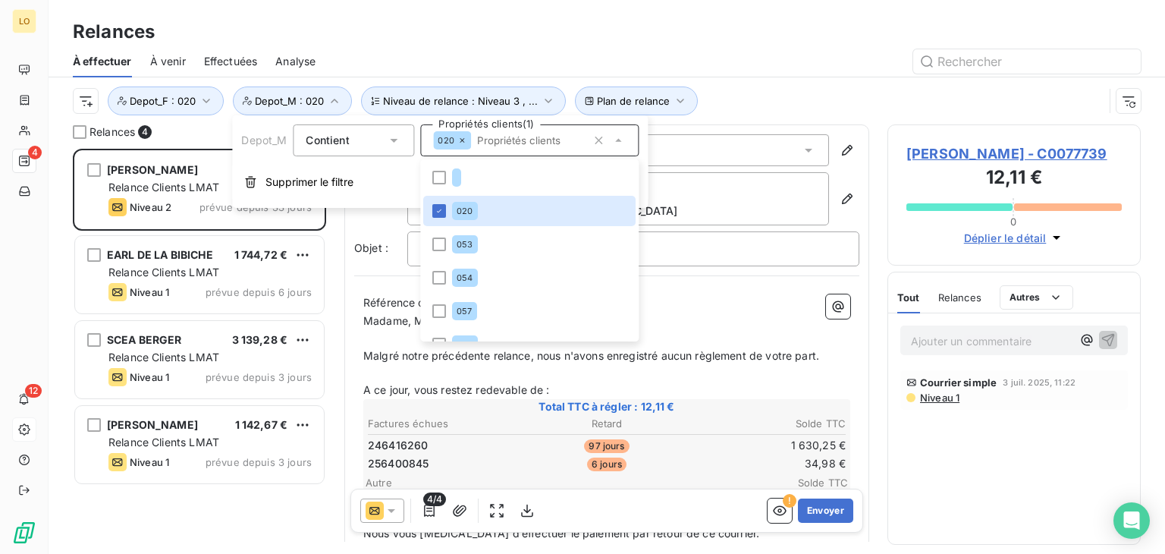
click at [206, 539] on div "[PERSON_NAME] 12,11 € Relance Clients LMAT Niveau 2 prévue depuis 33 jours EARL…" at bounding box center [199, 351] width 253 height 405
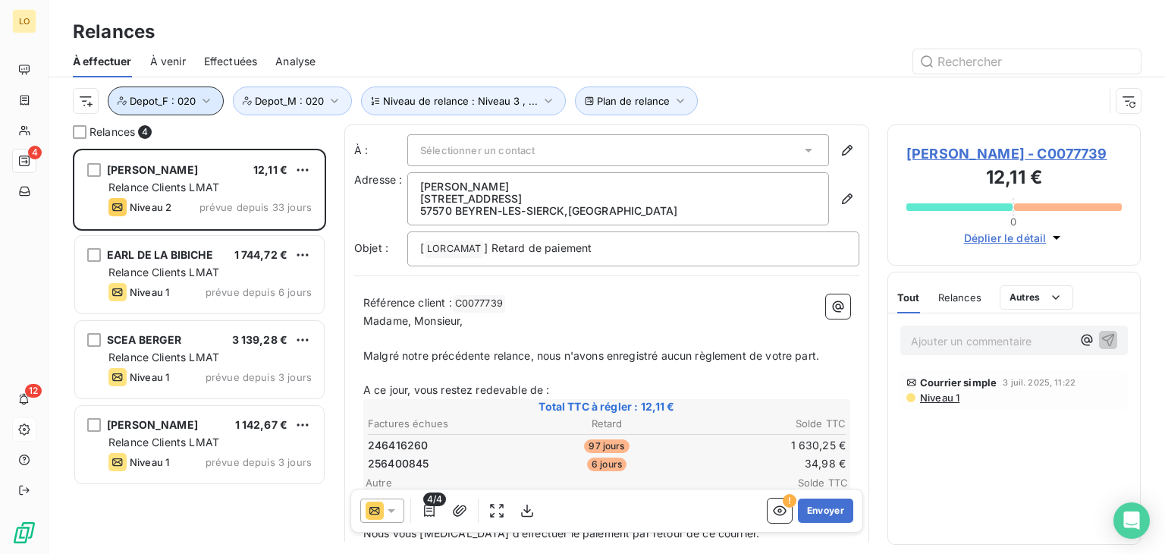
click at [205, 102] on icon "button" at bounding box center [206, 100] width 15 height 15
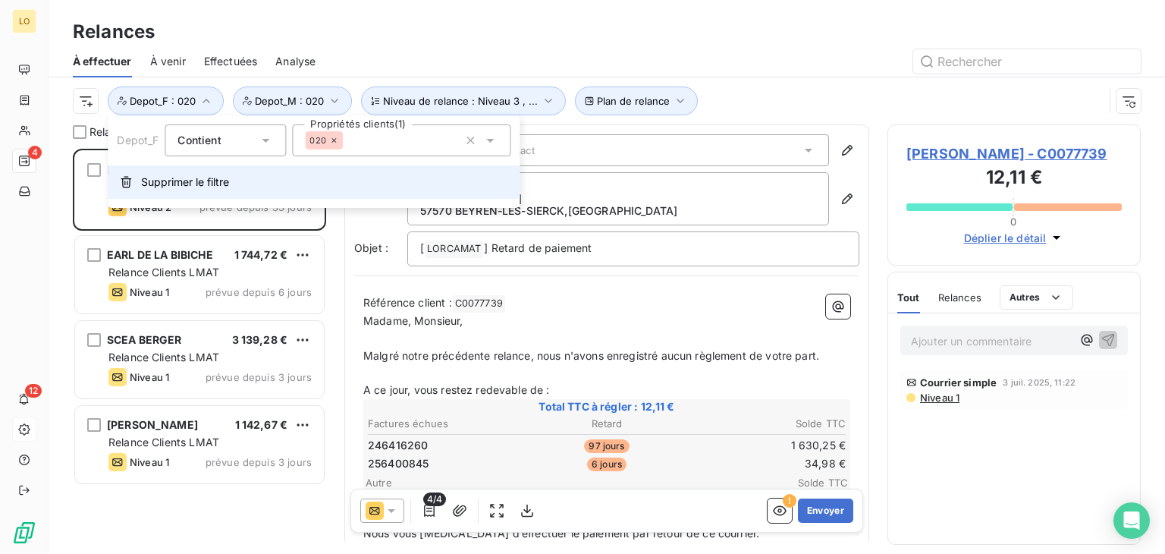
click at [181, 178] on span "Supprimer le filtre" at bounding box center [185, 181] width 88 height 15
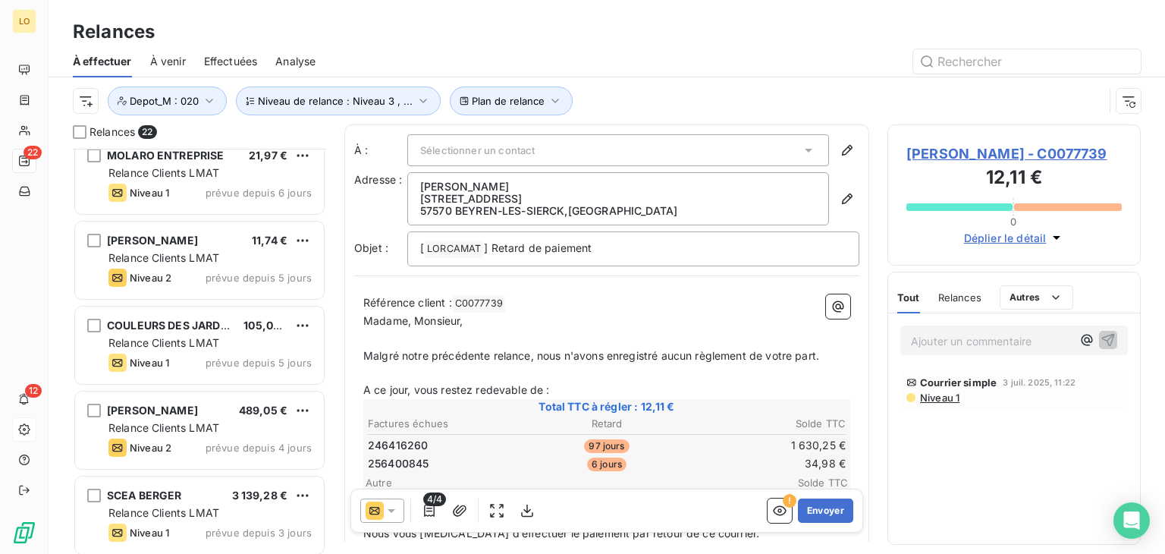
scroll to position [1365, 0]
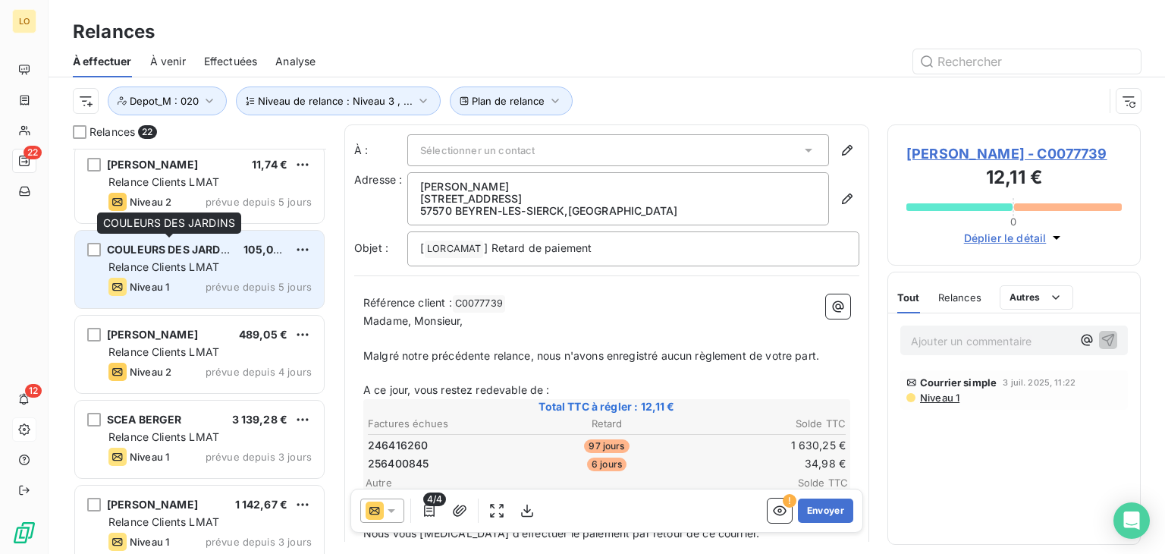
click at [193, 249] on span "COULEURS DES JARDINS" at bounding box center [173, 249] width 132 height 13
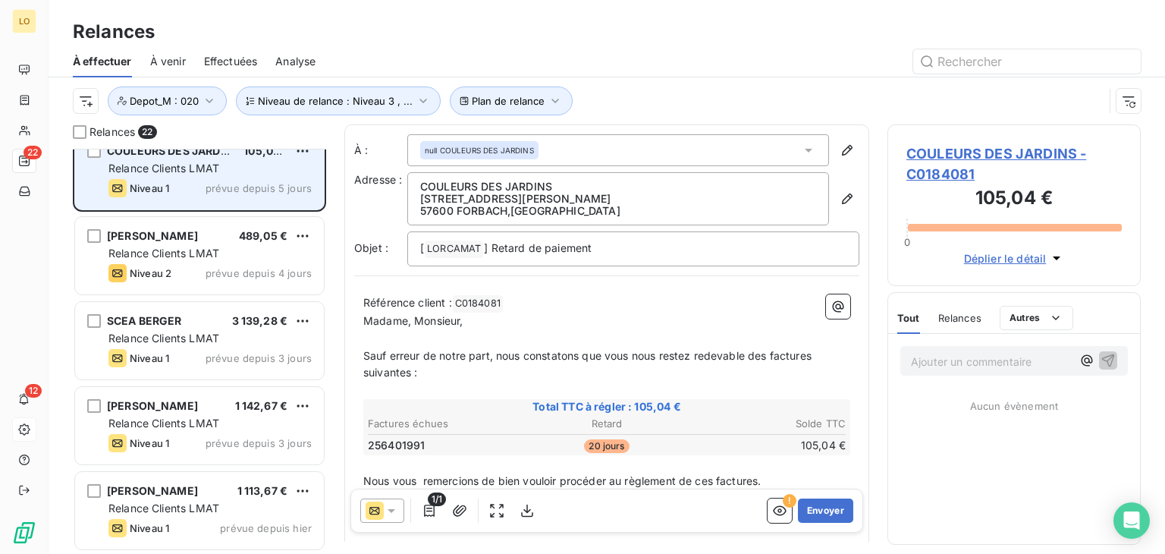
scroll to position [1312, 0]
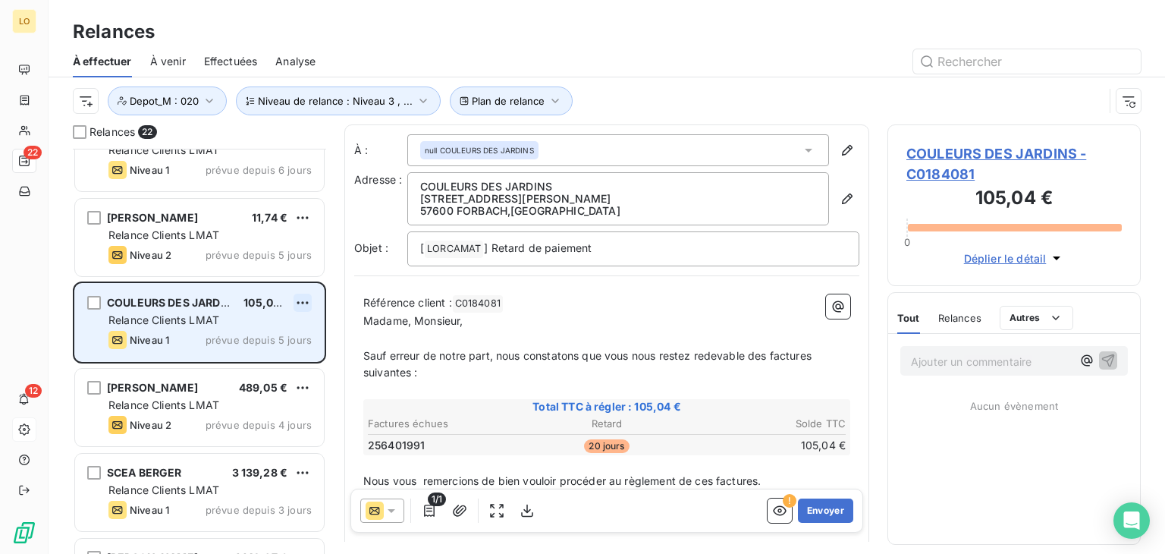
click at [298, 297] on html "LO 22 12 Relances À effectuer À venir Effectuées Analyse Plan de relance Niveau…" at bounding box center [582, 277] width 1165 height 554
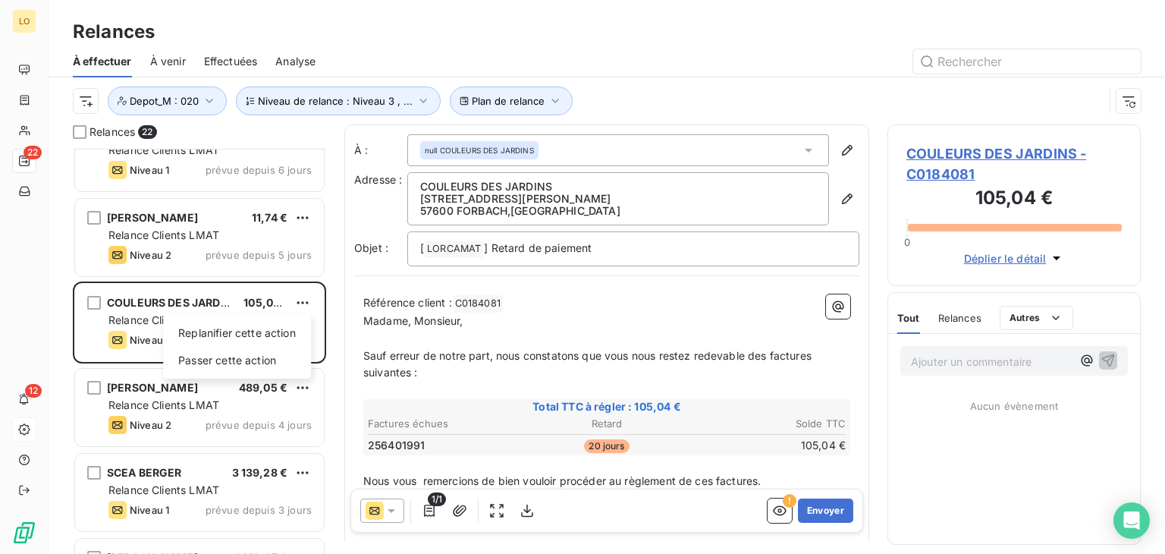
click at [296, 381] on html "LO 22 12 Relances À effectuer À venir Effectuées Analyse Plan de relance Niveau…" at bounding box center [582, 277] width 1165 height 554
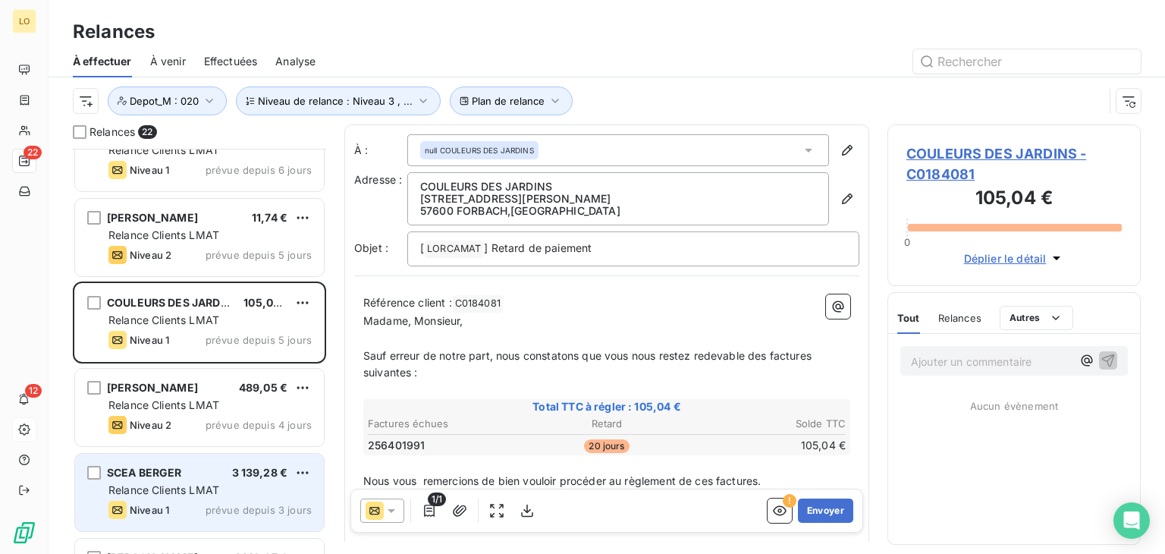
click at [203, 477] on div "SCEA BERGER 3 139,28 €" at bounding box center [209, 473] width 203 height 14
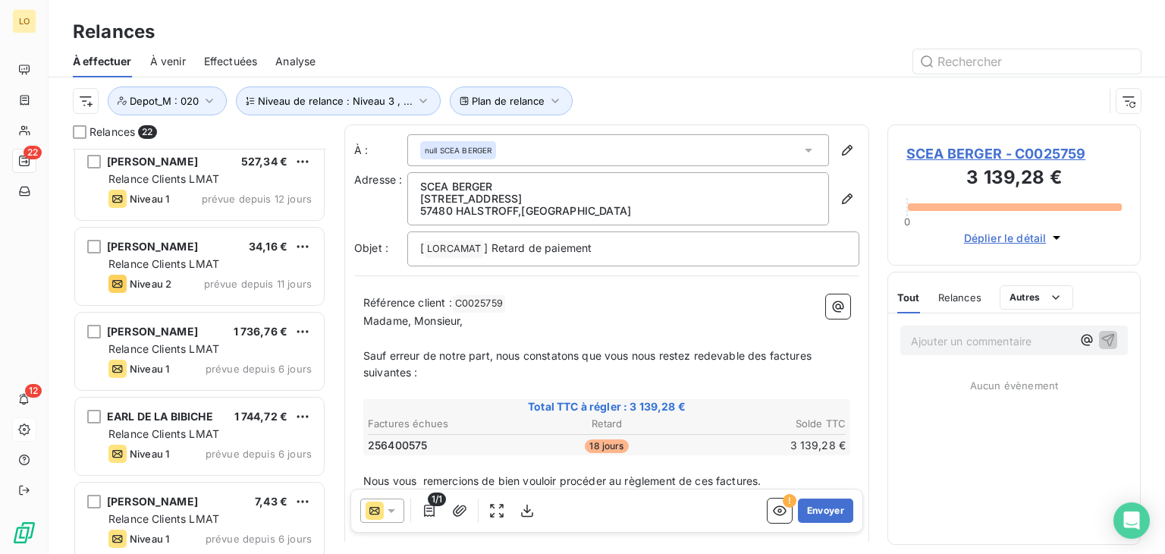
scroll to position [857, 0]
click at [85, 106] on html "LO 22 12 Relances À effectuer À venir Effectuées Analyse Plan de relance Niveau…" at bounding box center [582, 277] width 1165 height 554
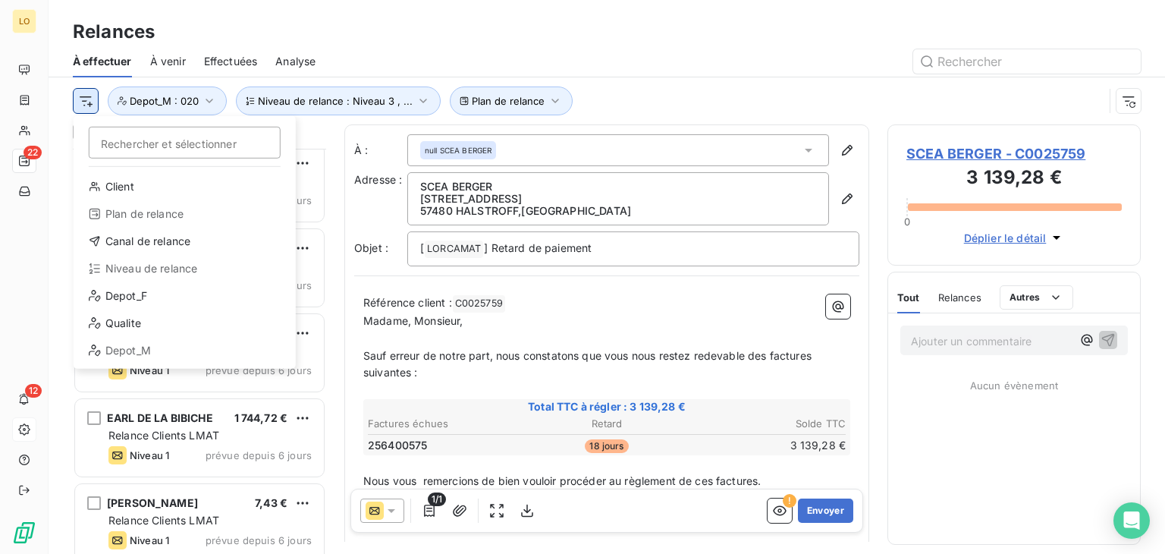
click at [85, 106] on html "LO 22 12 Relances À effectuer À venir Effectuées Analyse Rechercher et sélectio…" at bounding box center [582, 277] width 1165 height 554
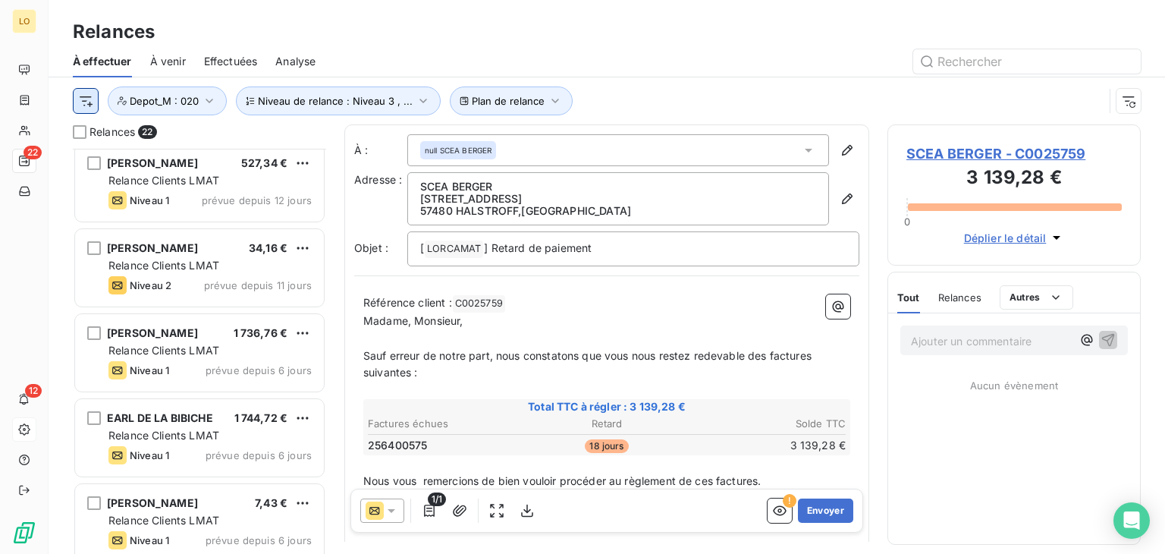
click at [85, 106] on html "LO 22 12 Relances À effectuer À venir Effectuées Analyse Plan de relance Niveau…" at bounding box center [582, 277] width 1165 height 554
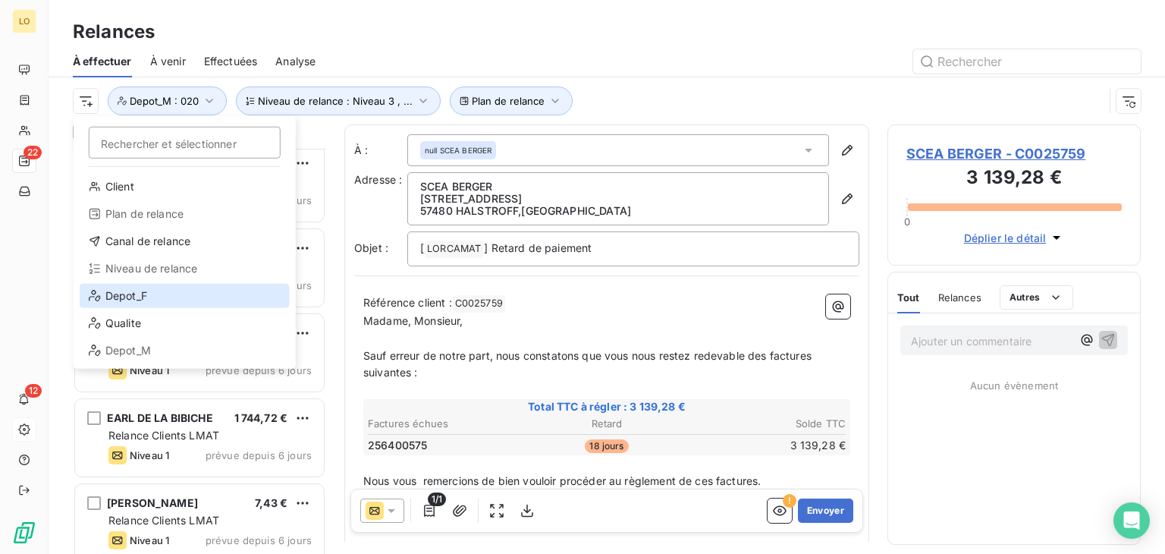
click at [139, 296] on div "Depot_F" at bounding box center [185, 296] width 210 height 24
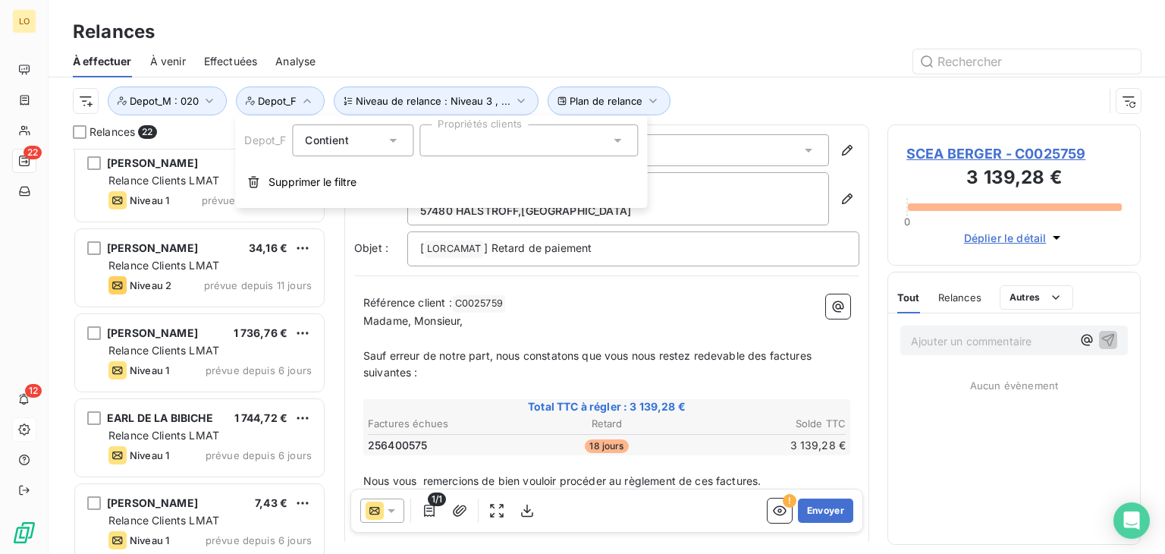
click at [385, 147] on icon at bounding box center [392, 140] width 15 height 15
click at [450, 135] on div at bounding box center [528, 140] width 218 height 32
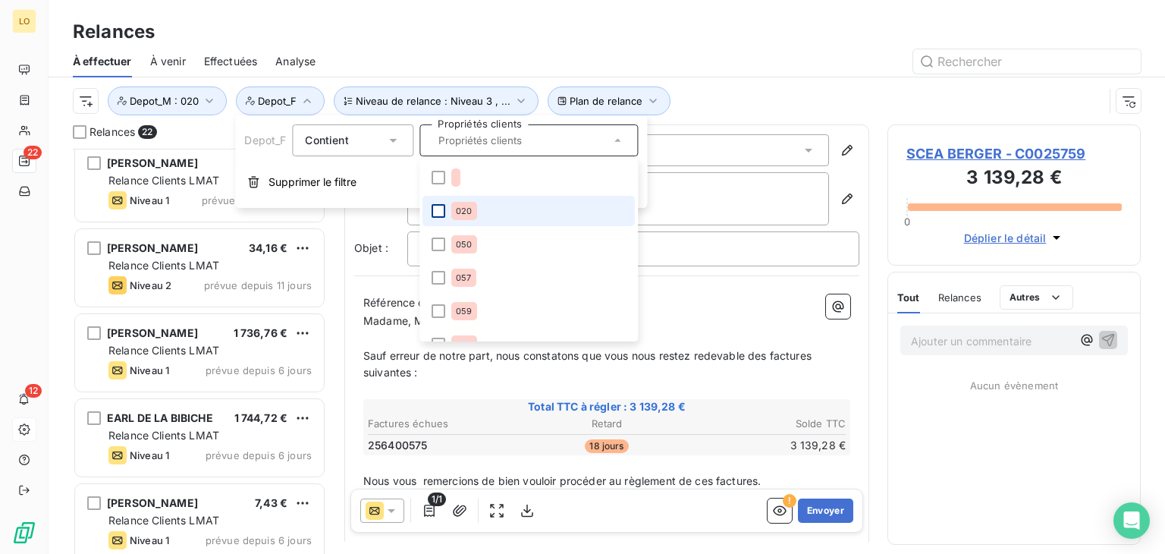
click at [441, 216] on div at bounding box center [438, 211] width 14 height 14
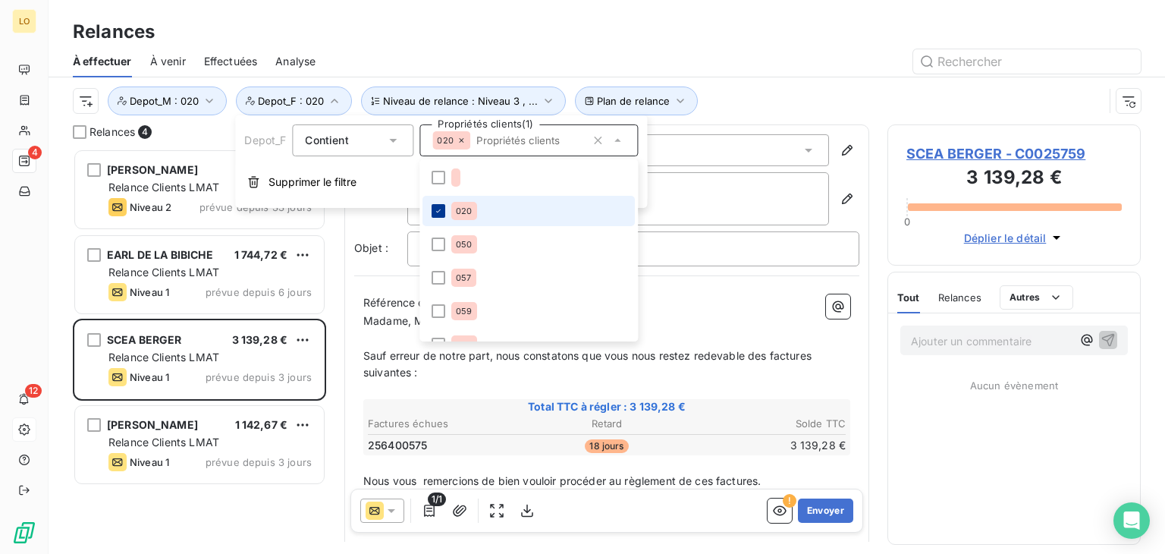
scroll to position [0, 0]
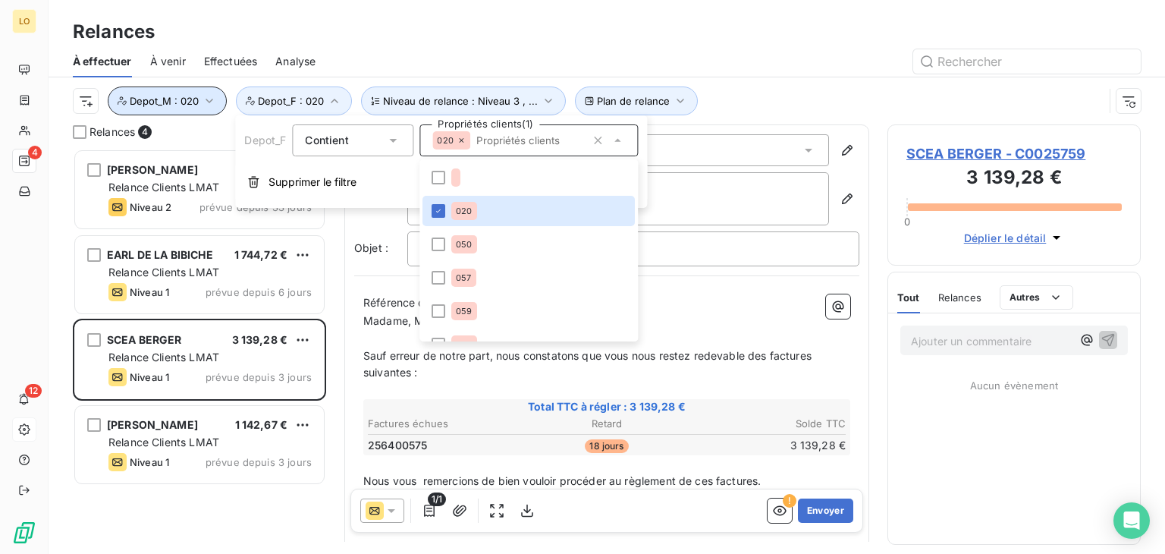
click at [188, 101] on span "Depot_M : 020" at bounding box center [164, 101] width 69 height 12
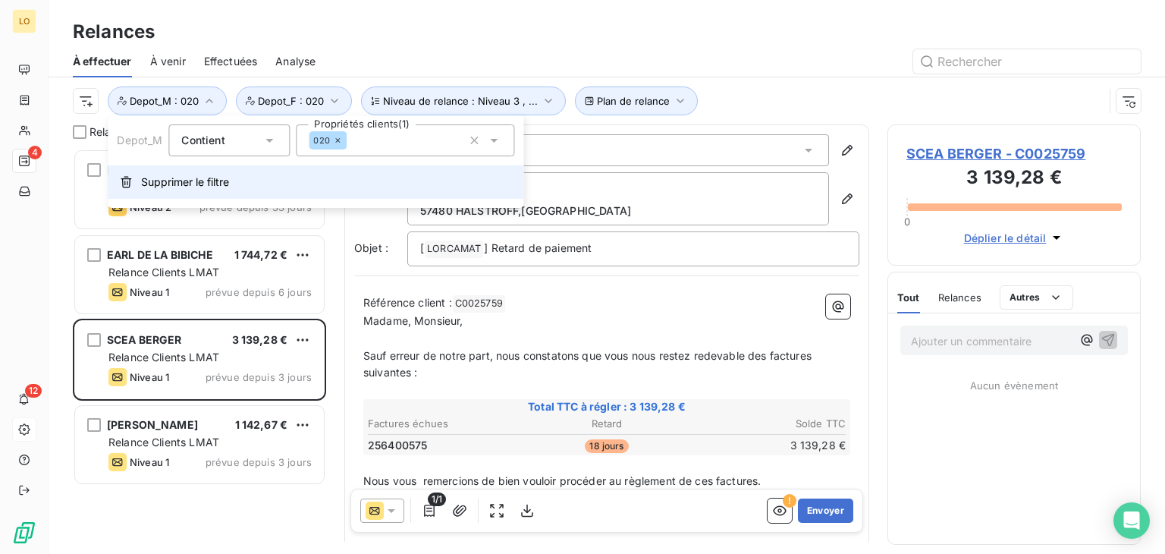
click at [177, 183] on span "Supprimer le filtre" at bounding box center [185, 181] width 88 height 15
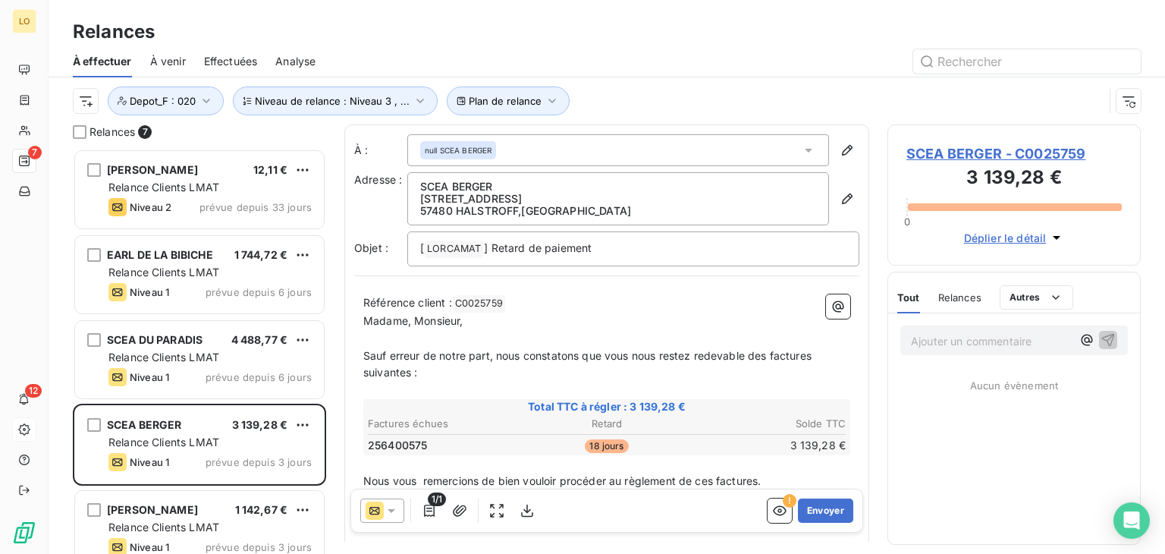
click at [211, 126] on div "Relances 7" at bounding box center [199, 131] width 253 height 15
